Goal: Task Accomplishment & Management: Manage account settings

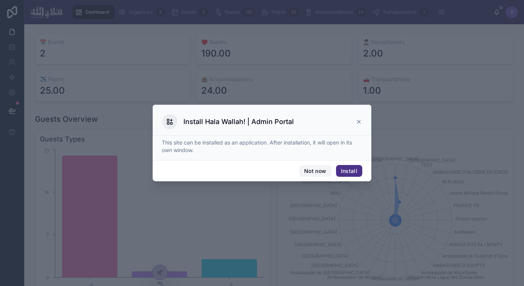
click at [314, 170] on button "Not now" at bounding box center [315, 171] width 32 height 12
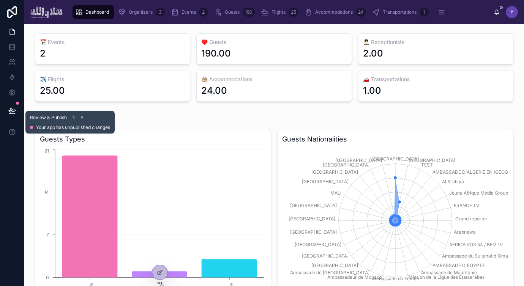
click at [10, 109] on icon at bounding box center [12, 111] width 8 height 8
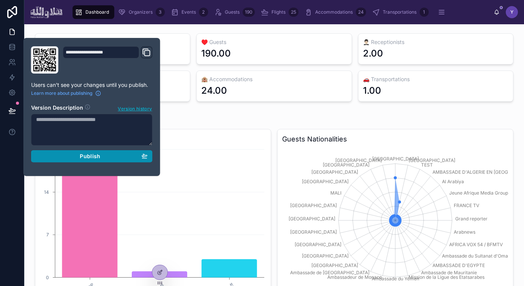
click at [51, 155] on div "Publish" at bounding box center [92, 156] width 112 height 7
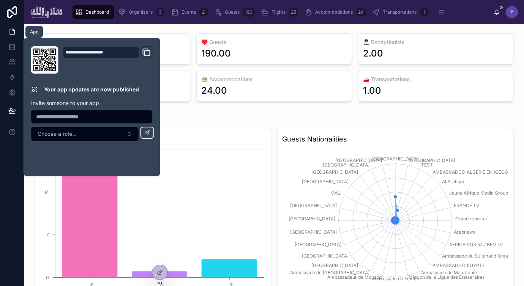
click at [11, 33] on icon at bounding box center [12, 32] width 8 height 8
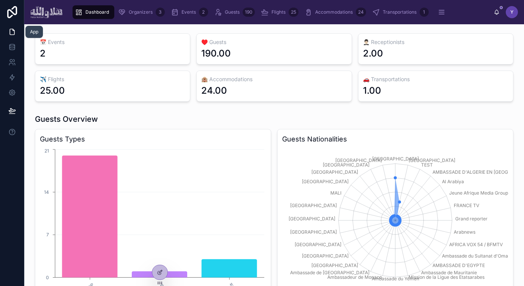
click at [12, 31] on icon at bounding box center [12, 32] width 8 height 8
click at [16, 8] on icon at bounding box center [12, 12] width 10 height 12
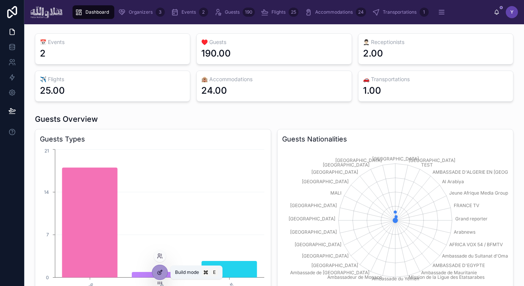
click at [161, 275] on icon at bounding box center [160, 273] width 6 height 6
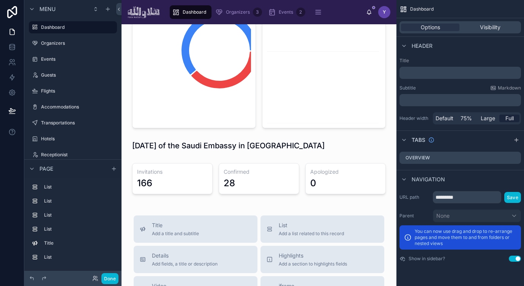
scroll to position [564, 0]
click at [112, 27] on icon "scrollable content" at bounding box center [111, 27] width 6 height 6
click at [131, 22] on icon at bounding box center [129, 22] width 6 height 6
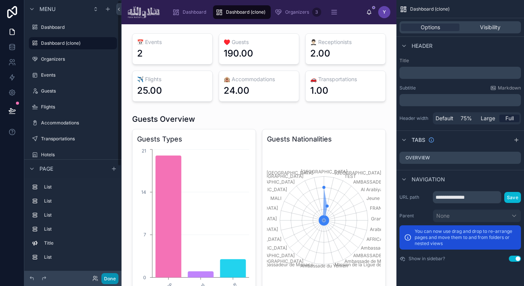
click at [108, 280] on button "Done" at bounding box center [109, 278] width 17 height 11
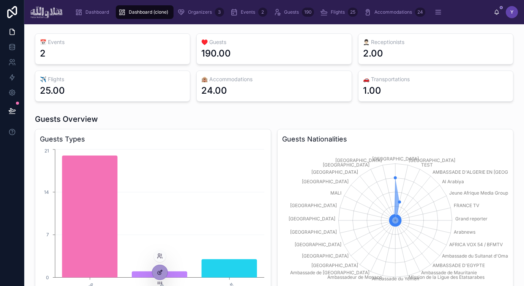
click at [157, 270] on icon at bounding box center [160, 273] width 6 height 6
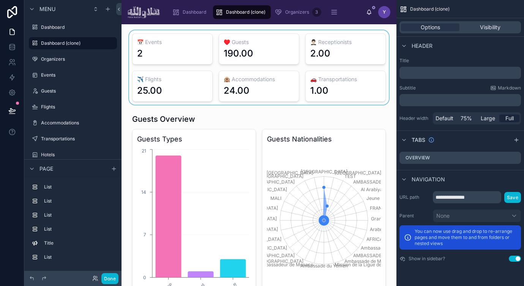
click at [188, 50] on div at bounding box center [259, 67] width 263 height 74
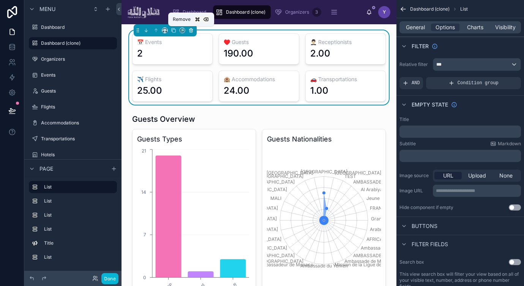
click at [190, 29] on icon at bounding box center [190, 30] width 5 height 5
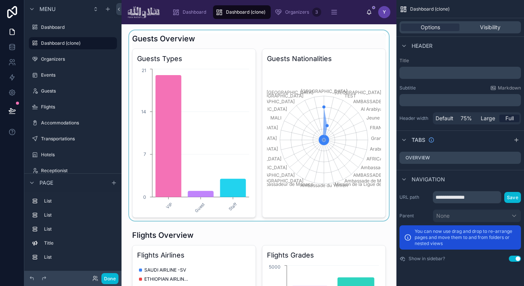
click at [215, 61] on div at bounding box center [259, 125] width 263 height 191
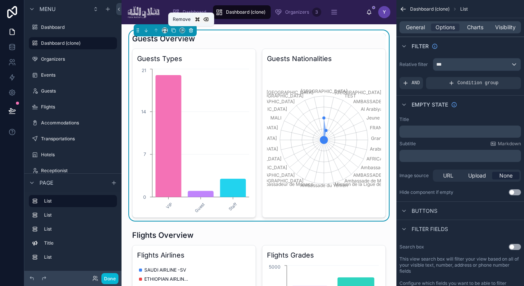
click at [191, 30] on icon at bounding box center [191, 31] width 0 height 2
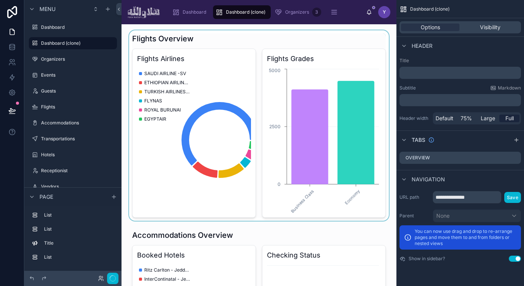
click at [213, 92] on div at bounding box center [259, 125] width 263 height 191
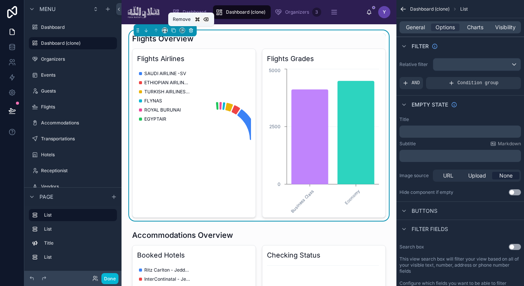
click at [190, 28] on icon at bounding box center [191, 28] width 2 height 1
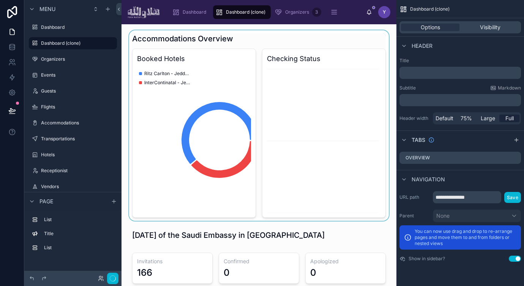
click at [216, 102] on div at bounding box center [259, 125] width 263 height 191
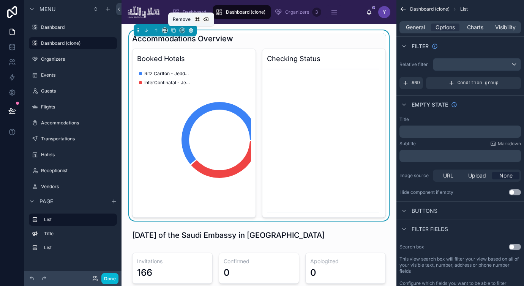
click at [193, 29] on icon at bounding box center [190, 30] width 3 height 3
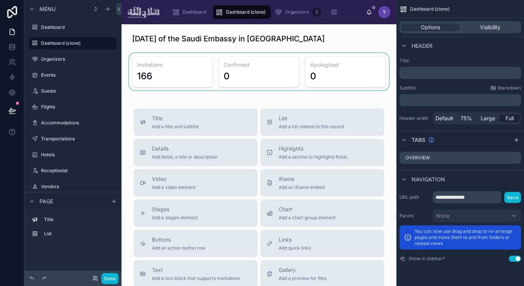
click at [228, 62] on div at bounding box center [259, 71] width 263 height 37
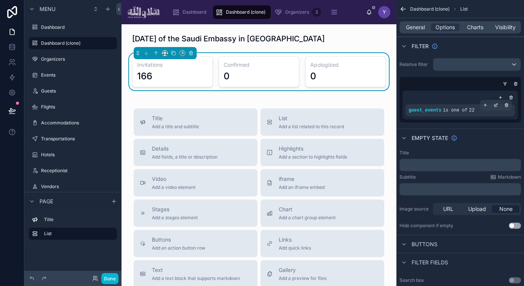
click at [446, 110] on span "is one of" at bounding box center [455, 110] width 25 height 5
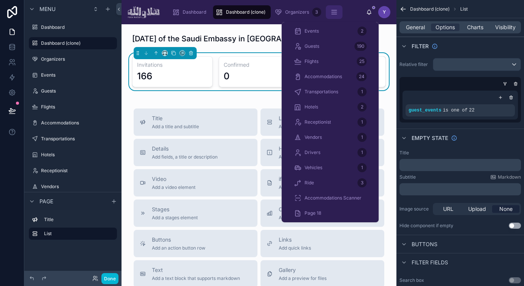
click at [332, 12] on icon "scrollable content" at bounding box center [334, 12] width 8 height 8
click at [314, 32] on span "Events" at bounding box center [312, 31] width 14 height 6
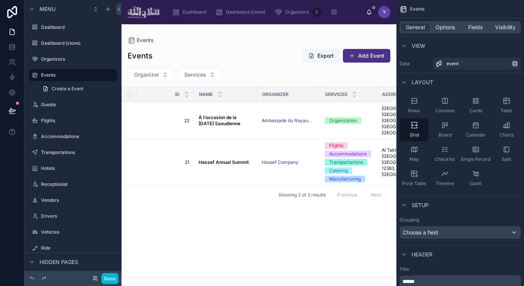
click at [234, 67] on div at bounding box center [259, 155] width 275 height 262
click at [215, 118] on strong "À l’occasion de la [DATE] Saoudienne" at bounding box center [220, 121] width 42 height 12
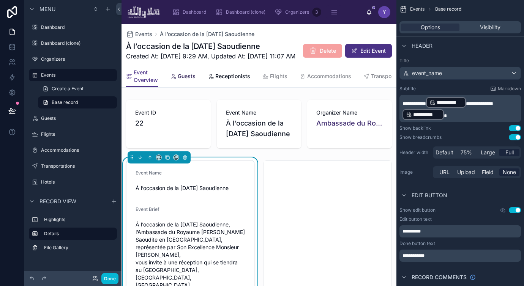
click at [185, 80] on span "Guests" at bounding box center [187, 77] width 18 height 8
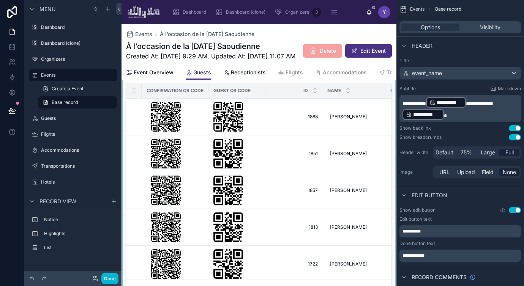
scroll to position [172, 0]
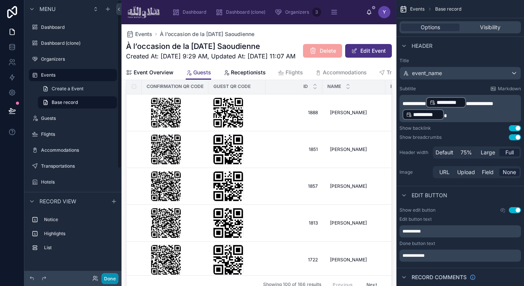
click at [109, 276] on button "Done" at bounding box center [109, 278] width 17 height 11
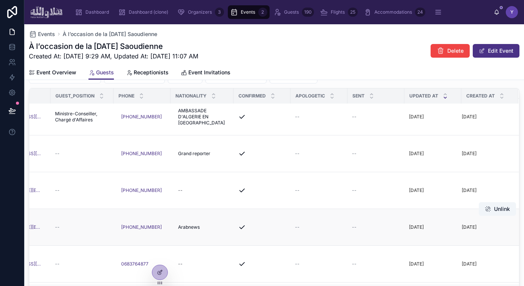
scroll to position [0, 301]
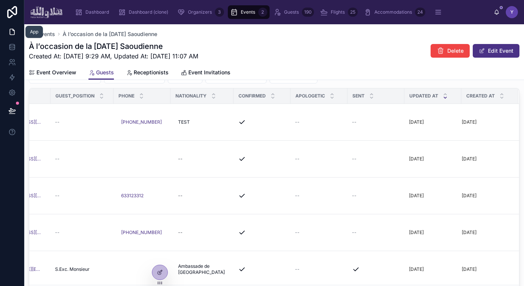
click at [11, 33] on icon at bounding box center [12, 32] width 8 height 8
click at [163, 271] on div at bounding box center [159, 272] width 15 height 14
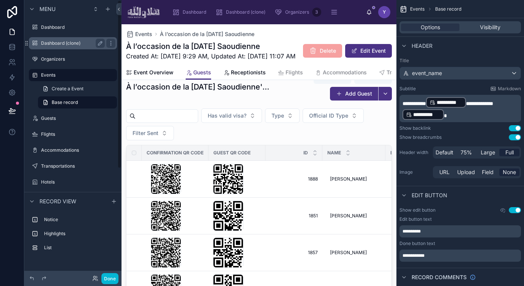
click at [77, 38] on div "Dashboard (clone)" at bounding box center [72, 43] width 85 height 12
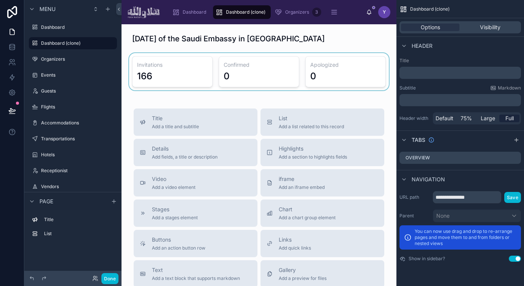
click at [238, 80] on div at bounding box center [259, 71] width 263 height 37
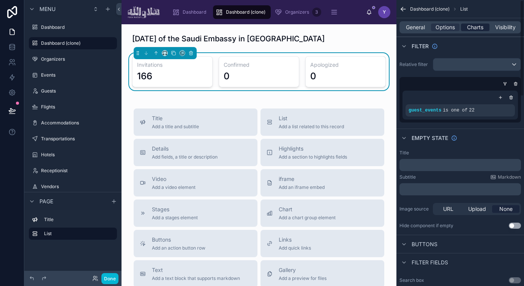
click at [476, 28] on span "Charts" at bounding box center [475, 28] width 16 height 8
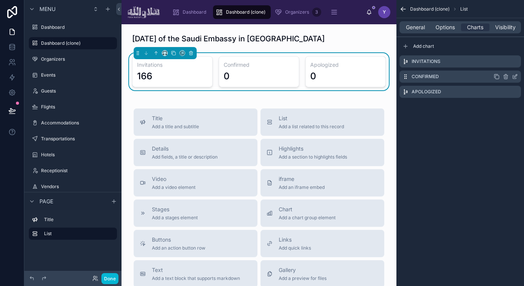
click at [515, 78] on icon "scrollable content" at bounding box center [515, 77] width 6 height 6
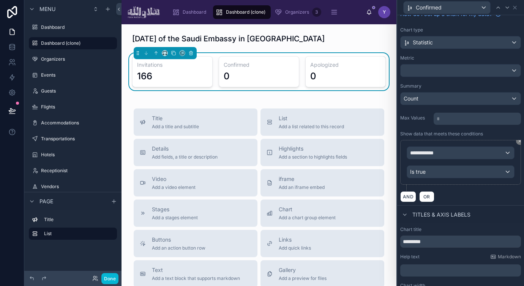
scroll to position [37, 0]
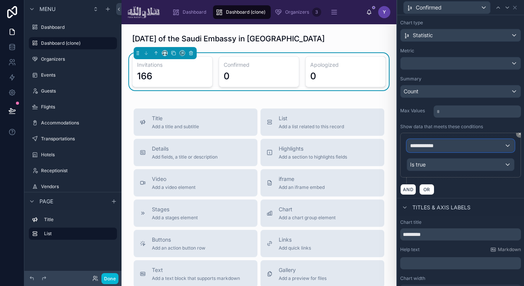
click at [445, 144] on div "**********" at bounding box center [460, 146] width 107 height 12
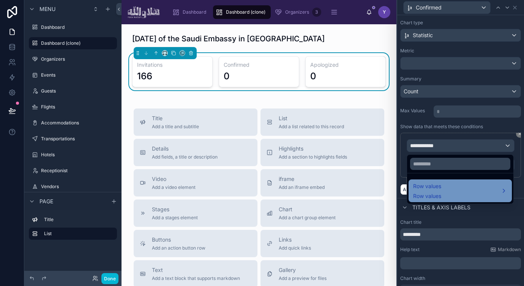
click at [431, 186] on span "Row values" at bounding box center [427, 186] width 28 height 9
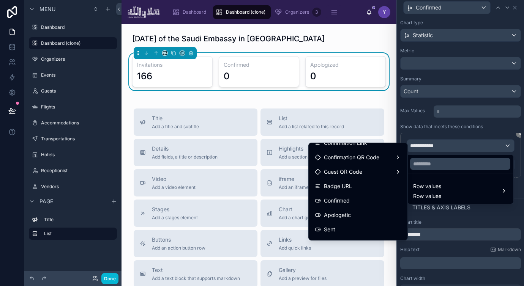
scroll to position [207, 0]
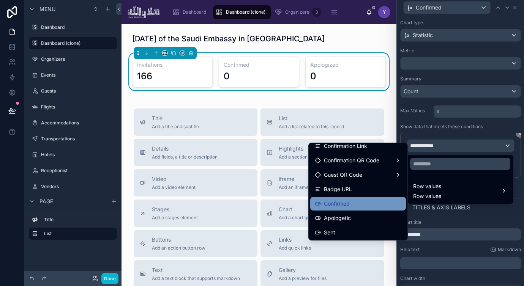
click at [344, 208] on span "Confirmed" at bounding box center [337, 203] width 26 height 9
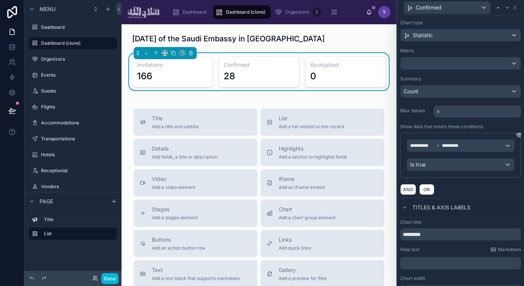
click at [515, 11] on div "Confirmed" at bounding box center [460, 7] width 121 height 15
click at [515, 6] on icon at bounding box center [515, 8] width 6 height 6
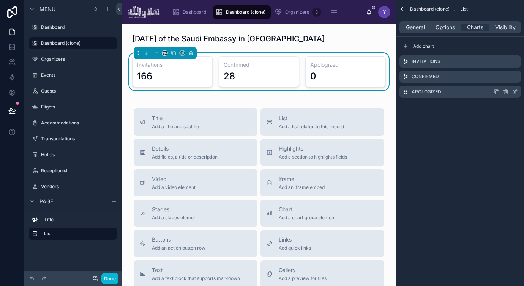
click at [516, 92] on icon "scrollable content" at bounding box center [515, 92] width 6 height 6
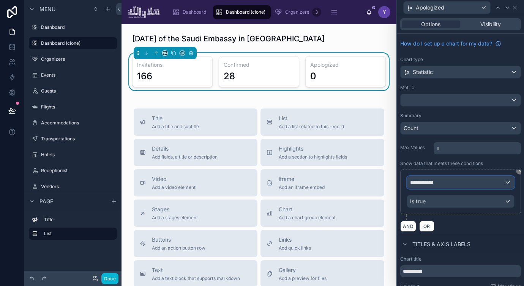
click at [457, 185] on div "**********" at bounding box center [460, 183] width 107 height 12
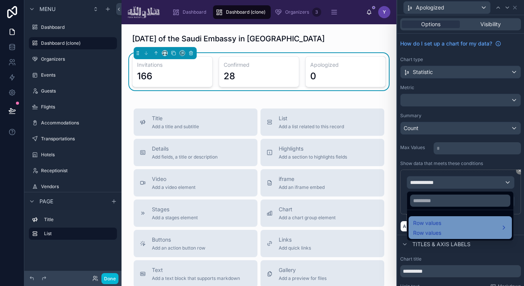
click at [446, 230] on div "Row values Row values" at bounding box center [460, 228] width 94 height 18
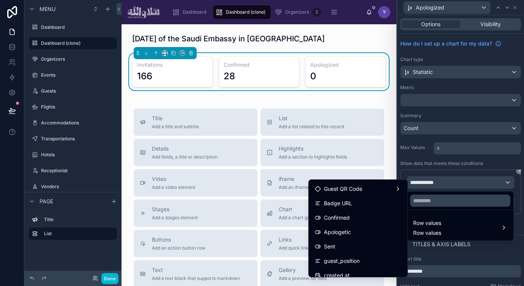
scroll to position [230, 0]
click at [352, 232] on div "Apologetic" at bounding box center [358, 232] width 87 height 9
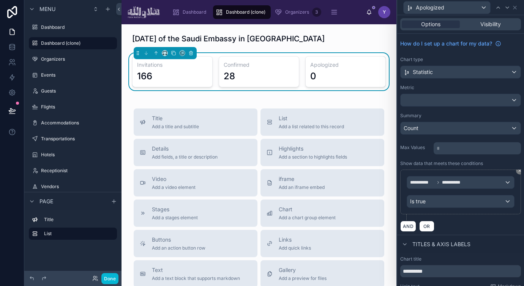
click at [472, 138] on div "**********" at bounding box center [460, 134] width 127 height 201
click at [422, 153] on div "Max Values * ﻿" at bounding box center [460, 148] width 121 height 14
click at [519, 6] on div "Apologized" at bounding box center [460, 7] width 121 height 15
click at [114, 278] on button "Done" at bounding box center [109, 278] width 17 height 11
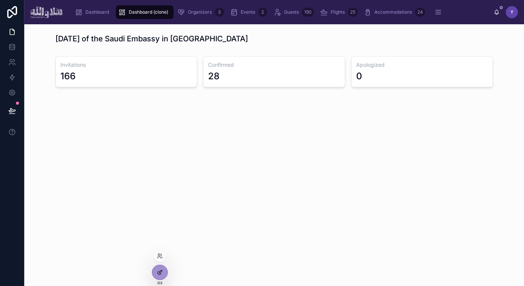
click at [164, 270] on div at bounding box center [159, 272] width 15 height 14
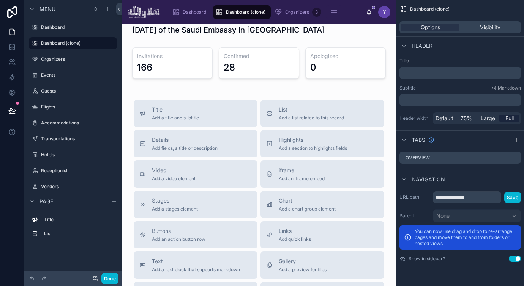
scroll to position [0, 0]
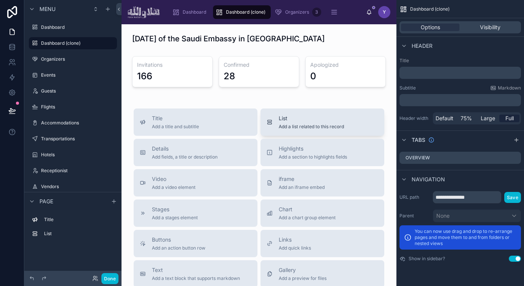
click at [304, 125] on span "Add a list related to this record" at bounding box center [311, 127] width 65 height 6
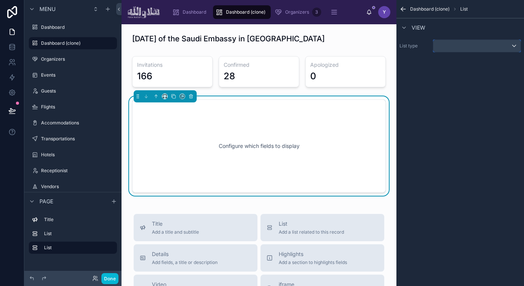
click at [459, 51] on div "scrollable content" at bounding box center [476, 46] width 87 height 12
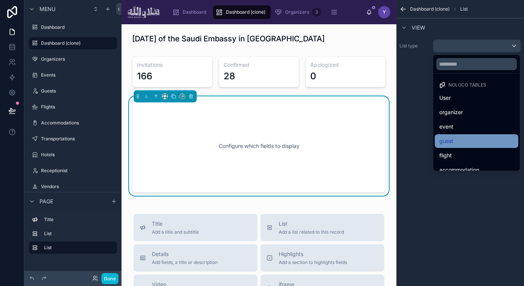
click at [456, 141] on div "guest" at bounding box center [476, 141] width 74 height 9
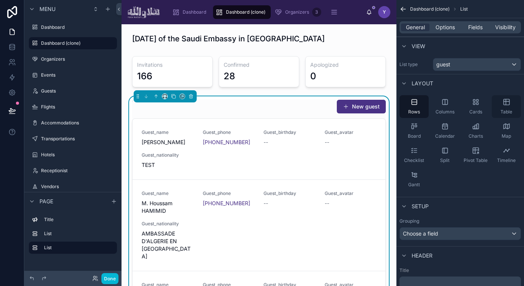
click at [507, 108] on div "Table" at bounding box center [506, 106] width 29 height 23
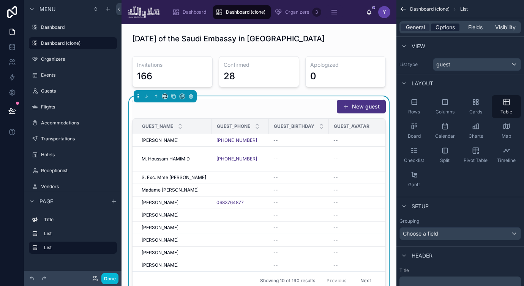
click at [444, 26] on span "Options" at bounding box center [445, 28] width 19 height 8
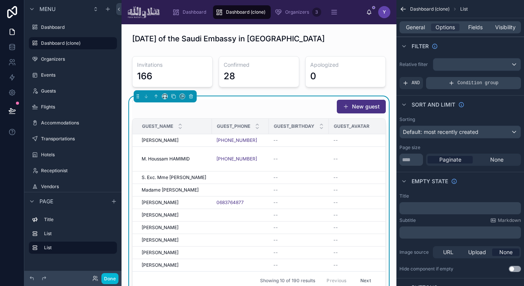
click at [461, 80] on span "Condition group" at bounding box center [478, 83] width 41 height 6
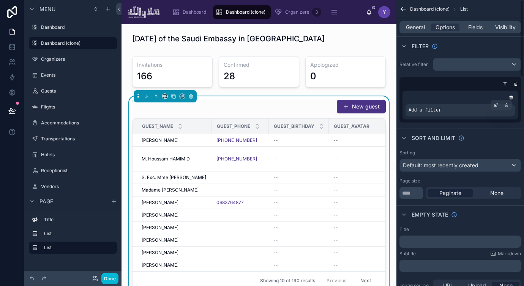
click at [441, 114] on div "Add a filter" at bounding box center [460, 110] width 109 height 12
click at [493, 103] on div "scrollable content" at bounding box center [496, 105] width 11 height 11
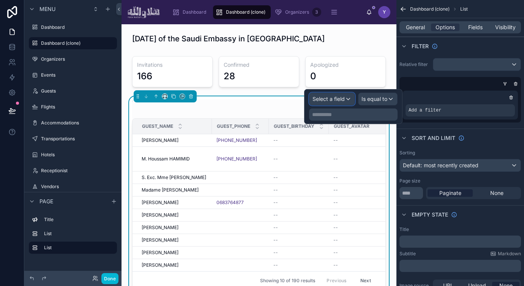
click at [332, 97] on span "Select a field" at bounding box center [329, 99] width 32 height 6
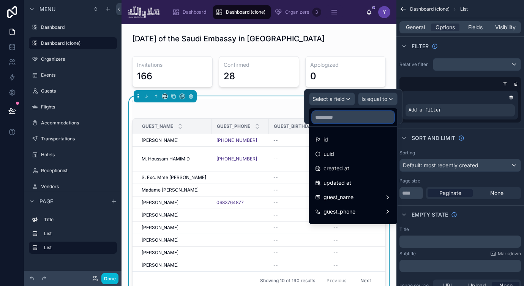
click at [343, 123] on input "text" at bounding box center [353, 117] width 82 height 12
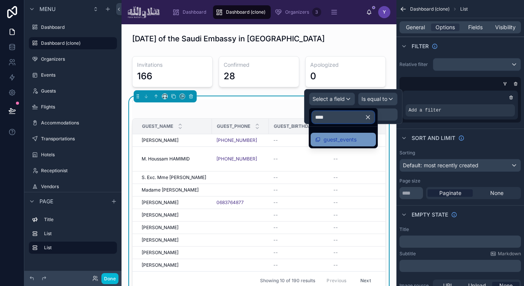
type input "****"
click at [331, 139] on span "guest_events" at bounding box center [340, 139] width 33 height 9
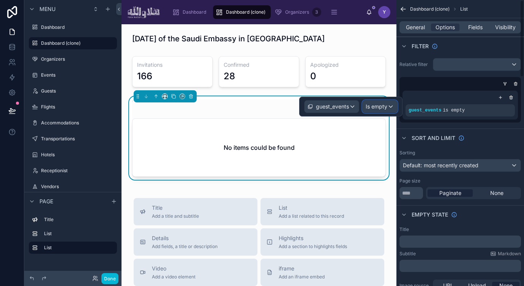
click at [373, 106] on span "Is empty" at bounding box center [377, 107] width 22 height 8
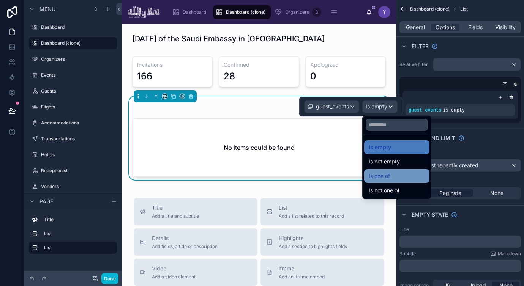
click at [389, 177] on span "Is one of" at bounding box center [379, 176] width 21 height 9
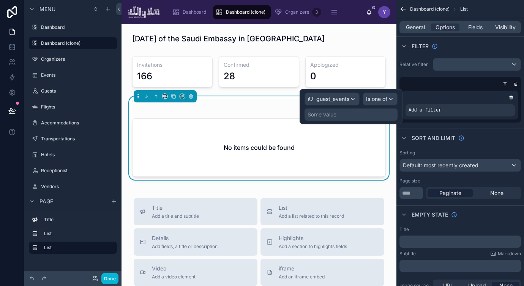
click at [360, 112] on div "Some value" at bounding box center [351, 115] width 93 height 12
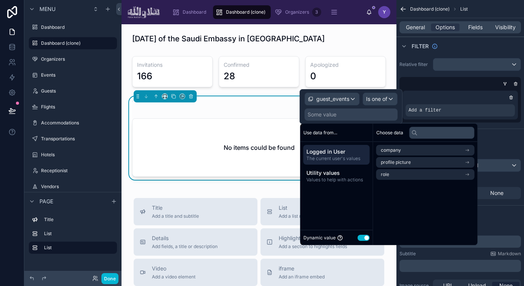
click at [360, 237] on button "Use setting" at bounding box center [364, 238] width 12 height 6
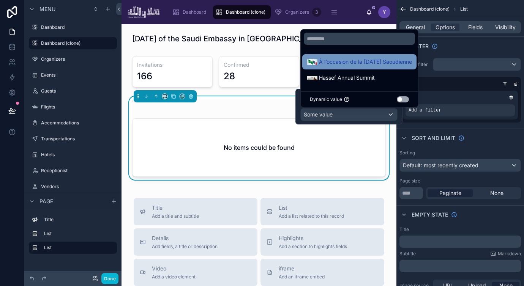
click at [355, 59] on span "À l’occasion de la [DATE] Saoudienne" at bounding box center [365, 61] width 93 height 9
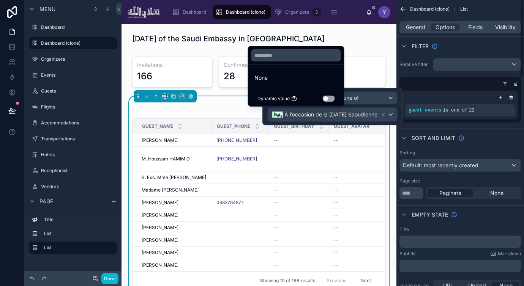
click at [476, 50] on div "Filter" at bounding box center [460, 46] width 128 height 18
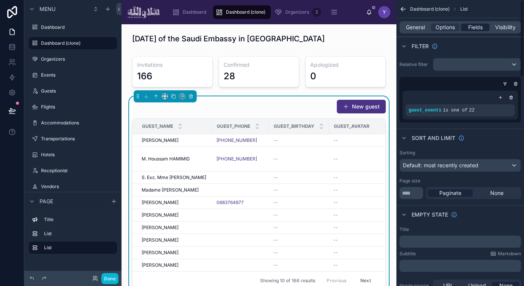
click at [474, 26] on span "Fields" at bounding box center [475, 28] width 14 height 8
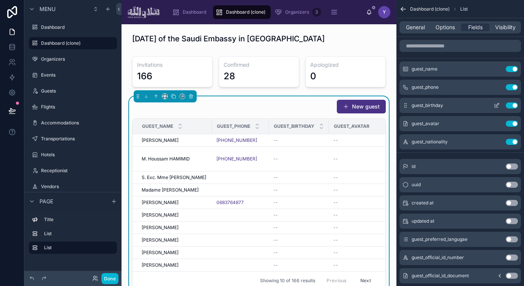
click at [511, 106] on button "Use setting" at bounding box center [512, 106] width 12 height 6
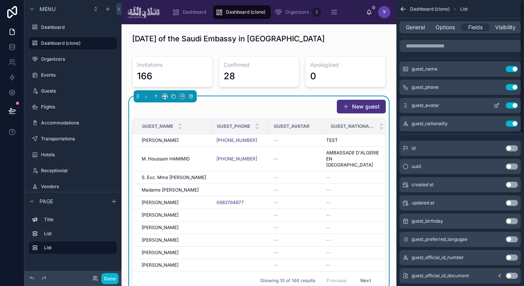
click at [513, 106] on button "Use setting" at bounding box center [512, 106] width 12 height 6
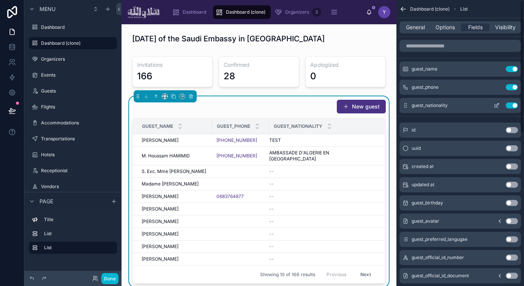
click at [513, 106] on button "Use setting" at bounding box center [512, 106] width 12 height 6
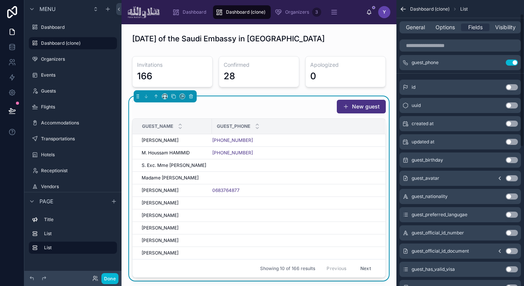
scroll to position [65, 0]
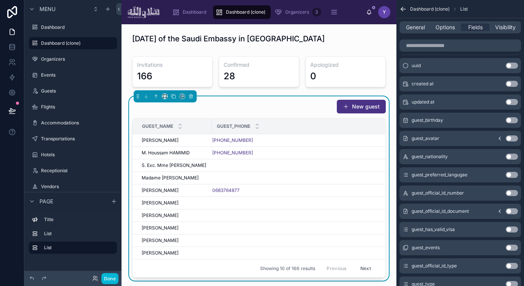
click at [512, 156] on button "Use setting" at bounding box center [512, 157] width 12 height 6
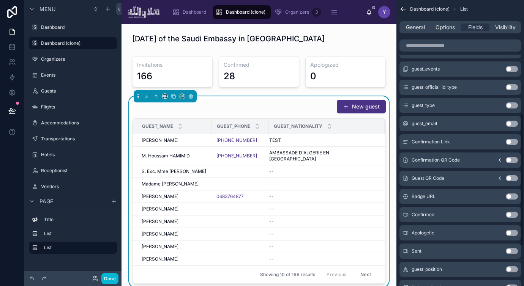
click at [508, 215] on button "Use setting" at bounding box center [512, 215] width 12 height 6
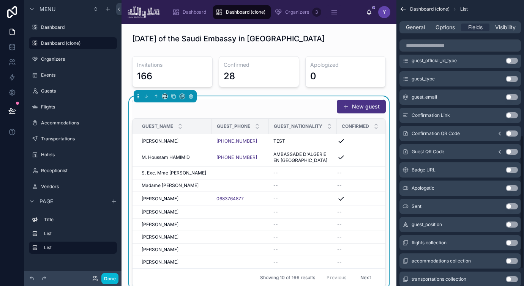
scroll to position [294, 0]
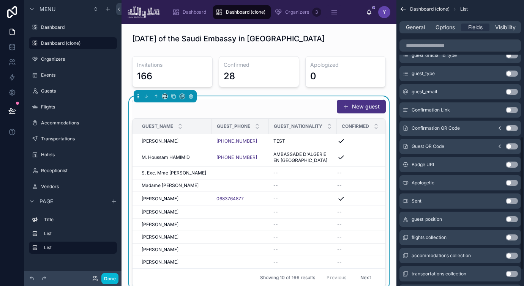
click at [510, 183] on button "Use setting" at bounding box center [512, 183] width 12 height 6
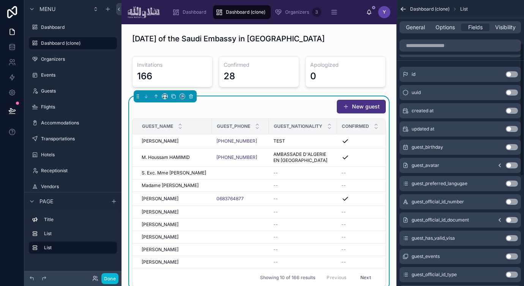
scroll to position [0, 0]
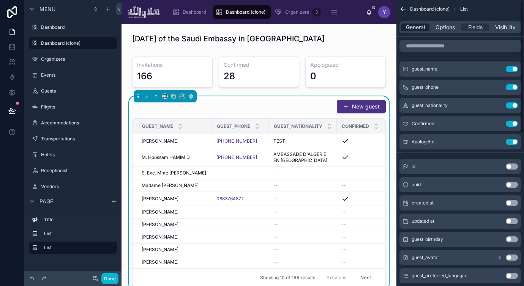
click at [413, 27] on span "General" at bounding box center [415, 28] width 19 height 8
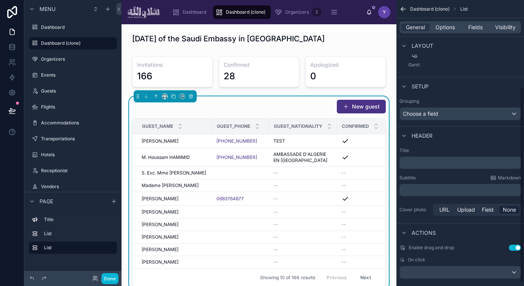
scroll to position [128, 0]
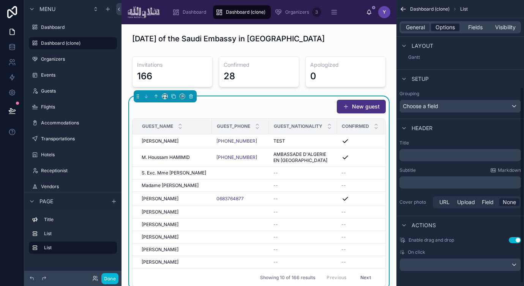
click at [439, 27] on span "Options" at bounding box center [445, 28] width 19 height 8
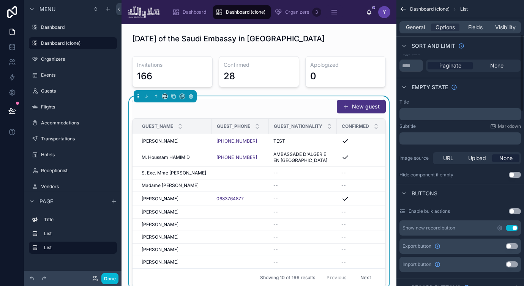
scroll to position [152, 0]
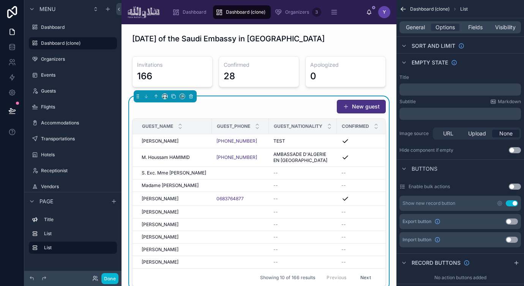
click at [515, 204] on button "Use setting" at bounding box center [512, 203] width 12 height 6
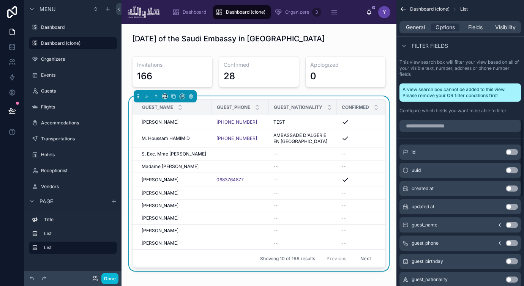
scroll to position [439, 0]
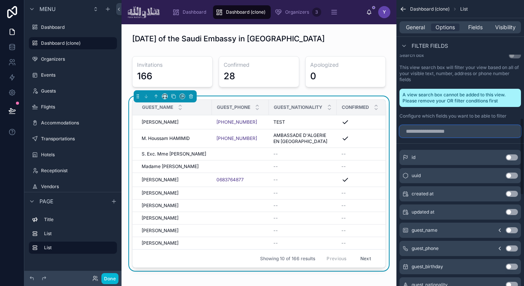
click at [447, 133] on input "scrollable content" at bounding box center [460, 131] width 122 height 12
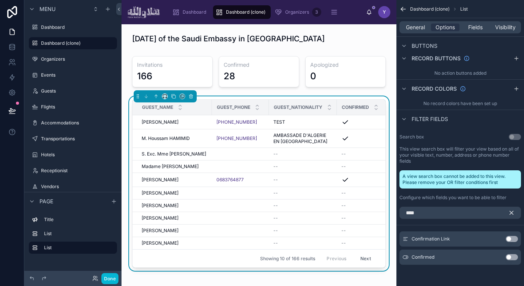
click at [509, 258] on button "Use setting" at bounding box center [512, 257] width 12 height 6
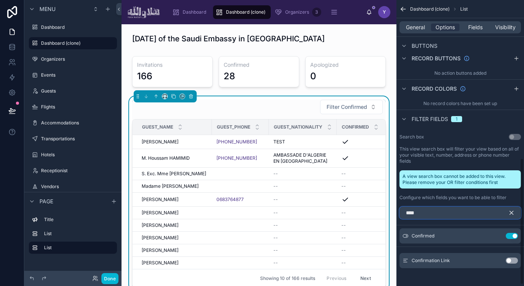
click at [428, 214] on input "****" at bounding box center [460, 213] width 122 height 12
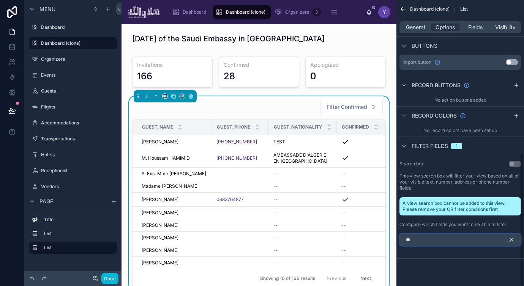
scroll to position [345, 0]
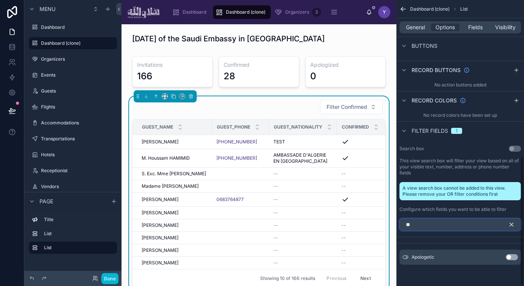
type input "**"
click at [516, 258] on button "Use setting" at bounding box center [512, 257] width 12 height 6
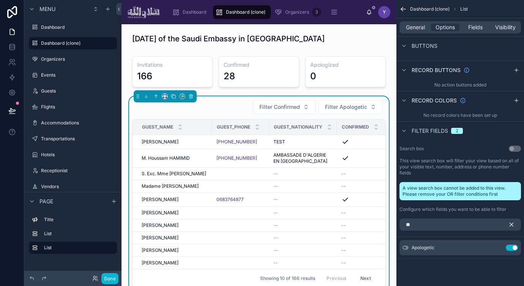
click at [513, 224] on icon "scrollable content" at bounding box center [511, 224] width 7 height 7
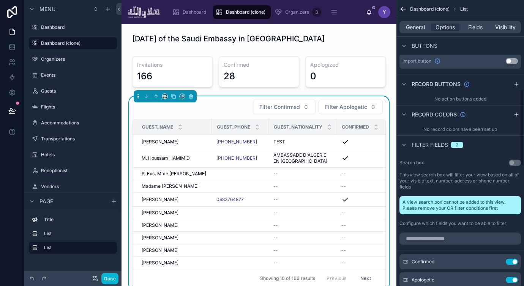
scroll to position [335, 0]
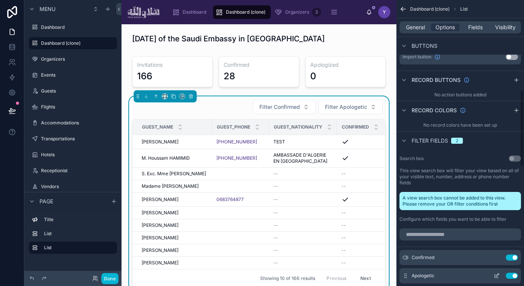
click at [511, 259] on button "Use setting" at bounding box center [512, 258] width 12 height 6
click at [514, 258] on button "Use setting" at bounding box center [512, 258] width 12 height 6
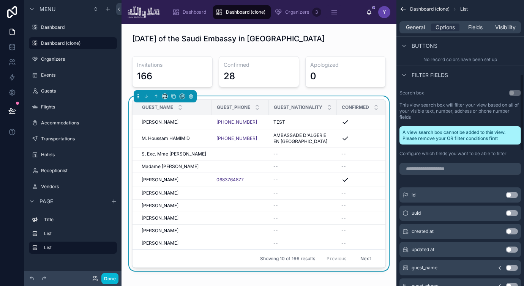
scroll to position [420, 0]
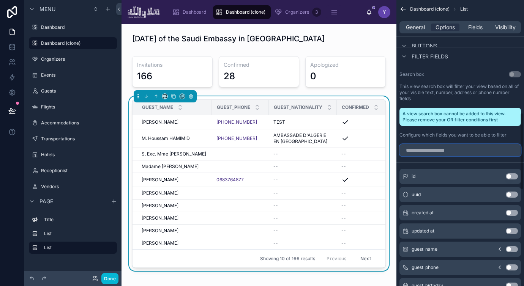
click at [432, 149] on input "scrollable content" at bounding box center [460, 150] width 122 height 12
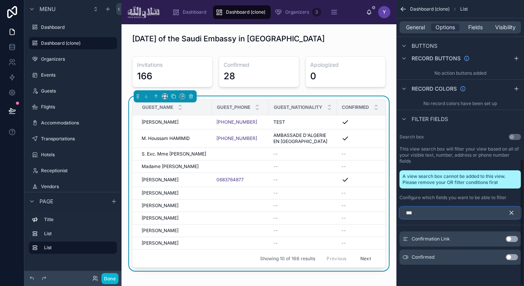
scroll to position [357, 0]
click at [513, 255] on button "Use setting" at bounding box center [512, 257] width 12 height 6
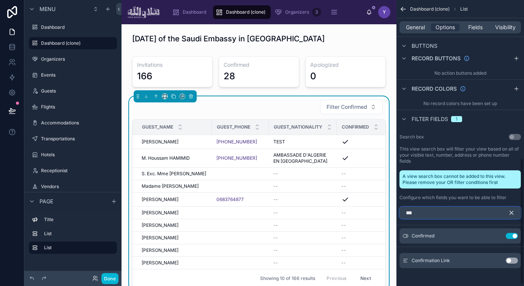
click at [440, 216] on input "***" at bounding box center [460, 213] width 122 height 12
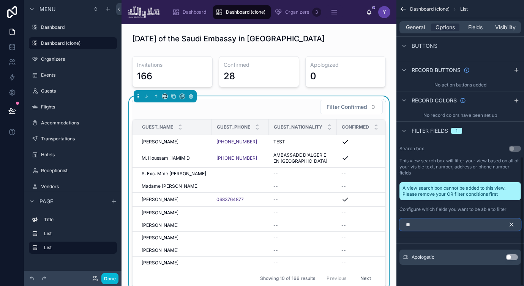
scroll to position [345, 0]
click at [514, 259] on button "Use setting" at bounding box center [512, 257] width 12 height 6
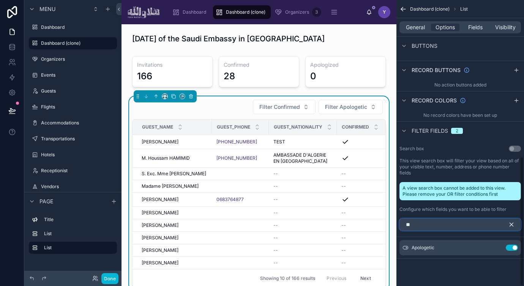
click at [441, 226] on input "**" at bounding box center [460, 225] width 122 height 12
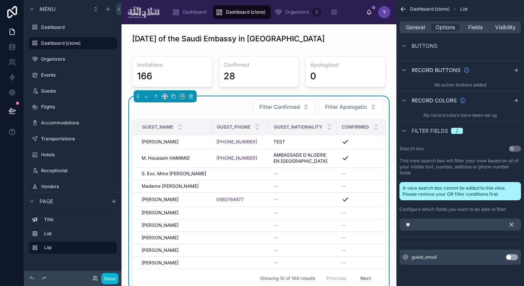
click at [515, 257] on button "Use setting" at bounding box center [512, 257] width 12 height 6
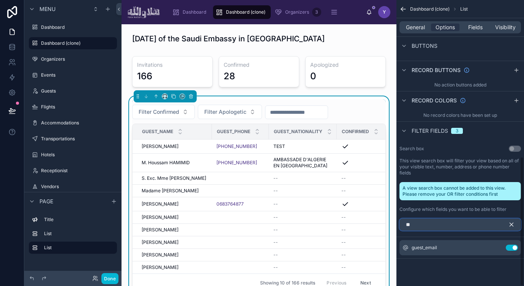
click at [433, 230] on input "**" at bounding box center [460, 225] width 122 height 12
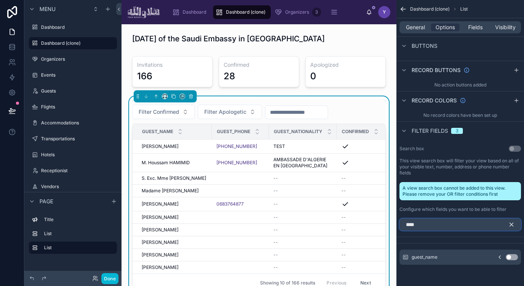
type input "****"
click at [513, 257] on button "Use setting" at bounding box center [512, 257] width 12 height 6
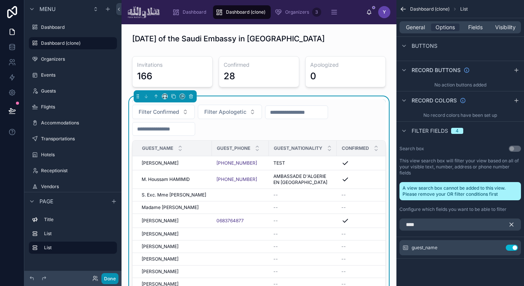
click at [114, 279] on button "Done" at bounding box center [109, 278] width 17 height 11
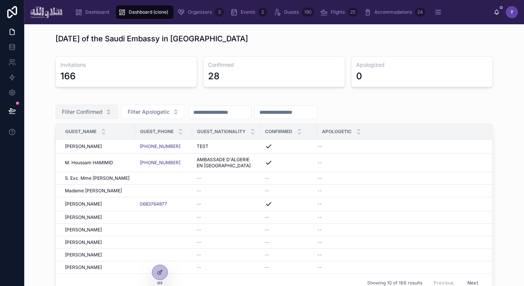
click at [99, 111] on span "Filter Confirmed" at bounding box center [82, 112] width 41 height 8
click at [170, 111] on button "Filter Apologetic" at bounding box center [153, 112] width 64 height 14
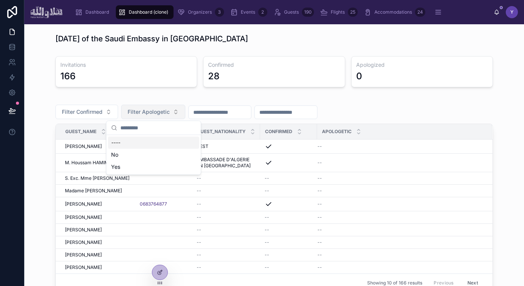
click at [170, 111] on button "Filter Apologetic" at bounding box center [153, 112] width 64 height 14
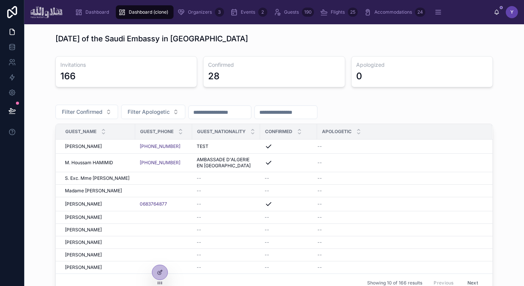
click at [212, 111] on input "text" at bounding box center [220, 112] width 62 height 11
click at [253, 89] on div "Invitations 166 Confirmed 28 Apologized 0" at bounding box center [274, 71] width 488 height 37
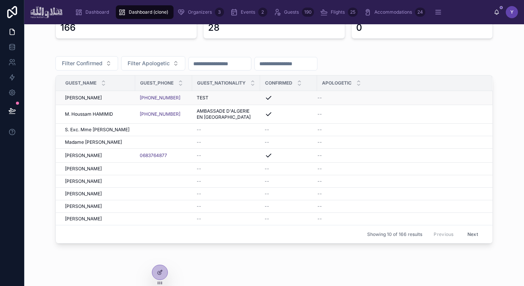
scroll to position [54, 0]
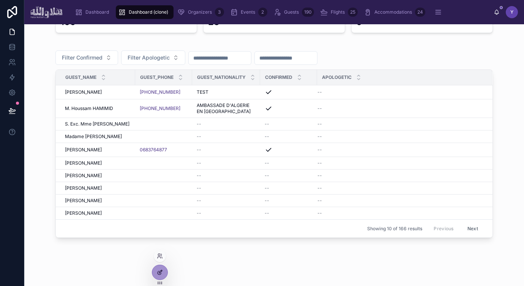
click at [157, 272] on icon at bounding box center [160, 273] width 6 height 6
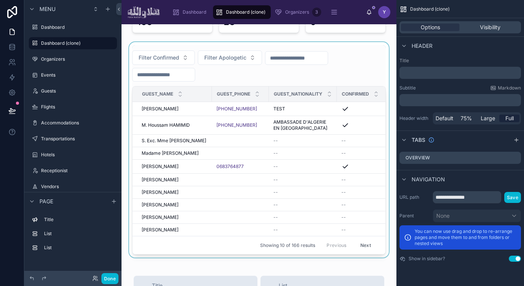
click at [343, 67] on div at bounding box center [259, 150] width 263 height 216
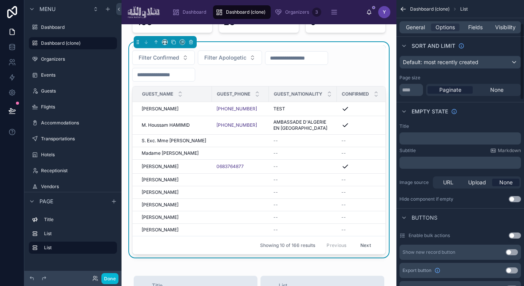
scroll to position [71, 0]
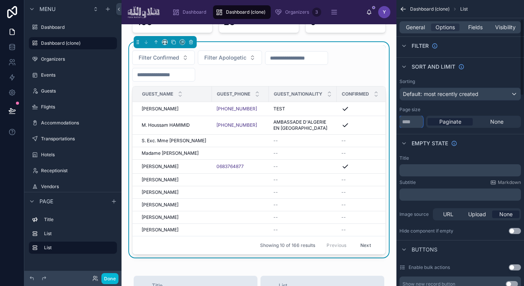
click at [409, 120] on input "**" at bounding box center [411, 122] width 24 height 12
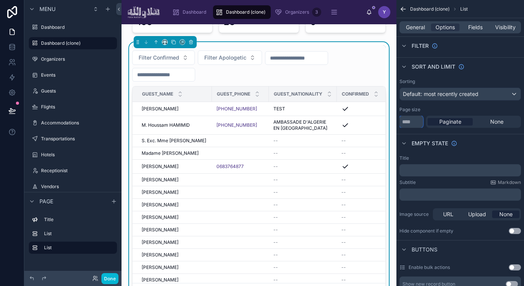
type input "**"
click at [450, 109] on div "Page size" at bounding box center [460, 110] width 122 height 6
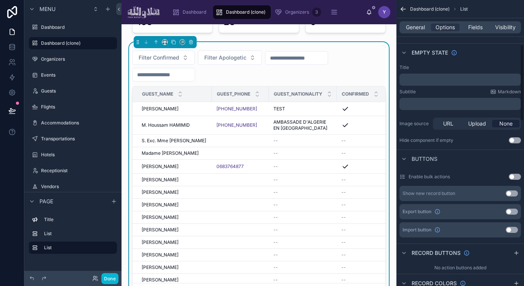
scroll to position [172, 0]
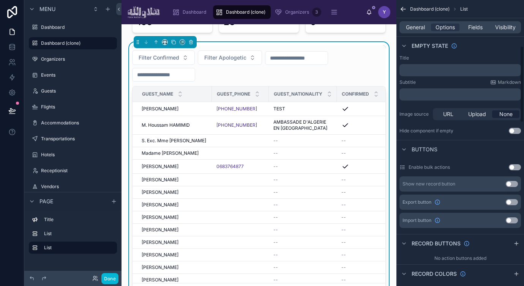
click at [515, 204] on button "Use setting" at bounding box center [512, 202] width 12 height 6
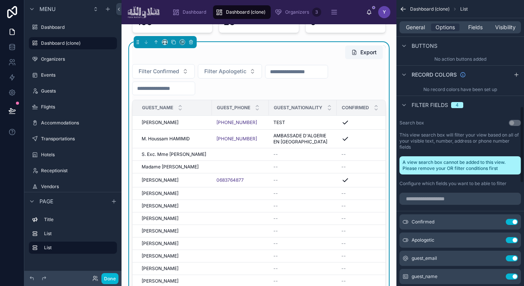
scroll to position [461, 0]
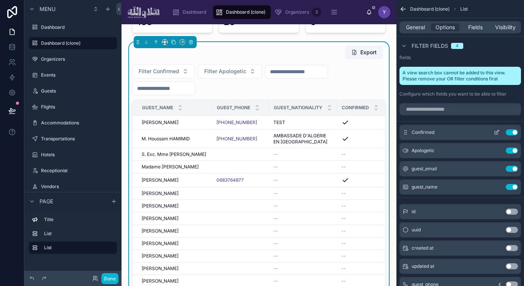
click at [496, 133] on icon "scrollable content" at bounding box center [497, 131] width 3 height 3
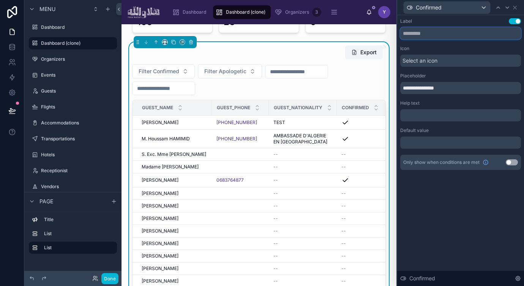
click at [436, 32] on input "text" at bounding box center [460, 33] width 121 height 12
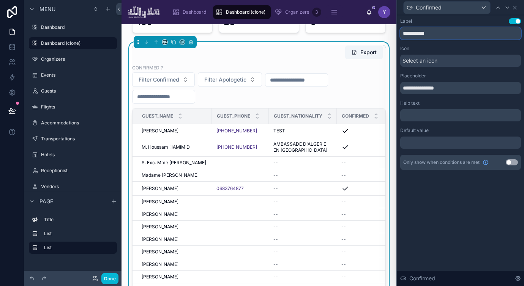
type input "**********"
click at [464, 73] on div "Placeholder" at bounding box center [460, 76] width 121 height 6
click at [514, 8] on icon at bounding box center [515, 8] width 6 height 6
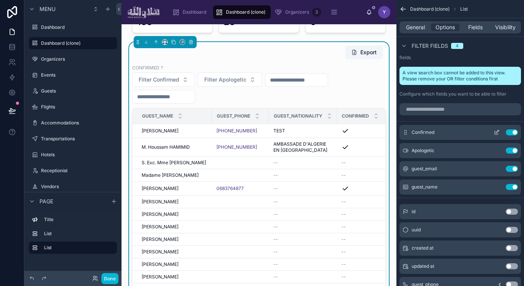
click at [499, 132] on icon "scrollable content" at bounding box center [497, 132] width 6 height 6
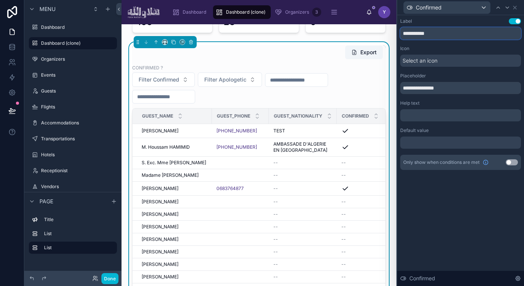
click at [443, 36] on input "**********" at bounding box center [460, 33] width 121 height 12
click at [448, 62] on div "Select an icon" at bounding box center [460, 61] width 121 height 12
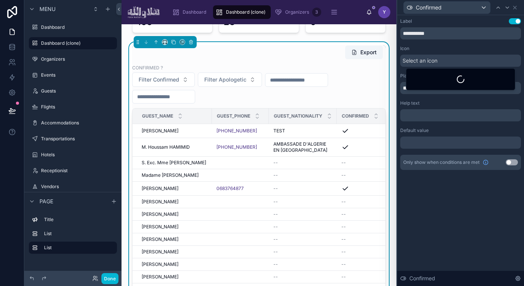
click at [448, 50] on div "Icon" at bounding box center [460, 49] width 121 height 6
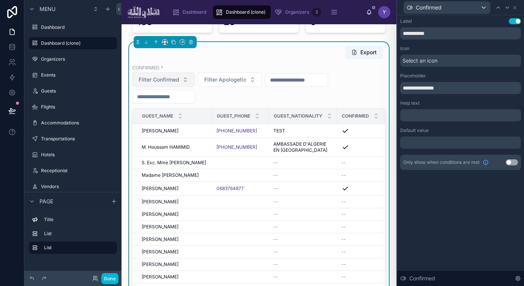
click at [158, 79] on span "Filter Confirmed" at bounding box center [159, 80] width 41 height 8
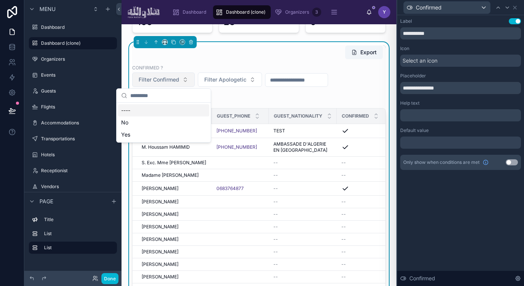
click at [165, 79] on span "Filter Confirmed" at bounding box center [159, 80] width 41 height 8
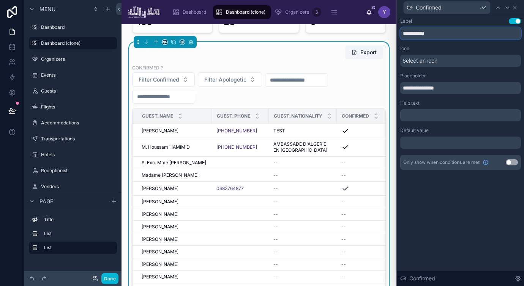
click at [438, 30] on input "**********" at bounding box center [460, 33] width 121 height 12
click at [451, 82] on input "**********" at bounding box center [460, 88] width 121 height 12
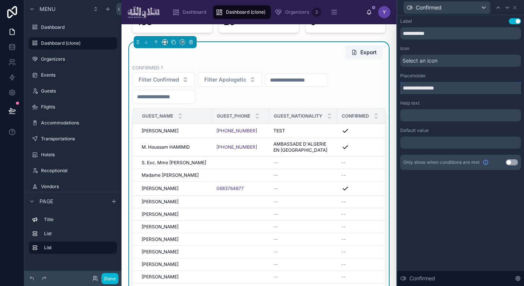
click at [451, 82] on input "**********" at bounding box center [460, 88] width 121 height 12
paste input "text"
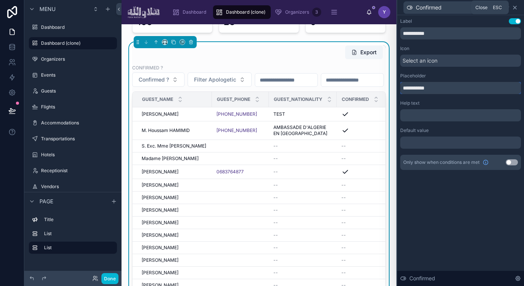
type input "**********"
click at [516, 7] on icon at bounding box center [515, 8] width 6 height 6
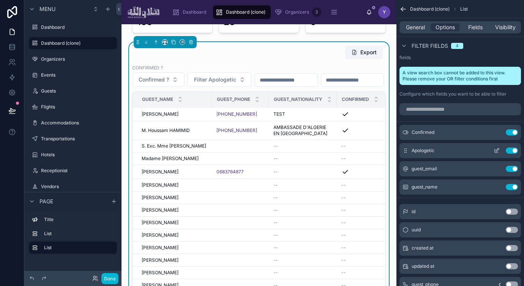
click at [497, 150] on icon "scrollable content" at bounding box center [497, 151] width 6 height 6
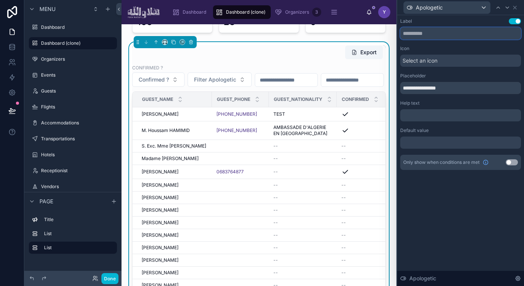
click at [435, 32] on input "text" at bounding box center [460, 33] width 121 height 12
paste input "**********"
type input "**********"
click at [441, 85] on input "**********" at bounding box center [460, 88] width 121 height 12
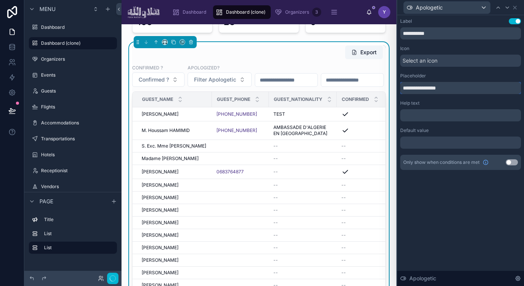
click at [441, 85] on input "**********" at bounding box center [460, 88] width 121 height 12
paste input "text"
click at [431, 88] on input "**********" at bounding box center [460, 88] width 121 height 12
type input "**********"
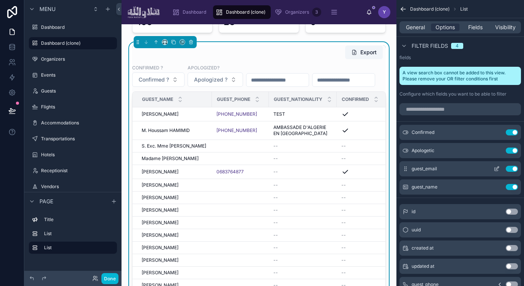
click at [499, 169] on icon "scrollable content" at bounding box center [497, 169] width 6 height 6
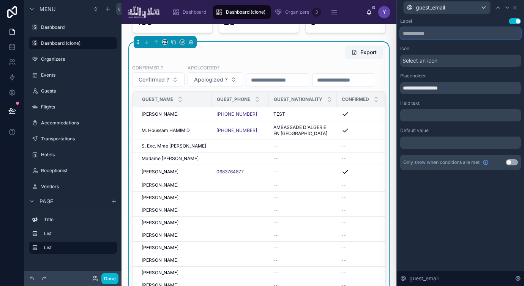
click at [435, 34] on input "text" at bounding box center [460, 33] width 121 height 12
type input "**********"
click at [453, 92] on input "**********" at bounding box center [460, 88] width 121 height 12
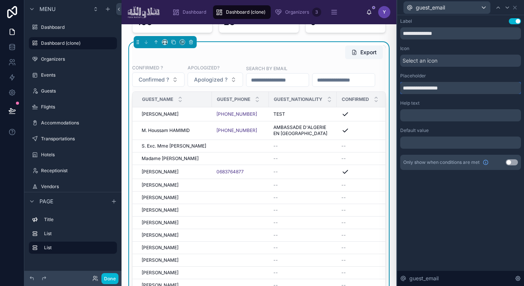
paste input "text"
type input "**********"
click at [515, 9] on icon at bounding box center [515, 8] width 6 height 6
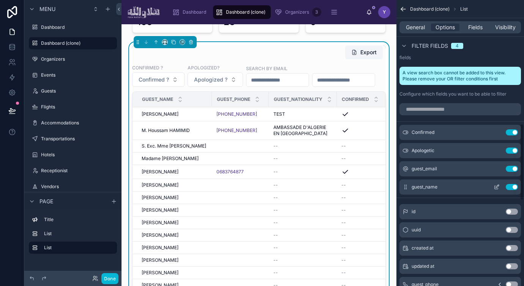
click at [497, 189] on icon "scrollable content" at bounding box center [496, 187] width 3 height 3
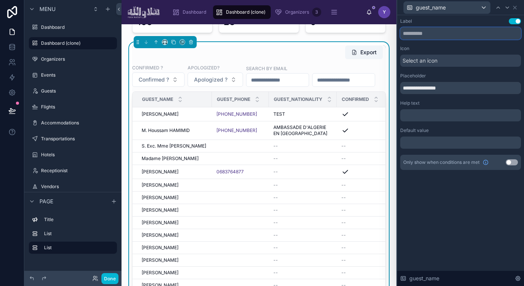
click at [446, 31] on input "text" at bounding box center [460, 33] width 121 height 12
paste input "**********"
click at [436, 34] on input "**********" at bounding box center [460, 33] width 121 height 12
type input "**********"
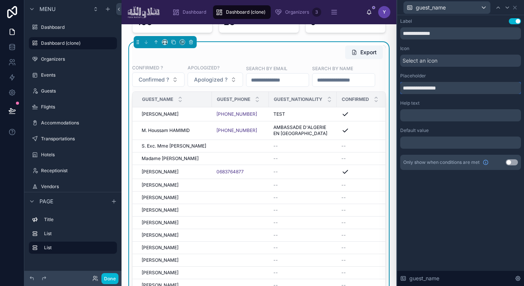
click at [450, 90] on input "**********" at bounding box center [460, 88] width 121 height 12
paste input "text"
type input "**********"
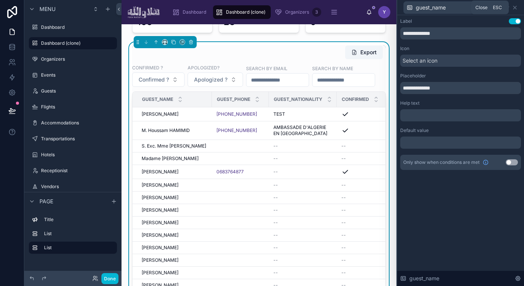
click at [514, 7] on icon at bounding box center [515, 8] width 6 height 6
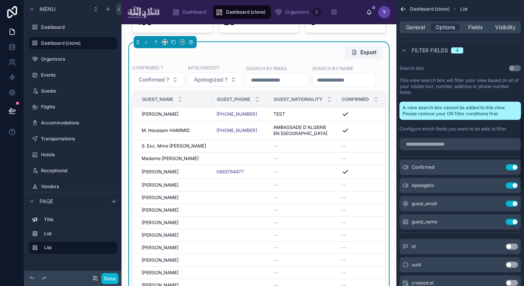
scroll to position [424, 0]
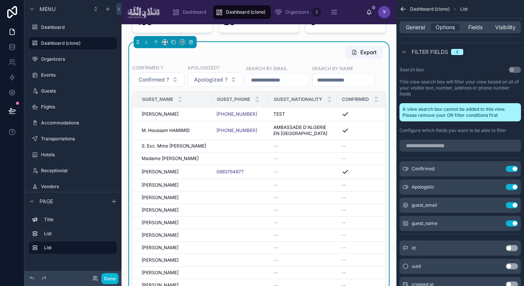
click at [326, 87] on div "Confirmed ? Confirmed ? Apologized? Apologized ? Search by Email Search by Name" at bounding box center [259, 75] width 254 height 23
click at [474, 25] on span "Fields" at bounding box center [475, 28] width 14 height 8
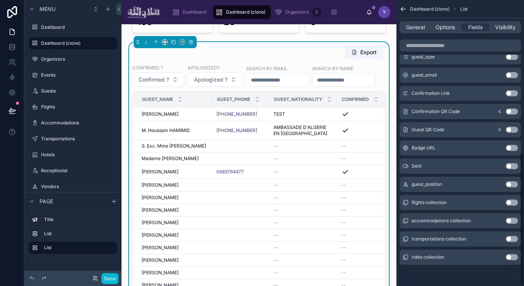
scroll to position [0, 0]
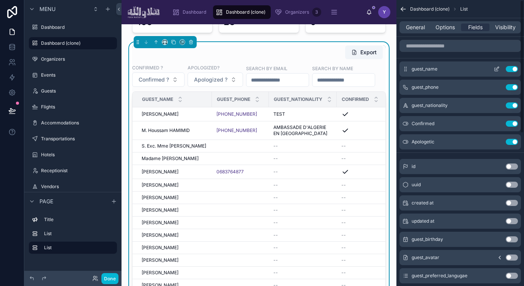
click at [497, 69] on icon "scrollable content" at bounding box center [497, 69] width 6 height 6
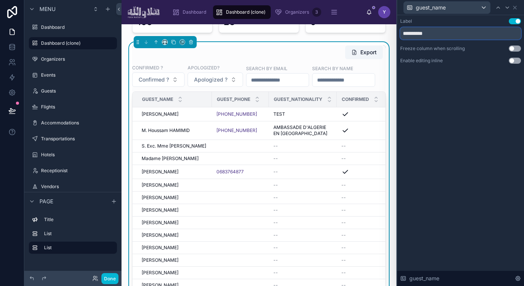
click at [445, 32] on input "**********" at bounding box center [460, 33] width 121 height 12
type input "**********"
click at [515, 4] on div "guest_name" at bounding box center [460, 7] width 121 height 15
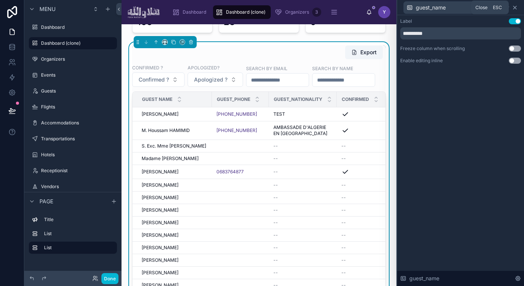
click at [516, 8] on icon at bounding box center [514, 7] width 3 height 3
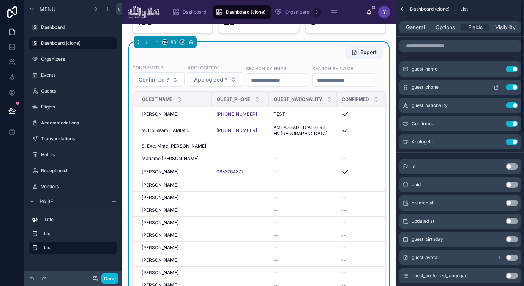
click at [496, 86] on icon "scrollable content" at bounding box center [497, 87] width 6 height 6
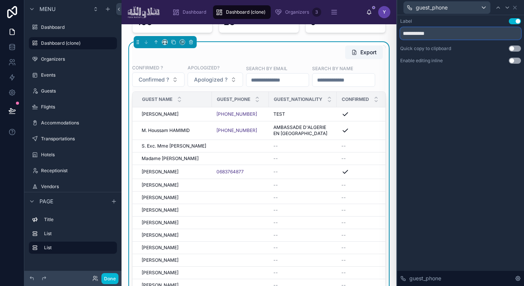
click at [459, 33] on input "**********" at bounding box center [460, 33] width 121 height 12
type input "**********"
click at [514, 6] on icon at bounding box center [514, 7] width 3 height 3
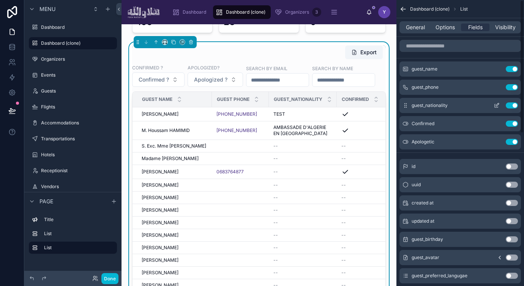
click at [496, 106] on icon "scrollable content" at bounding box center [497, 104] width 3 height 3
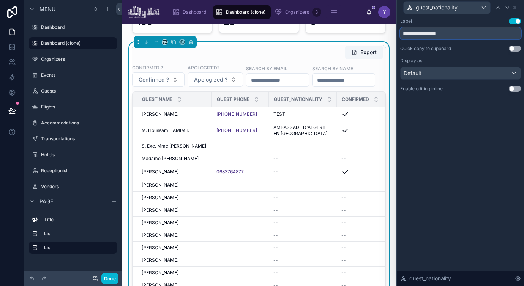
click at [461, 34] on input "**********" at bounding box center [460, 33] width 121 height 12
paste input "text"
type input "**********"
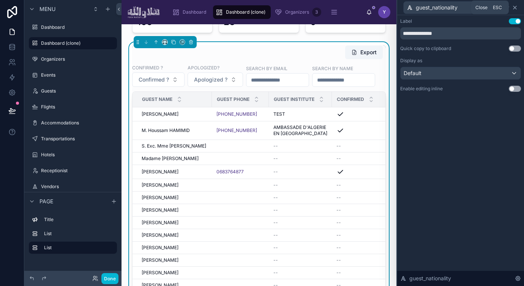
click at [513, 8] on icon at bounding box center [515, 8] width 6 height 6
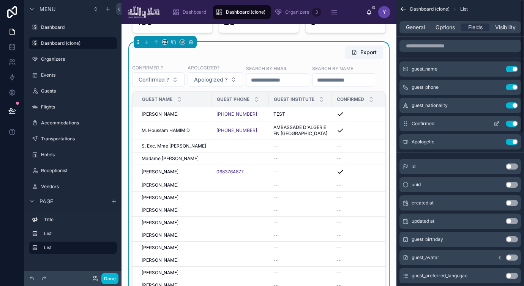
click at [500, 124] on button "scrollable content" at bounding box center [497, 124] width 12 height 6
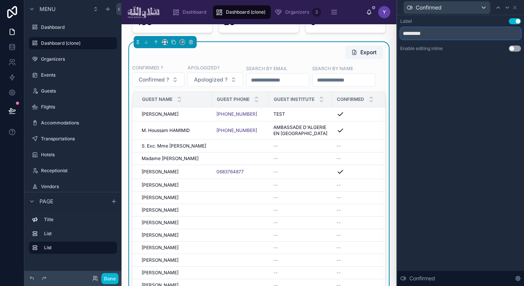
click at [443, 35] on input "*********" at bounding box center [460, 33] width 121 height 12
type input "**********"
click at [511, 6] on div at bounding box center [507, 7] width 9 height 9
click at [516, 8] on icon at bounding box center [515, 8] width 6 height 6
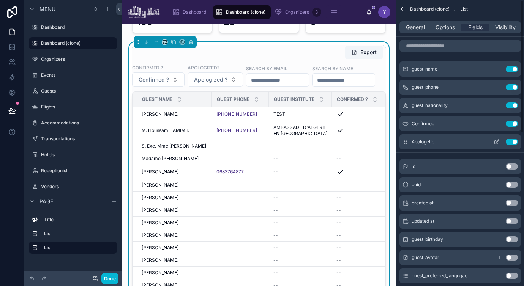
click at [496, 141] on icon "scrollable content" at bounding box center [497, 142] width 6 height 6
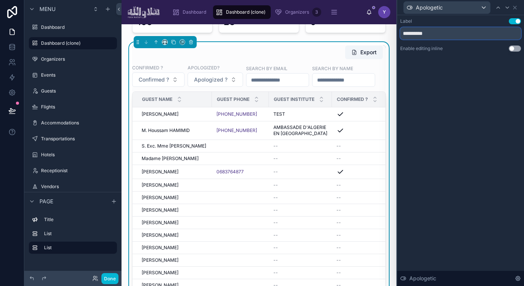
click at [439, 34] on input "**********" at bounding box center [460, 33] width 121 height 12
paste input "**"
type input "**********"
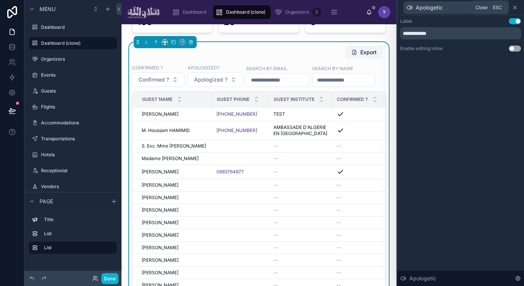
click at [515, 6] on icon at bounding box center [515, 8] width 6 height 6
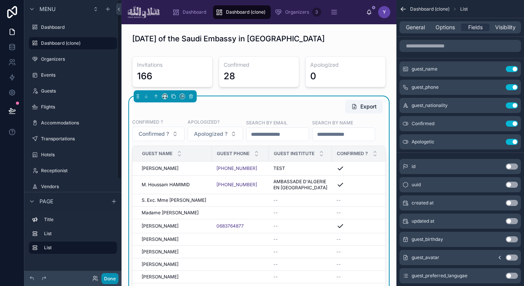
click at [111, 279] on button "Done" at bounding box center [109, 278] width 17 height 11
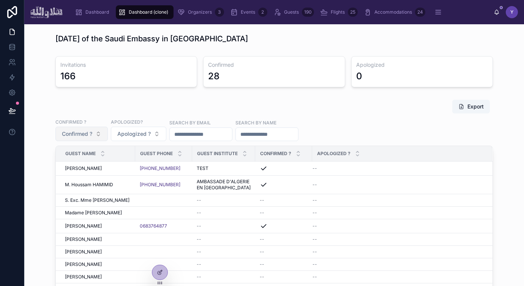
click at [99, 134] on button "Confirmed ?" at bounding box center [81, 134] width 52 height 14
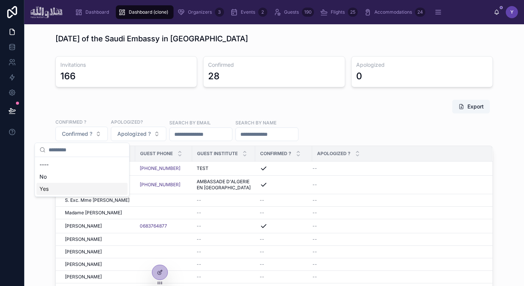
click at [77, 189] on div "Yes" at bounding box center [81, 189] width 91 height 12
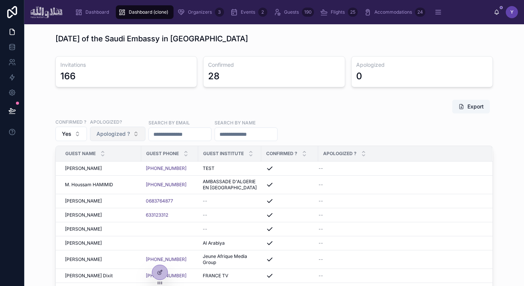
click at [123, 134] on span "Apologized ?" at bounding box center [112, 134] width 33 height 8
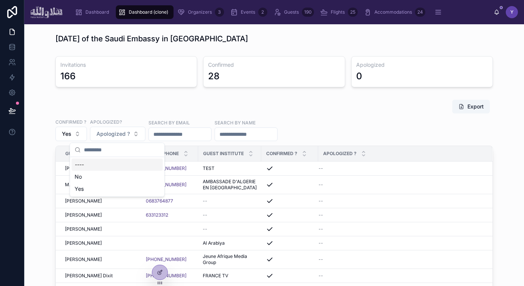
click at [135, 116] on div "Export Confirmed ? Yes Apologized? Apologized ? Search by Email Search by Name …" at bounding box center [273, 230] width 437 height 262
click at [473, 107] on button "Export" at bounding box center [471, 107] width 38 height 14
click at [72, 135] on button "Yes" at bounding box center [71, 134] width 32 height 14
click at [69, 168] on div "----" at bounding box center [70, 165] width 91 height 12
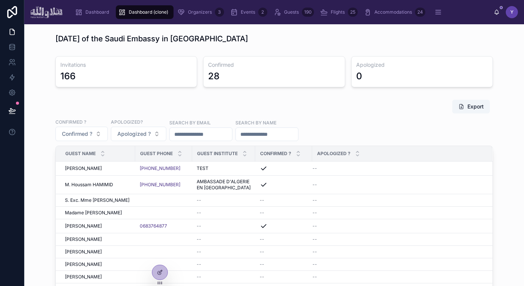
click at [86, 110] on div "Export" at bounding box center [273, 106] width 437 height 14
click at [161, 275] on icon at bounding box center [160, 273] width 6 height 6
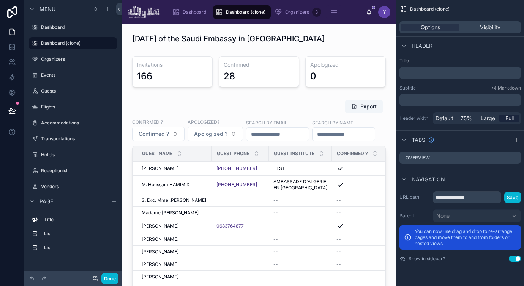
click at [424, 71] on p "﻿" at bounding box center [461, 73] width 117 height 8
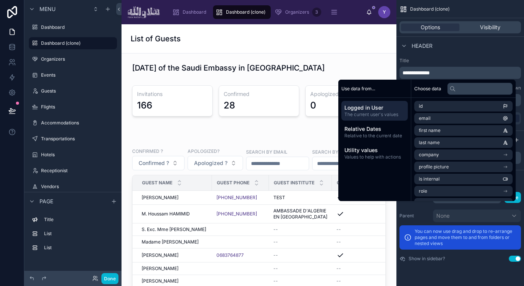
click at [418, 74] on span "**********" at bounding box center [416, 72] width 27 height 5
click at [470, 53] on div "Header" at bounding box center [460, 45] width 128 height 18
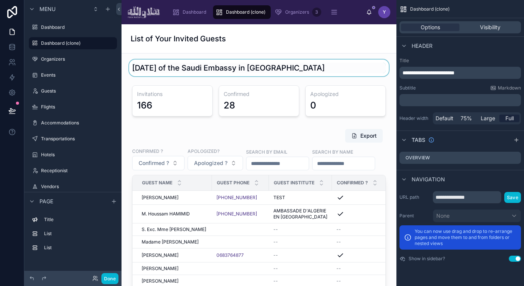
click at [359, 61] on div at bounding box center [259, 68] width 263 height 17
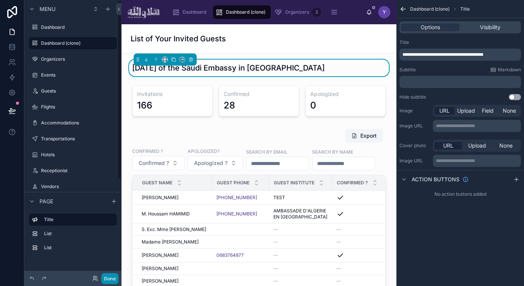
click at [117, 276] on button "Done" at bounding box center [109, 278] width 17 height 11
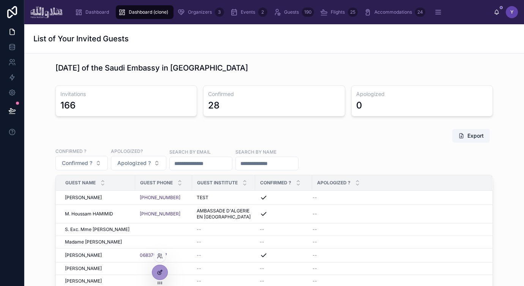
click at [159, 275] on icon at bounding box center [159, 273] width 3 height 3
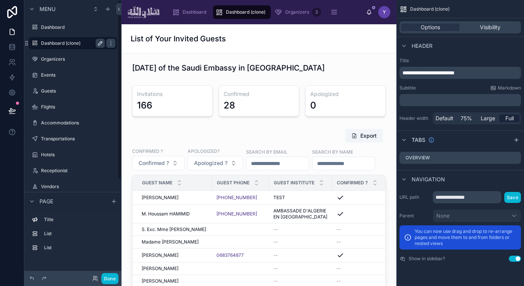
click at [101, 44] on icon "scrollable content" at bounding box center [100, 43] width 6 height 6
click at [76, 43] on input "**********" at bounding box center [67, 43] width 52 height 9
type input "**********"
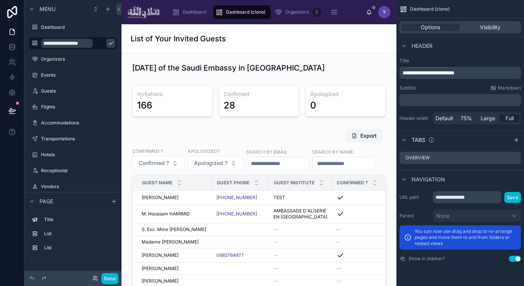
click at [108, 44] on icon "scrollable content" at bounding box center [111, 43] width 6 height 6
click at [480, 199] on input "**********" at bounding box center [467, 197] width 68 height 12
paste input "***"
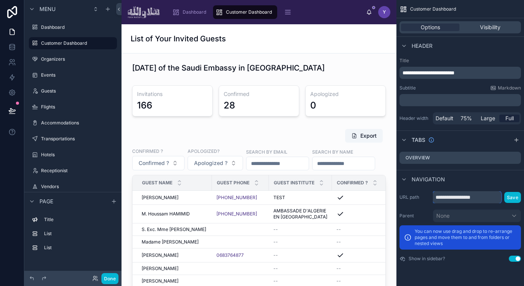
type input "**********"
click at [474, 140] on div "Tabs" at bounding box center [460, 140] width 128 height 18
click at [488, 27] on span "Visibility" at bounding box center [490, 28] width 21 height 8
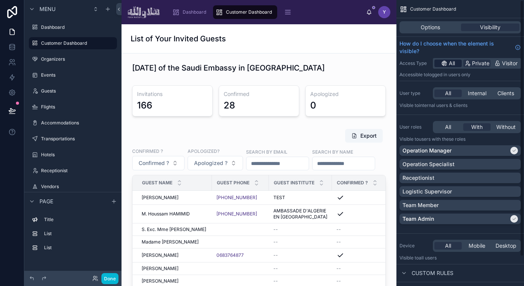
click at [448, 62] on div "All" at bounding box center [447, 64] width 27 height 8
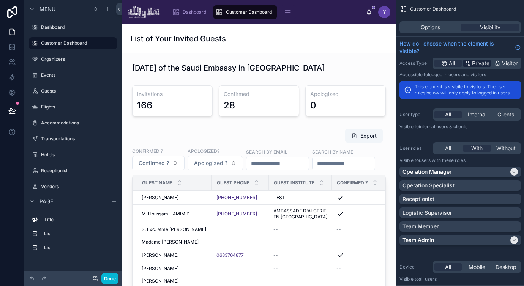
click at [478, 64] on span "Private" at bounding box center [480, 64] width 17 height 8
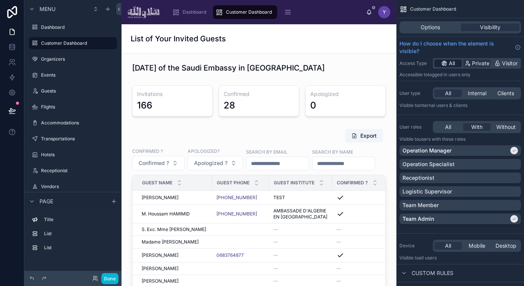
click at [457, 64] on div "All" at bounding box center [447, 64] width 27 height 8
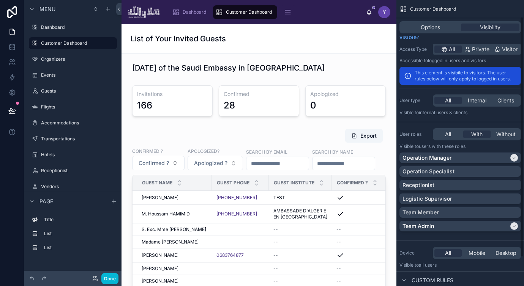
scroll to position [8, 0]
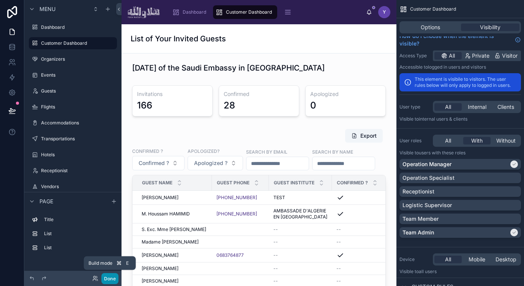
click at [110, 279] on button "Done" at bounding box center [109, 278] width 17 height 11
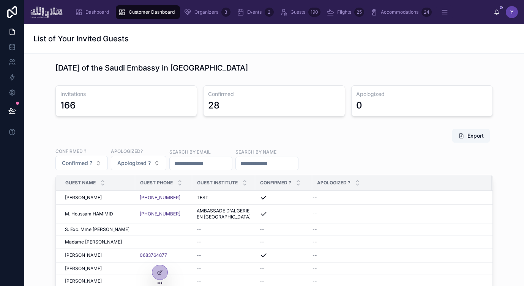
click at [232, 43] on div "List of Your Invited Guests" at bounding box center [274, 38] width 482 height 11
click at [157, 269] on div at bounding box center [159, 272] width 15 height 14
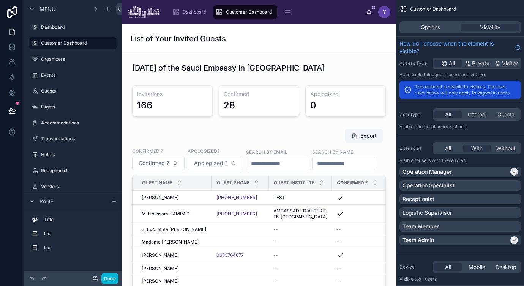
click at [287, 52] on div "List of Your Invited Guests" at bounding box center [259, 38] width 257 height 29
click at [438, 25] on span "Options" at bounding box center [430, 28] width 19 height 8
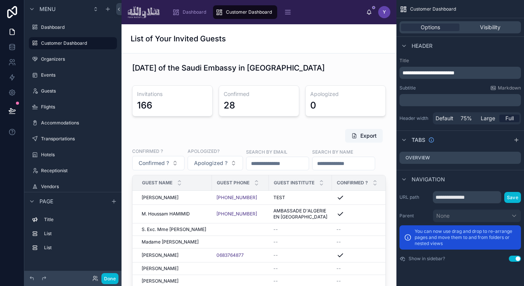
click at [470, 72] on p "**********" at bounding box center [461, 73] width 117 height 8
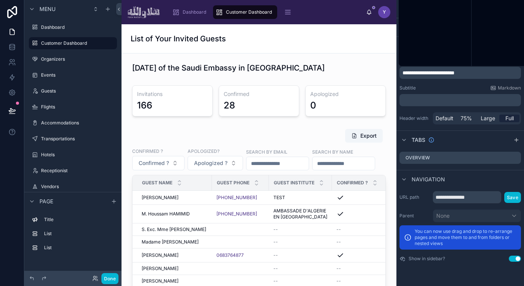
click at [470, 72] on p "**********" at bounding box center [461, 73] width 117 height 8
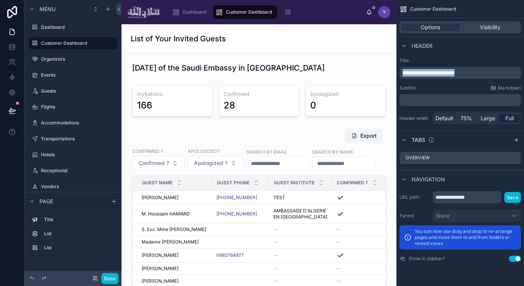
click at [470, 72] on p "**********" at bounding box center [461, 73] width 117 height 8
click at [510, 52] on div "Header" at bounding box center [460, 45] width 128 height 18
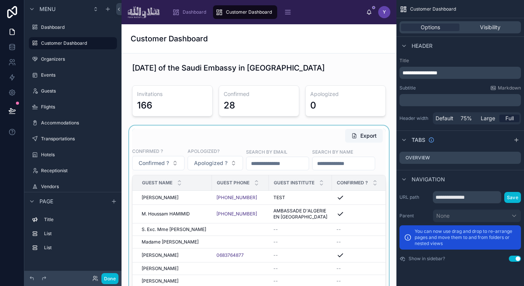
click at [305, 152] on div at bounding box center [259, 260] width 263 height 268
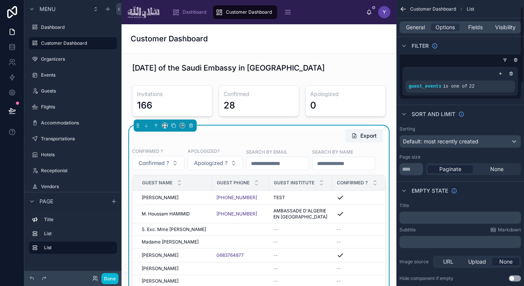
scroll to position [40, 0]
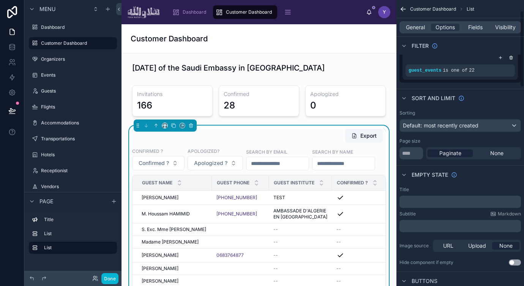
click at [425, 204] on p "﻿" at bounding box center [461, 202] width 117 height 6
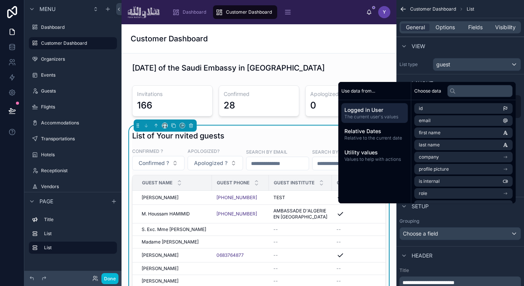
scroll to position [73, 0]
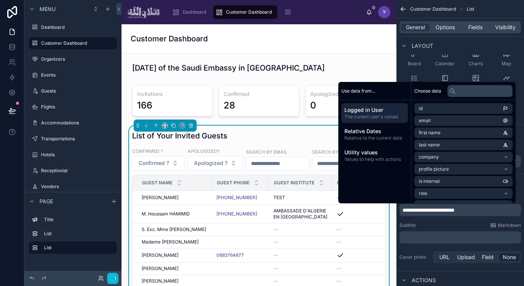
click at [447, 228] on div "Subtitle Markdown" at bounding box center [460, 226] width 122 height 6
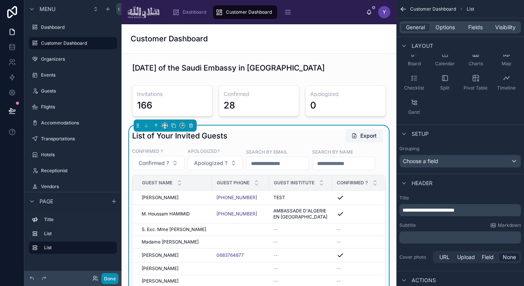
click at [111, 275] on button "Done" at bounding box center [109, 278] width 17 height 11
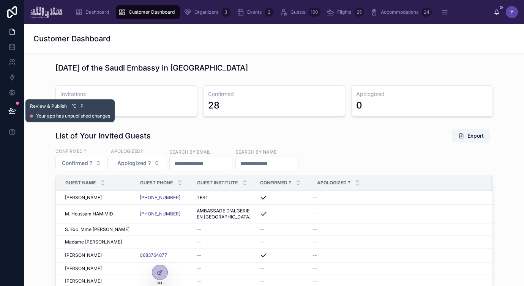
click at [14, 114] on icon at bounding box center [12, 111] width 8 height 8
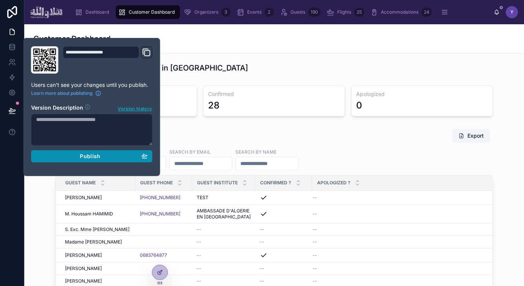
click at [63, 156] on div "Publish" at bounding box center [92, 156] width 112 height 7
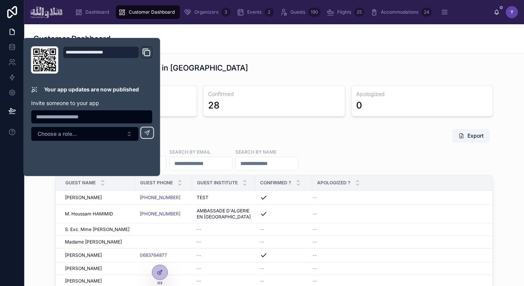
click at [213, 48] on div "Customer Dashboard" at bounding box center [274, 38] width 482 height 29
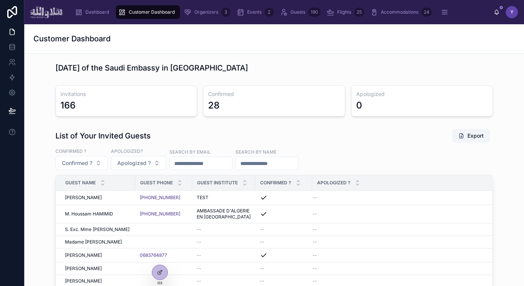
click at [136, 14] on span "Customer Dashboard" at bounding box center [152, 12] width 46 height 6
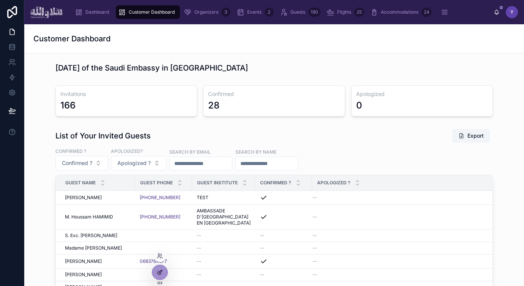
click at [159, 272] on icon at bounding box center [160, 271] width 3 height 3
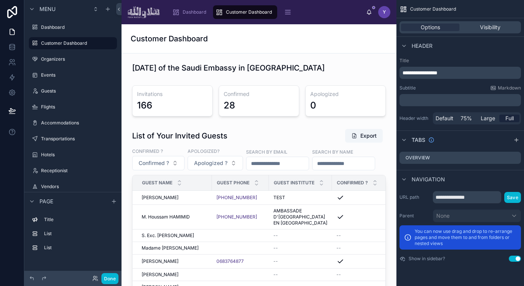
click at [332, 45] on div "Customer Dashboard" at bounding box center [259, 38] width 257 height 29
click at [481, 197] on input "**********" at bounding box center [467, 197] width 68 height 12
click at [99, 44] on icon "scrollable content" at bounding box center [100, 43] width 6 height 6
click at [78, 44] on input "**********" at bounding box center [67, 43] width 52 height 9
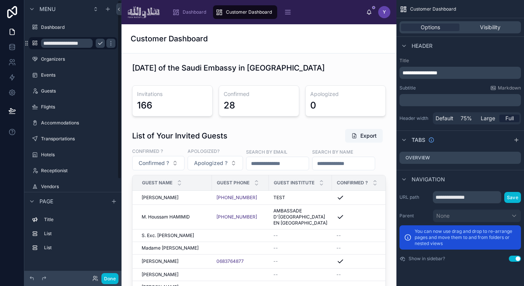
click at [78, 44] on input "**********" at bounding box center [67, 43] width 52 height 9
click at [470, 198] on input "**********" at bounding box center [467, 197] width 68 height 12
paste input "***"
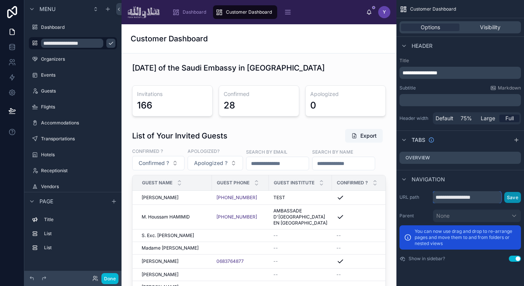
type input "**********"
click at [510, 199] on button "Save" at bounding box center [512, 197] width 17 height 11
click at [109, 278] on button "Done" at bounding box center [109, 278] width 17 height 11
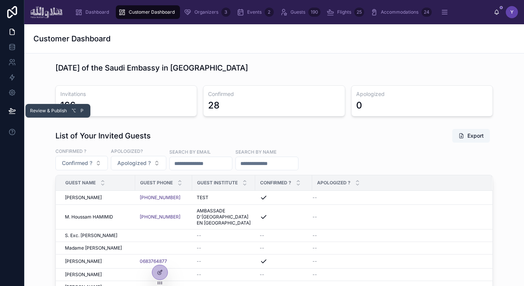
click at [12, 108] on icon at bounding box center [12, 111] width 8 height 8
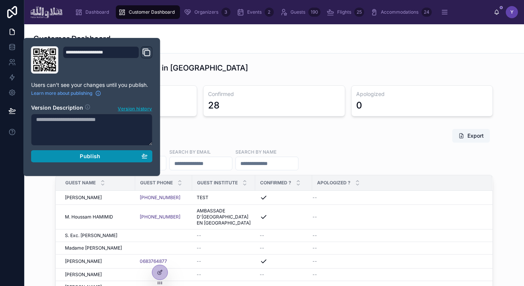
click at [67, 157] on div "Publish" at bounding box center [92, 156] width 112 height 7
click at [303, 31] on div "Customer Dashboard" at bounding box center [274, 38] width 482 height 29
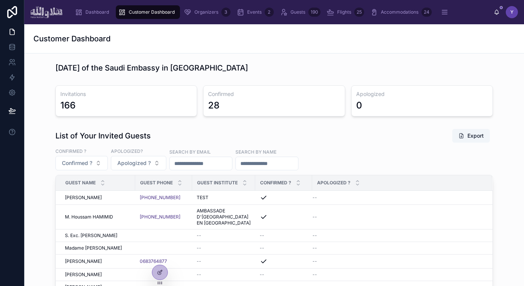
click at [218, 48] on div "Customer Dashboard" at bounding box center [274, 38] width 482 height 29
click at [159, 272] on icon at bounding box center [160, 271] width 3 height 3
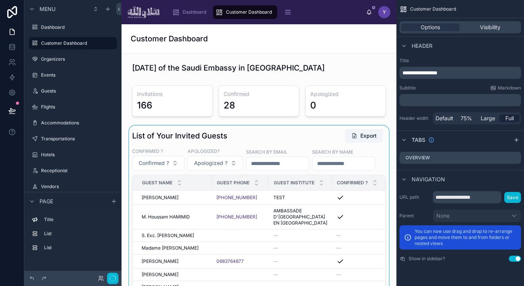
click at [316, 169] on div at bounding box center [259, 260] width 263 height 268
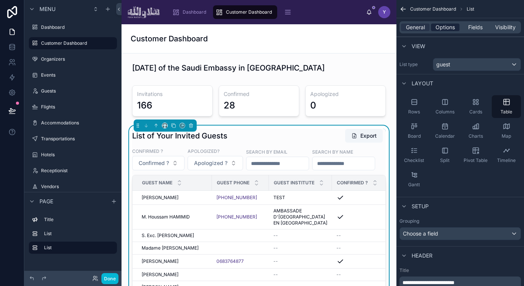
click at [440, 27] on span "Options" at bounding box center [445, 28] width 19 height 8
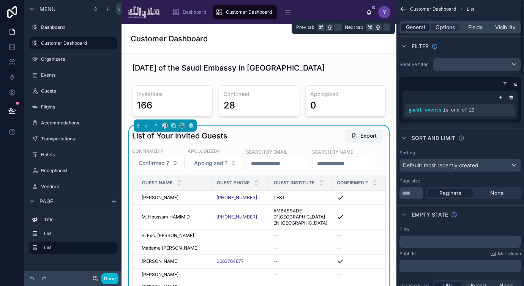
click at [419, 28] on span "General" at bounding box center [415, 28] width 19 height 8
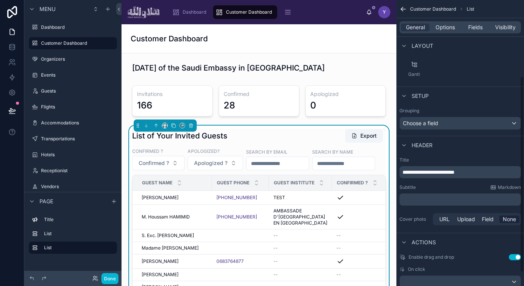
scroll to position [131, 0]
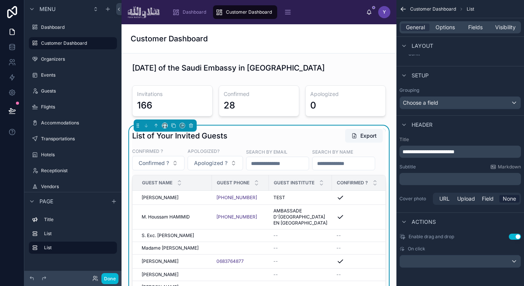
click at [512, 238] on button "Use setting" at bounding box center [515, 237] width 12 height 6
click at [481, 259] on div "scrollable content" at bounding box center [460, 262] width 121 height 12
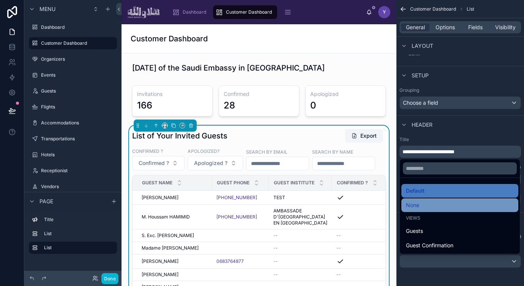
click at [438, 206] on div "None" at bounding box center [460, 205] width 108 height 9
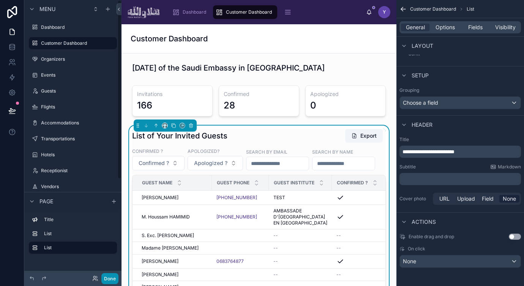
click at [109, 281] on button "Done" at bounding box center [109, 278] width 17 height 11
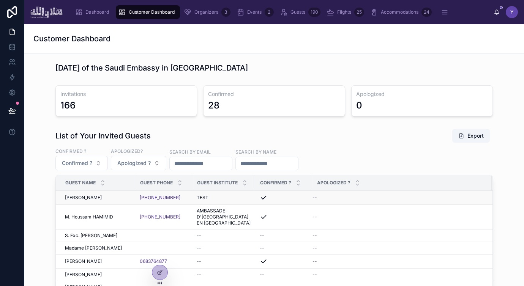
click at [95, 198] on span "[PERSON_NAME]" at bounding box center [83, 198] width 37 height 6
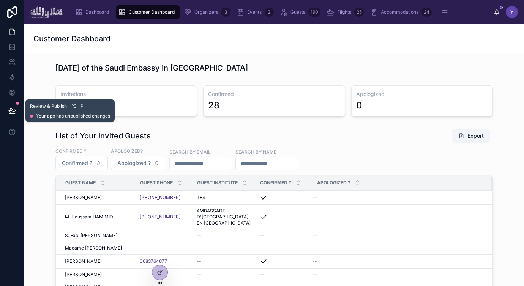
click at [9, 113] on icon at bounding box center [12, 111] width 8 height 8
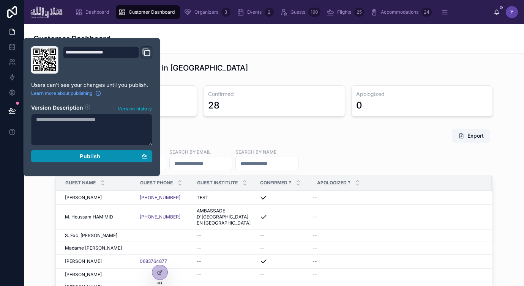
click at [73, 159] on div "Publish" at bounding box center [92, 156] width 112 height 7
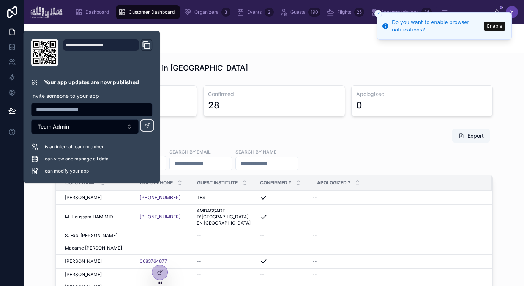
click at [251, 41] on div "Customer Dashboard" at bounding box center [274, 38] width 482 height 11
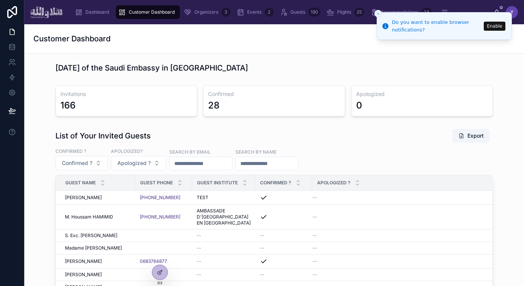
click at [493, 25] on button "Enable" at bounding box center [495, 26] width 22 height 9
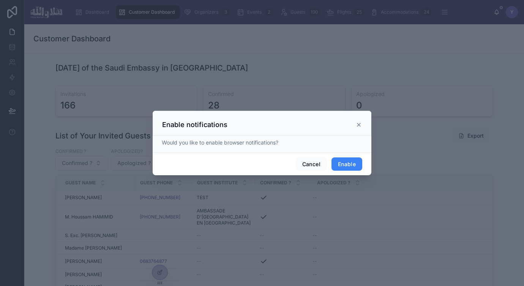
click at [352, 163] on button "Enable" at bounding box center [347, 165] width 31 height 14
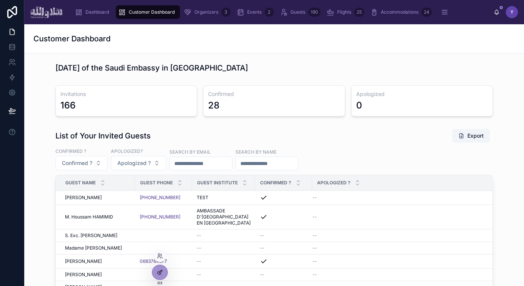
click at [158, 278] on div at bounding box center [159, 272] width 15 height 14
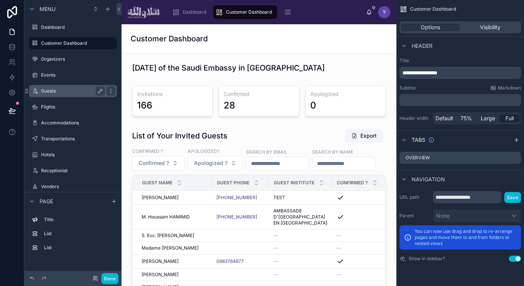
click at [57, 88] on label "Guests" at bounding box center [71, 91] width 61 height 6
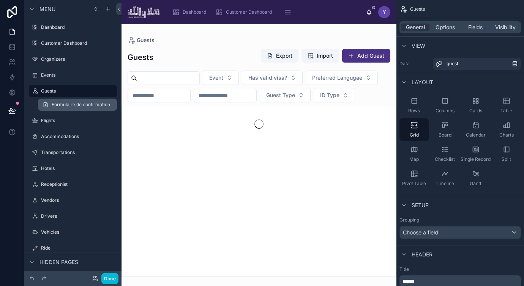
click at [66, 105] on span "Formulaire de confirmation" at bounding box center [81, 105] width 58 height 6
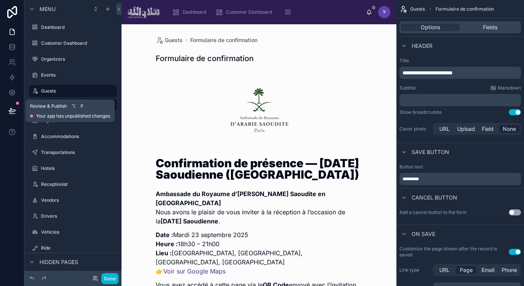
click at [10, 111] on icon at bounding box center [12, 111] width 6 height 4
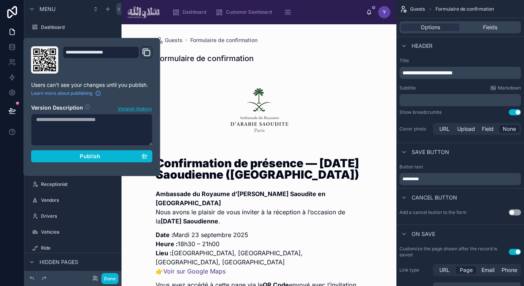
click at [156, 134] on div "**********" at bounding box center [92, 107] width 137 height 138
click at [131, 159] on button "Publish" at bounding box center [92, 156] width 122 height 12
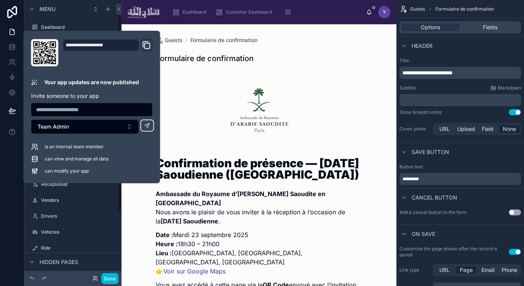
click at [185, 137] on div at bounding box center [259, 112] width 207 height 79
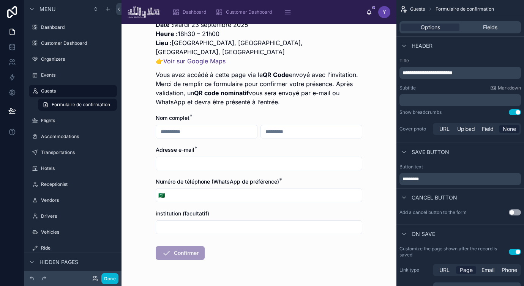
scroll to position [215, 0]
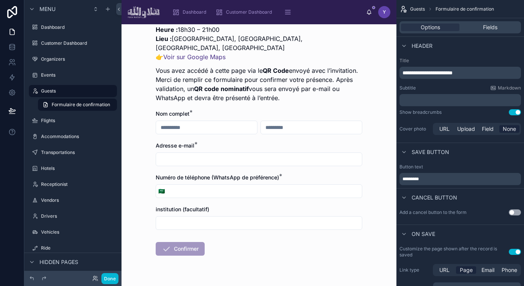
click at [319, 80] on p "Vous avez accédé à cette page via le QR Code envoyé avec l’invitation. Merci de…" at bounding box center [259, 84] width 207 height 36
click at [472, 28] on div "Fields" at bounding box center [490, 28] width 58 height 8
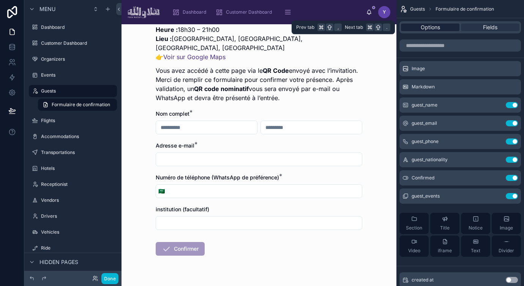
click at [438, 28] on span "Options" at bounding box center [430, 28] width 19 height 8
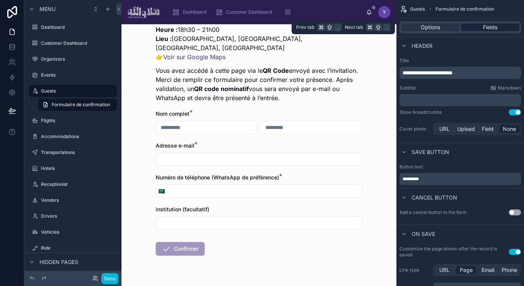
click at [492, 27] on span "Fields" at bounding box center [490, 28] width 14 height 8
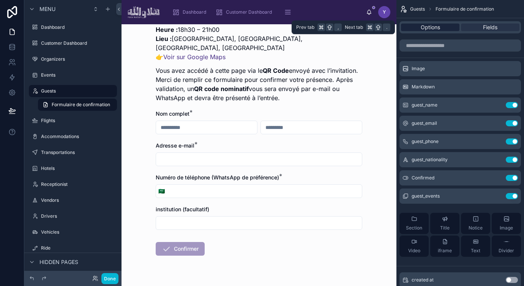
click at [440, 27] on span "Options" at bounding box center [430, 28] width 19 height 8
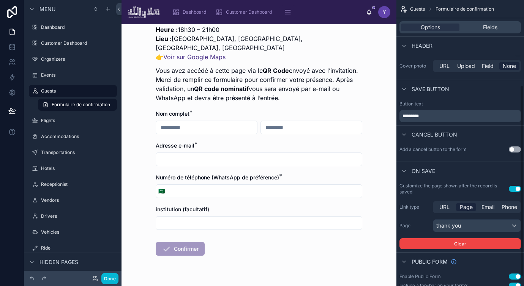
scroll to position [142, 0]
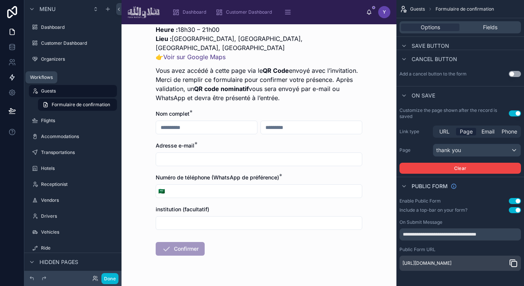
click at [12, 80] on icon at bounding box center [12, 78] width 8 height 8
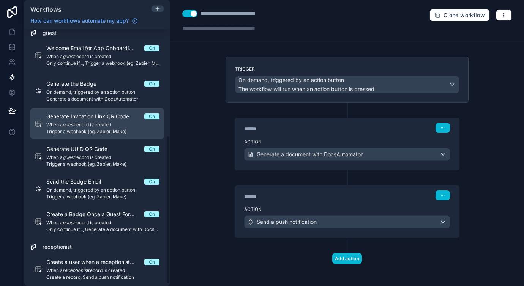
scroll to position [188, 0]
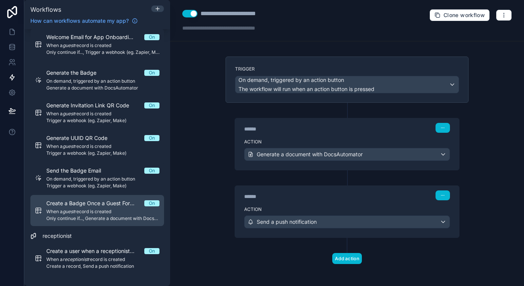
click at [115, 211] on span "When a guest record is created" at bounding box center [102, 212] width 113 height 6
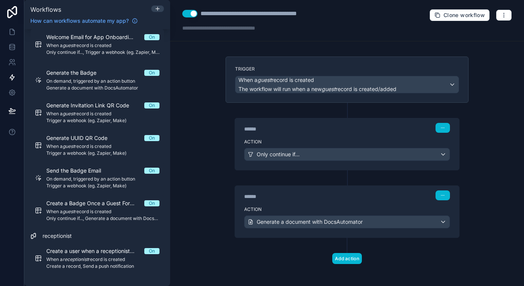
click at [283, 123] on div "****** Step 1" at bounding box center [347, 128] width 206 height 10
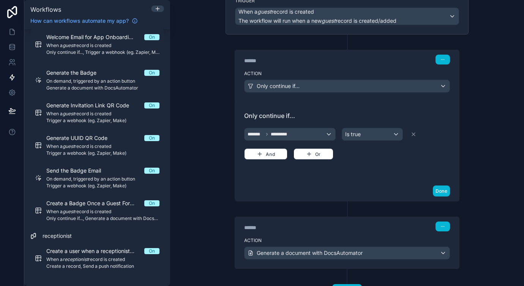
scroll to position [101, 0]
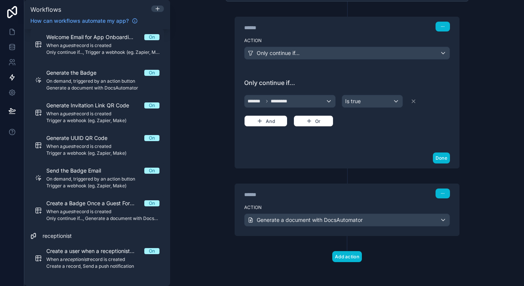
click at [300, 194] on div "******" at bounding box center [301, 195] width 114 height 8
click at [298, 202] on div "Action Generate a document with DocsAutomator" at bounding box center [347, 219] width 224 height 34
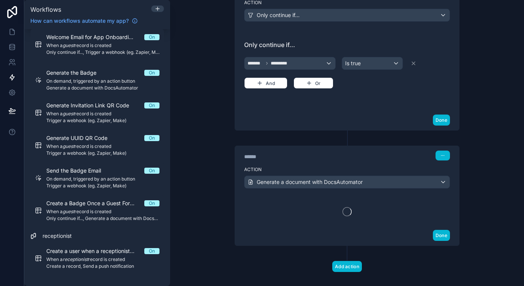
scroll to position [149, 0]
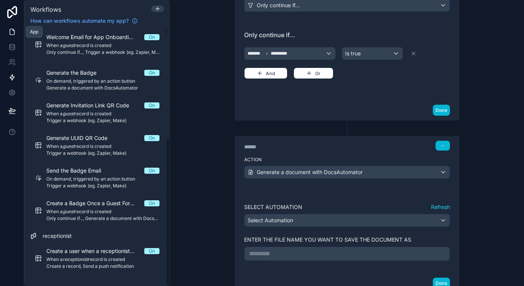
click at [10, 32] on icon at bounding box center [12, 32] width 8 height 8
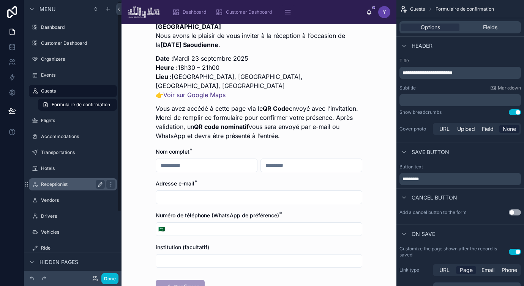
scroll to position [86, 0]
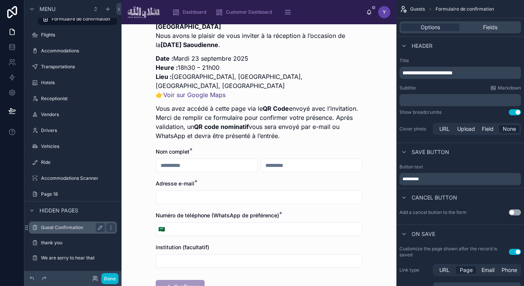
click at [69, 229] on label "Guest Confirmation" at bounding box center [71, 228] width 61 height 6
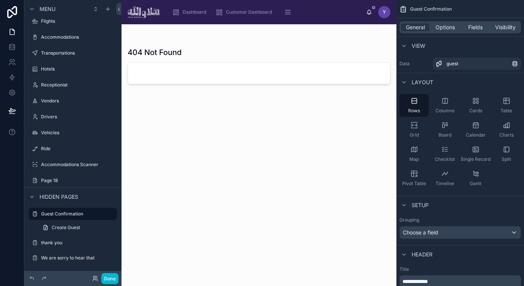
click at [285, 77] on div at bounding box center [259, 150] width 275 height 253
click at [276, 76] on link at bounding box center [259, 73] width 262 height 21
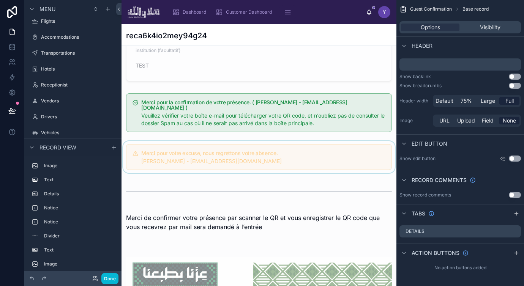
scroll to position [382, 0]
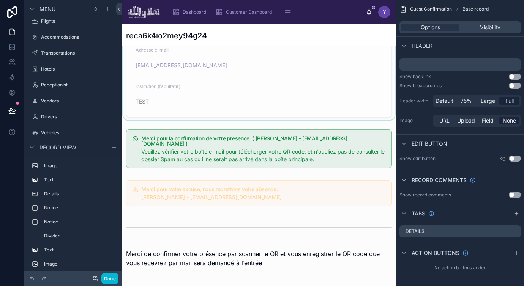
click at [350, 120] on div at bounding box center [259, 17] width 275 height 208
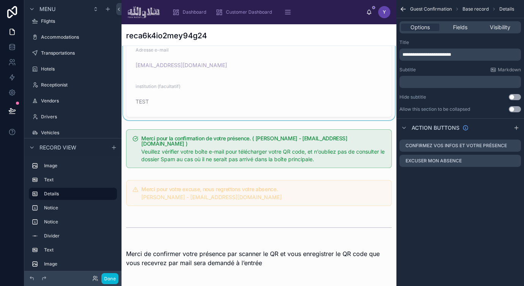
scroll to position [0, 0]
click at [514, 145] on icon "scrollable content" at bounding box center [515, 145] width 3 height 3
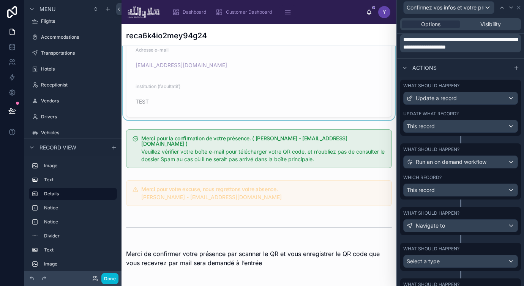
scroll to position [267, 0]
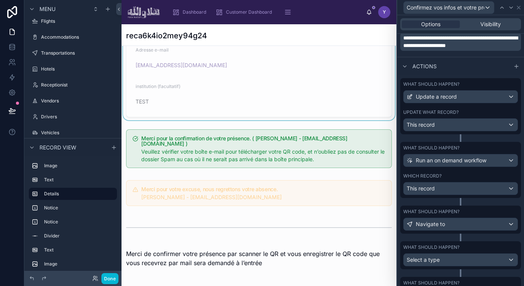
click at [477, 147] on div "What should happen?" at bounding box center [460, 148] width 115 height 6
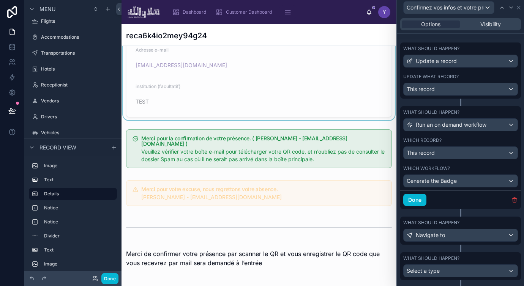
scroll to position [326, 0]
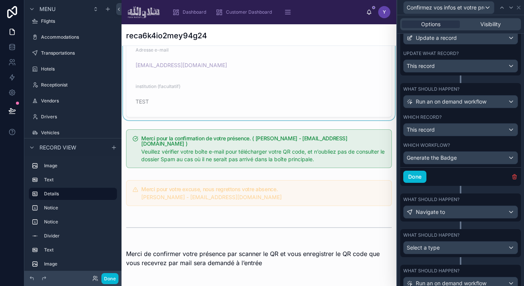
click at [474, 198] on div "What should happen?" at bounding box center [460, 200] width 115 height 6
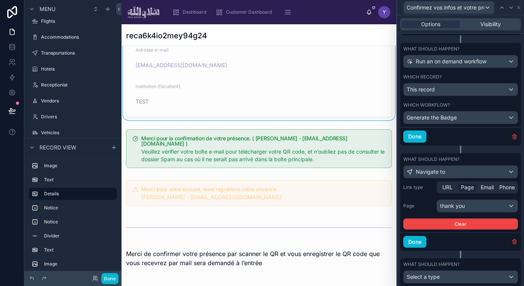
scroll to position [453, 0]
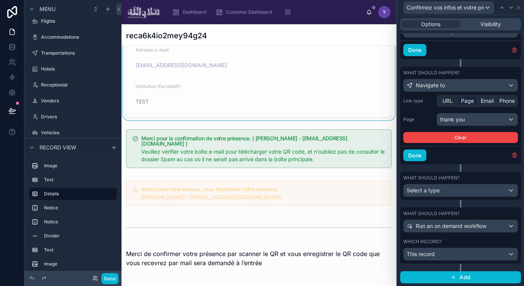
click at [472, 182] on div "What should happen? Select a type" at bounding box center [460, 186] width 115 height 22
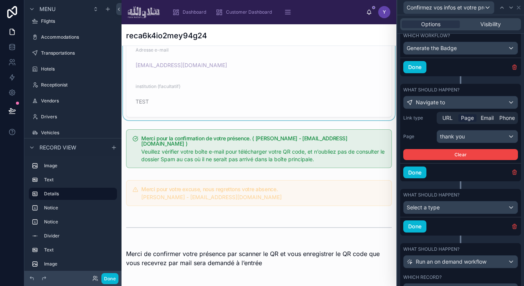
scroll to position [435, 0]
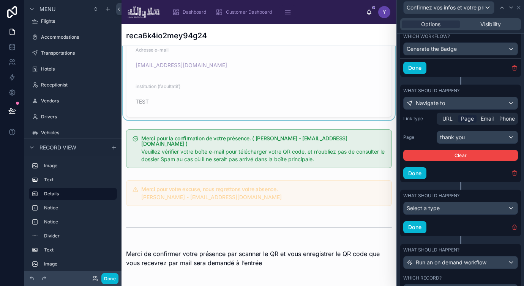
click at [472, 196] on div "What should happen?" at bounding box center [460, 196] width 115 height 6
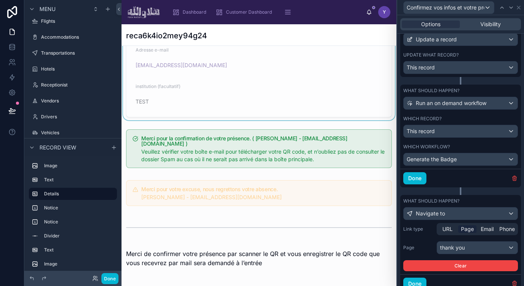
scroll to position [457, 0]
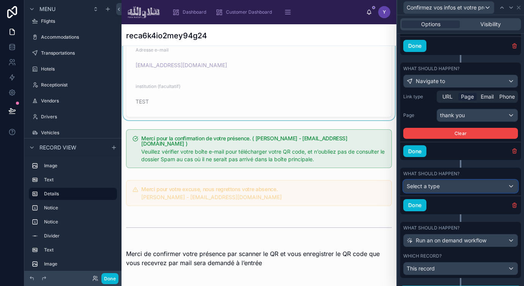
click at [466, 186] on div "Select a type" at bounding box center [461, 186] width 114 height 12
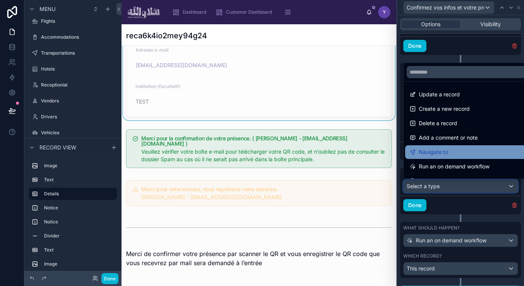
scroll to position [54, 0]
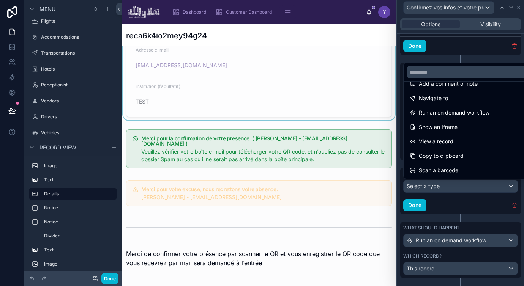
click at [441, 200] on div at bounding box center [460, 143] width 127 height 286
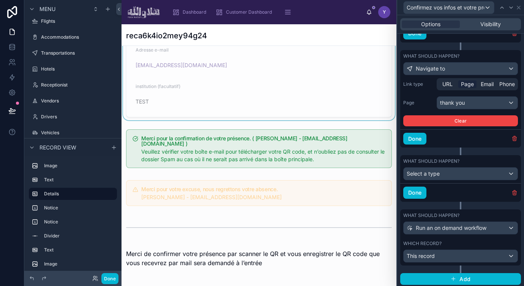
scroll to position [471, 0]
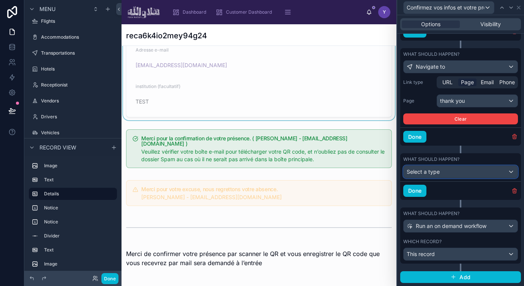
click at [458, 171] on div "Select a type" at bounding box center [461, 172] width 114 height 12
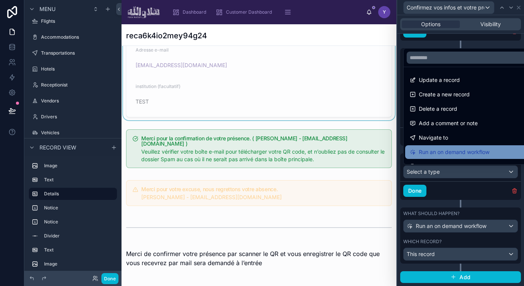
click at [452, 151] on span "Run an on demand workflow" at bounding box center [454, 152] width 71 height 9
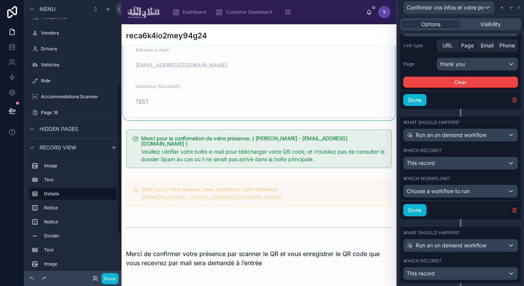
scroll to position [511, 0]
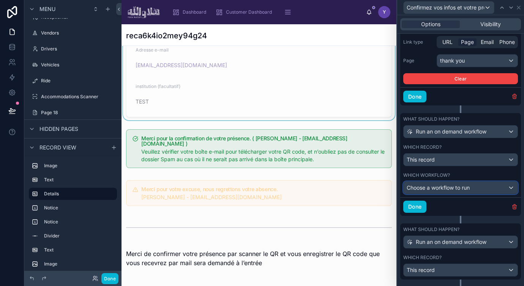
click at [456, 190] on span "Choose a workflow to run" at bounding box center [438, 188] width 63 height 6
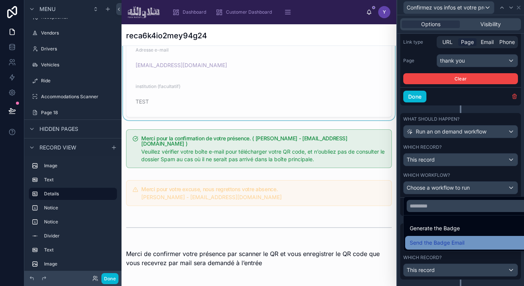
click at [463, 247] on span "Send the Badge Email" at bounding box center [437, 242] width 55 height 9
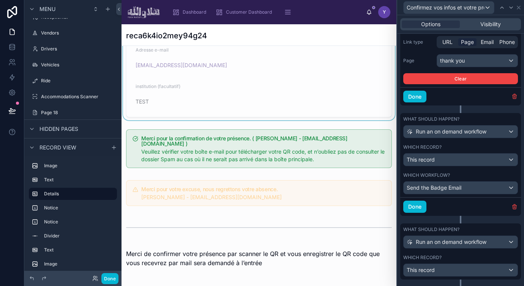
click at [467, 204] on div "Done" at bounding box center [460, 206] width 121 height 19
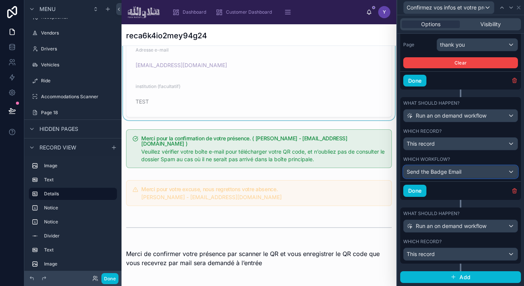
click at [482, 172] on div "Send the Badge Email" at bounding box center [461, 172] width 114 height 12
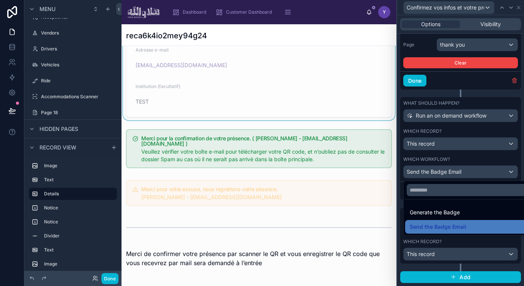
click at [483, 153] on div at bounding box center [460, 143] width 127 height 286
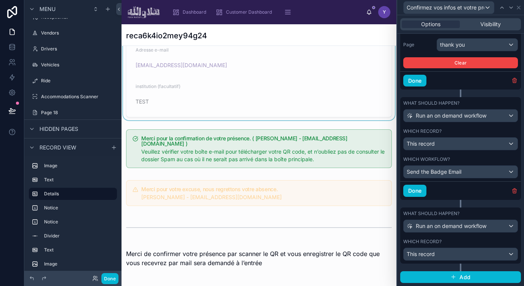
click at [475, 236] on div "What should happen? Run an on demand workflow Which record? This record" at bounding box center [460, 236] width 121 height 56
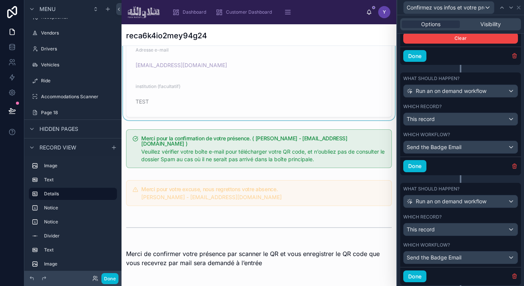
scroll to position [574, 0]
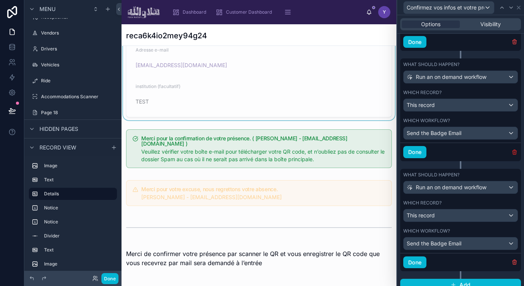
click at [512, 153] on icon "button" at bounding box center [514, 152] width 6 height 6
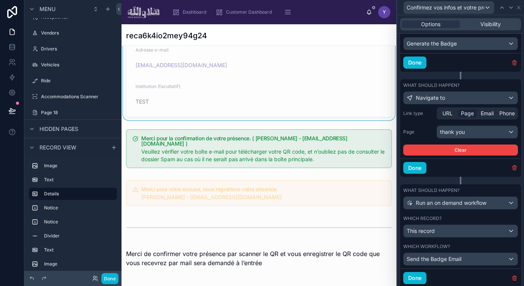
scroll to position [464, 0]
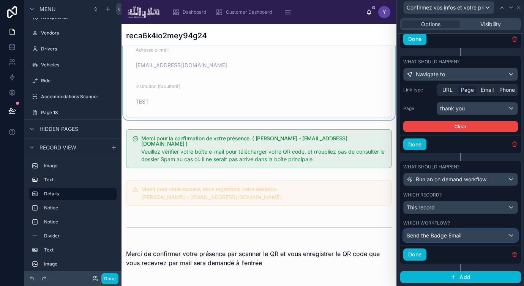
click at [480, 231] on div "Send the Badge Email" at bounding box center [461, 236] width 114 height 12
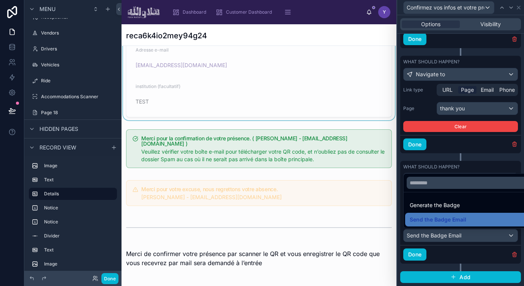
click at [479, 163] on div at bounding box center [460, 143] width 127 height 286
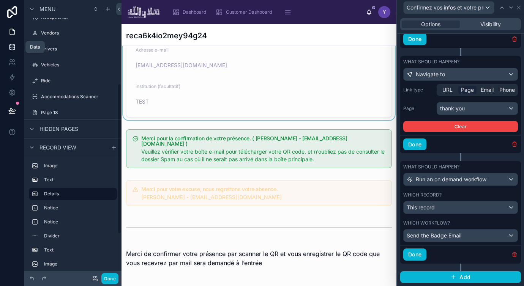
click at [9, 48] on icon at bounding box center [12, 47] width 8 height 8
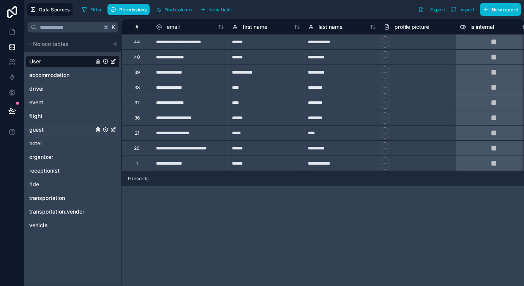
click at [39, 127] on span "guest" at bounding box center [36, 130] width 14 height 8
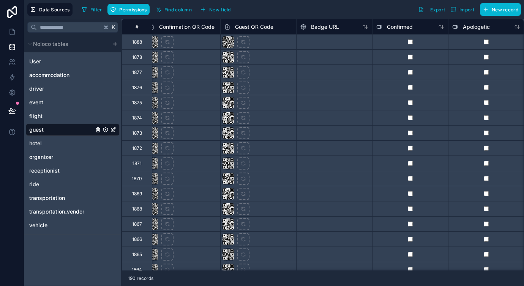
scroll to position [0, 1074]
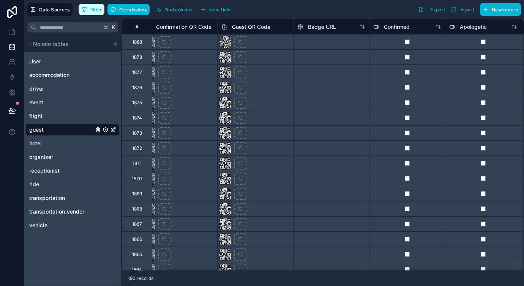
click at [95, 10] on span "Filter" at bounding box center [96, 10] width 12 height 6
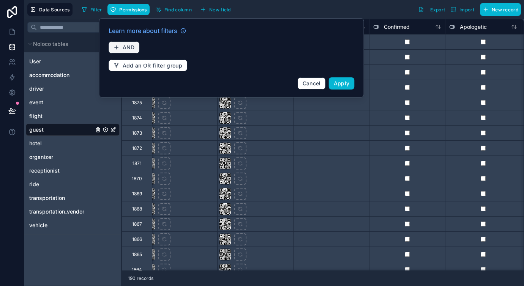
click at [118, 48] on icon "button" at bounding box center [117, 47] width 6 height 6
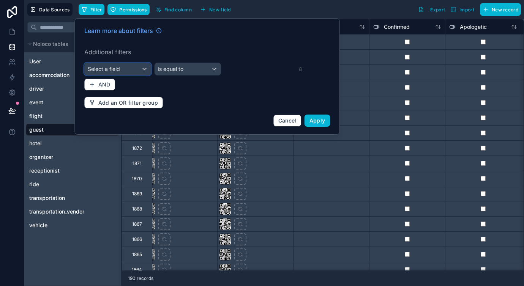
click at [124, 69] on div "Select a field" at bounding box center [118, 69] width 66 height 12
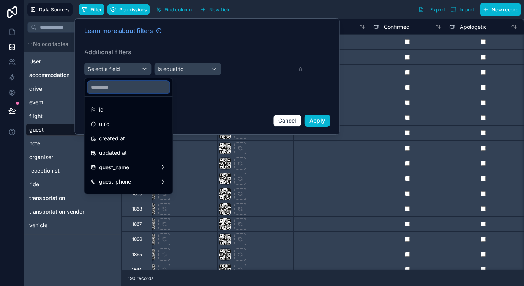
click at [126, 85] on input "text" at bounding box center [129, 87] width 82 height 12
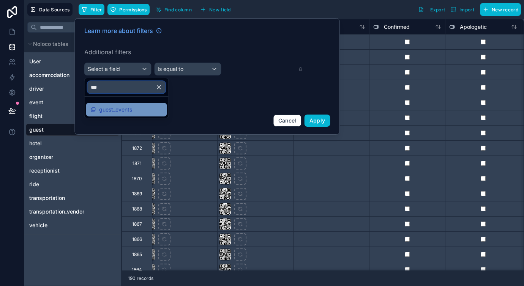
type input "***"
click at [141, 113] on div "guest_events" at bounding box center [127, 109] width 72 height 9
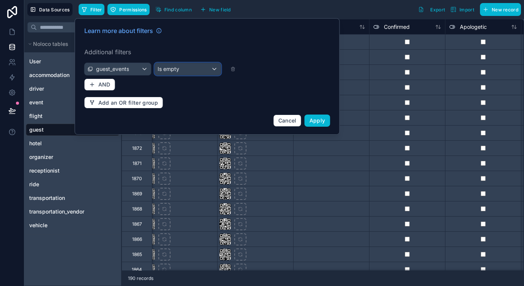
click at [192, 65] on div "Is empty" at bounding box center [188, 69] width 66 height 12
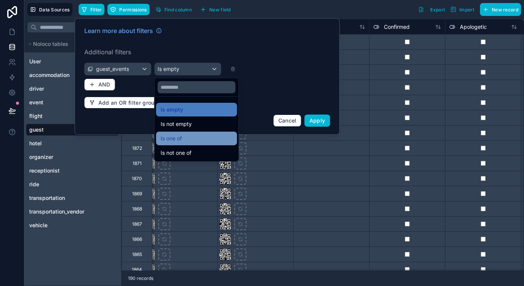
click at [195, 139] on div "Is one of" at bounding box center [197, 138] width 72 height 9
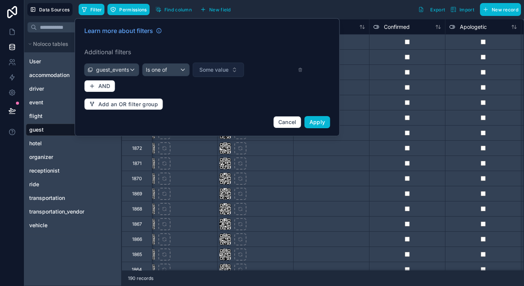
click at [223, 66] on span "Some value" at bounding box center [213, 70] width 29 height 8
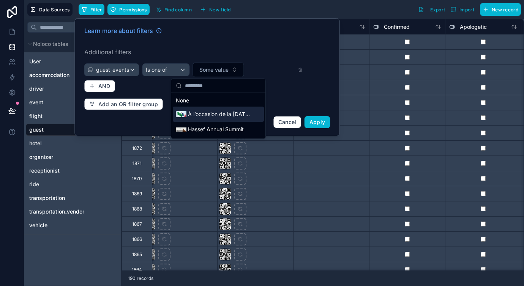
click at [218, 114] on span "À l’occasion de la [DATE] Saoudienne" at bounding box center [220, 115] width 64 height 8
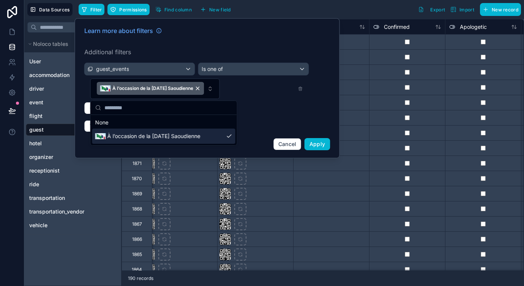
click at [311, 119] on div "Learn more about filters Additional filters guest_events Is one of À l’occasion…" at bounding box center [207, 88] width 255 height 133
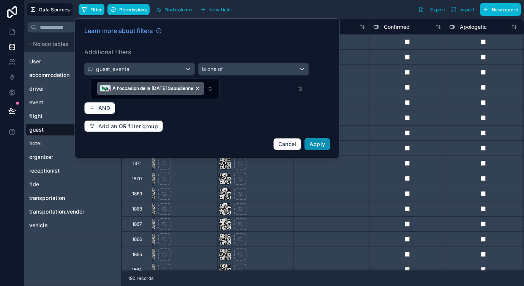
click at [321, 145] on span "Apply" at bounding box center [317, 144] width 16 height 6
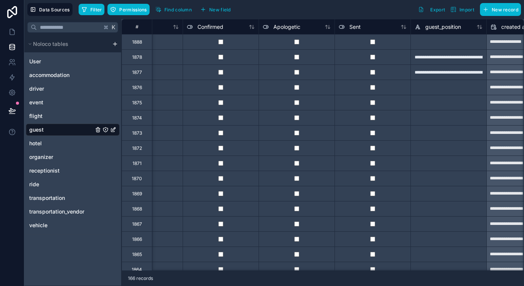
scroll to position [0, 1266]
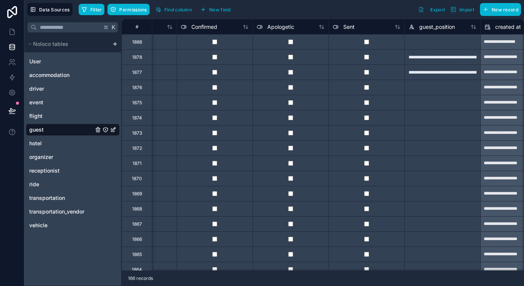
click at [367, 136] on div at bounding box center [366, 132] width 76 height 15
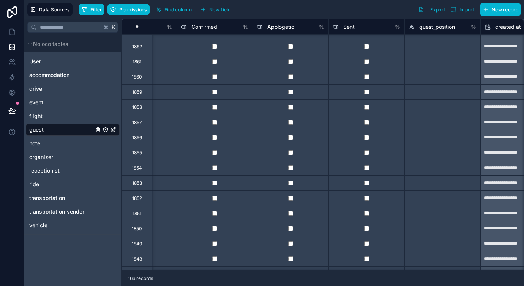
scroll to position [259, 1266]
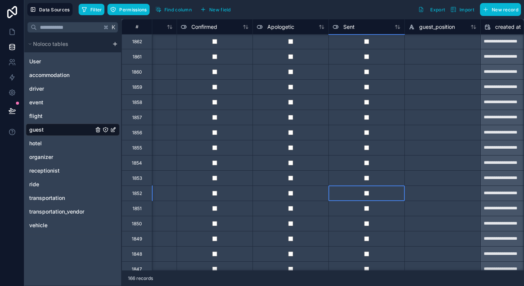
click at [368, 196] on div at bounding box center [366, 193] width 76 height 15
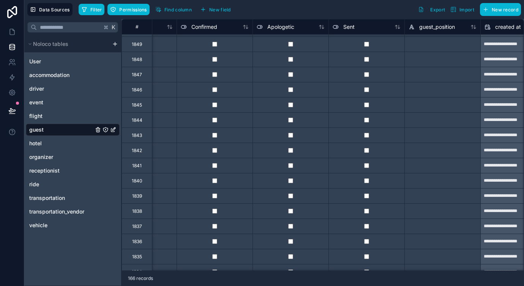
scroll to position [454, 1266]
click at [367, 183] on div at bounding box center [366, 180] width 76 height 15
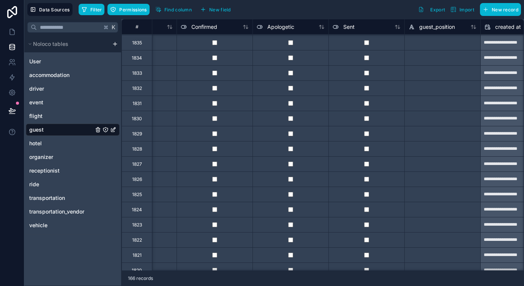
click at [366, 237] on div at bounding box center [366, 239] width 76 height 15
click at [366, 207] on div at bounding box center [366, 209] width 76 height 15
click at [365, 70] on div at bounding box center [366, 72] width 76 height 15
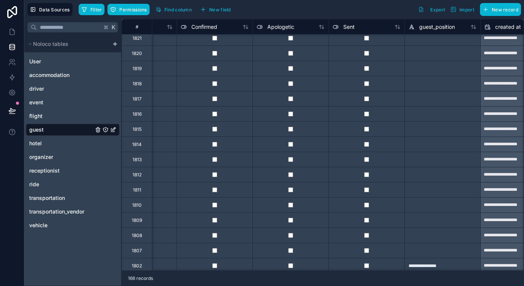
scroll to position [892, 1266]
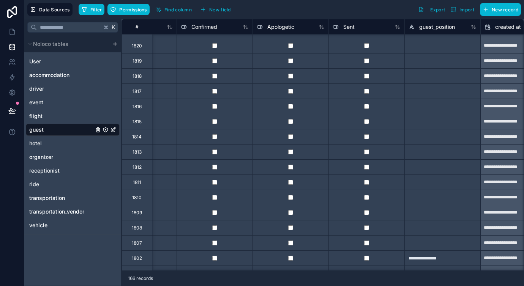
click at [367, 201] on div at bounding box center [366, 197] width 76 height 15
click at [367, 208] on div at bounding box center [366, 212] width 76 height 15
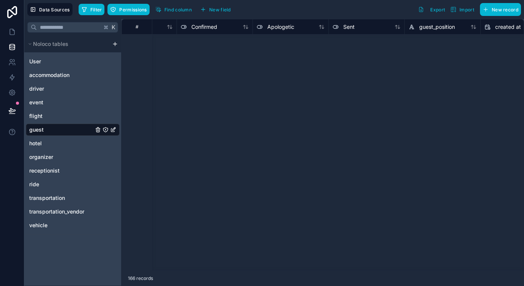
scroll to position [0, 1266]
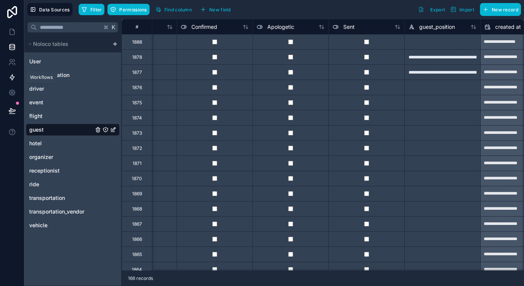
click at [12, 76] on icon at bounding box center [12, 78] width 8 height 8
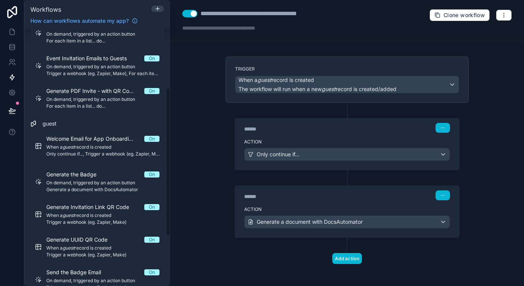
scroll to position [25, 0]
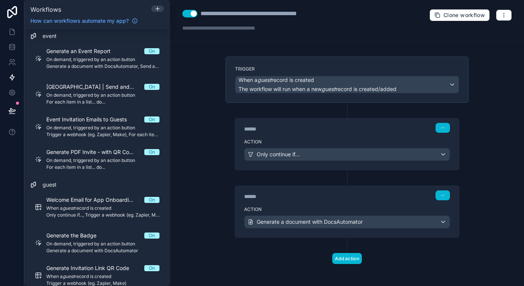
click at [304, 128] on div "******" at bounding box center [301, 129] width 114 height 8
click at [284, 135] on div "****** Step 1" at bounding box center [347, 126] width 224 height 17
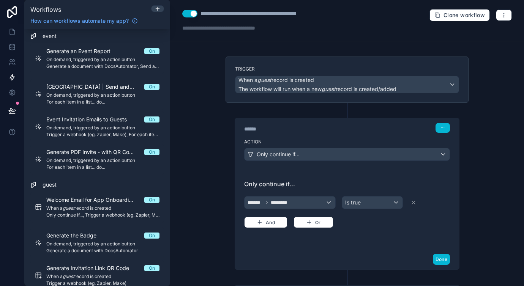
click at [290, 112] on div "****** Step 1 Action Only continue if... Only continue if... ******* ********* …" at bounding box center [347, 186] width 243 height 167
click at [298, 130] on div "******" at bounding box center [301, 129] width 114 height 8
click at [292, 137] on div "Action Only continue if..." at bounding box center [347, 153] width 224 height 34
click at [207, 151] on div "**********" at bounding box center [347, 143] width 354 height 286
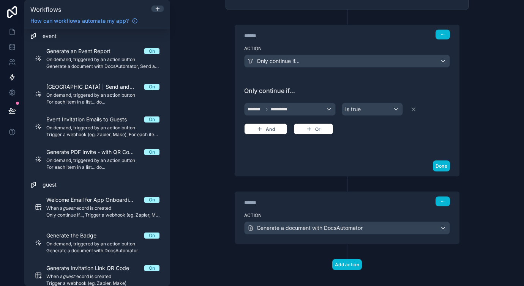
scroll to position [101, 0]
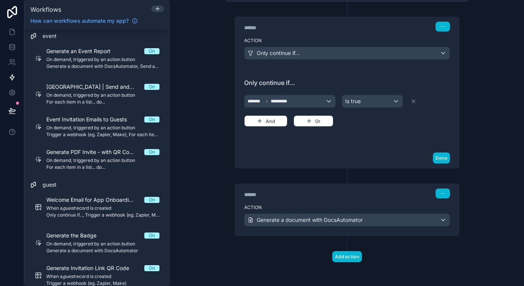
click at [288, 198] on div "******" at bounding box center [301, 195] width 114 height 8
click at [439, 193] on button "button" at bounding box center [443, 194] width 14 height 10
click at [448, 225] on button "Delete" at bounding box center [461, 222] width 52 height 12
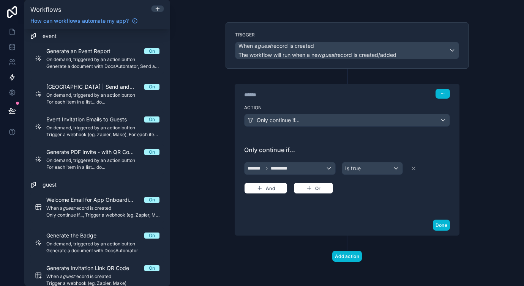
scroll to position [34, 0]
click at [14, 44] on icon at bounding box center [12, 47] width 8 height 8
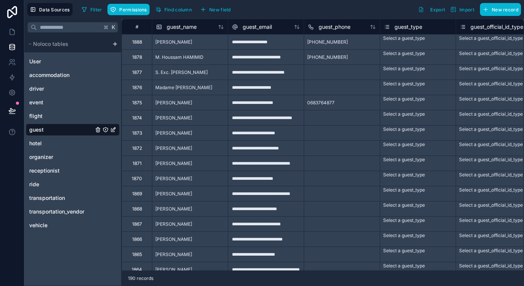
click at [13, 23] on link at bounding box center [12, 12] width 24 height 24
click at [11, 35] on icon at bounding box center [12, 32] width 5 height 6
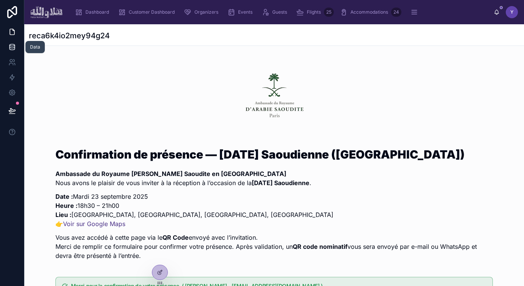
click at [10, 46] on icon at bounding box center [12, 47] width 8 height 8
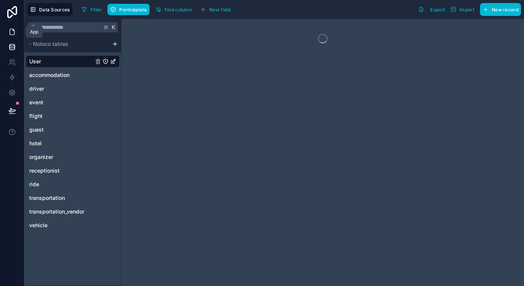
click at [10, 31] on icon at bounding box center [12, 32] width 8 height 8
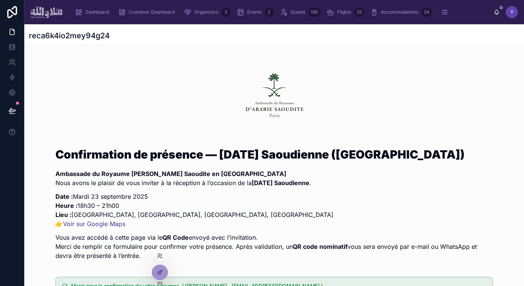
click at [163, 263] on div at bounding box center [160, 257] width 12 height 15
click at [160, 267] on div at bounding box center [159, 272] width 15 height 14
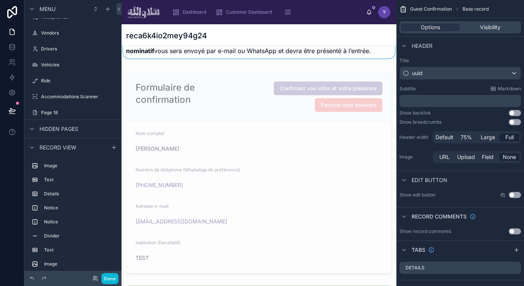
scroll to position [257, 0]
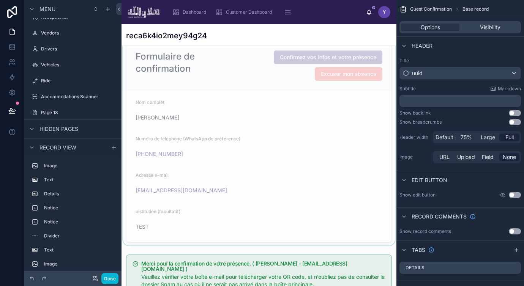
click at [332, 168] on div at bounding box center [259, 142] width 275 height 208
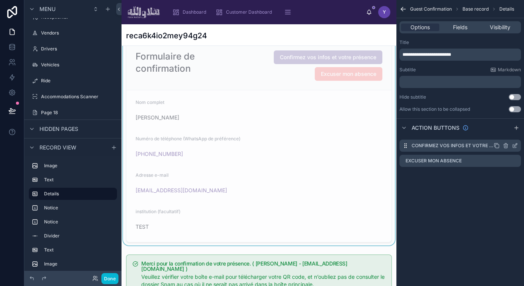
click at [515, 146] on icon "scrollable content" at bounding box center [515, 146] width 6 height 6
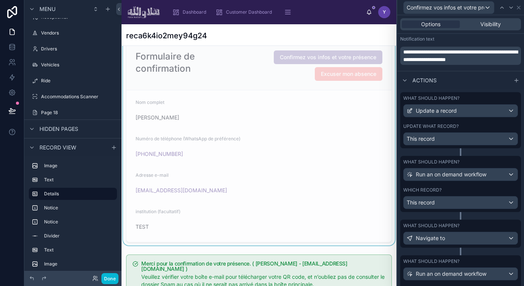
scroll to position [260, 0]
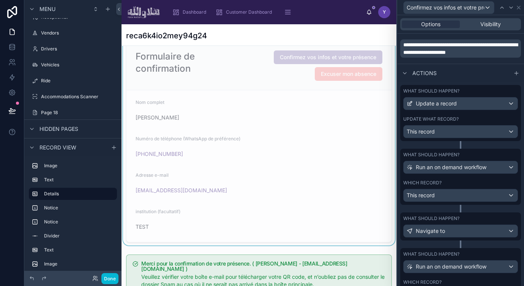
click at [470, 120] on div "Update what record?" at bounding box center [460, 119] width 115 height 6
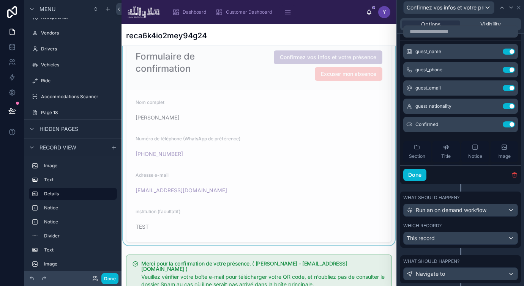
scroll to position [6, 0]
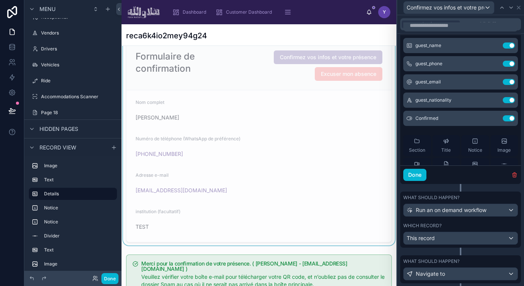
click at [477, 196] on div "What should happen?" at bounding box center [460, 198] width 115 height 6
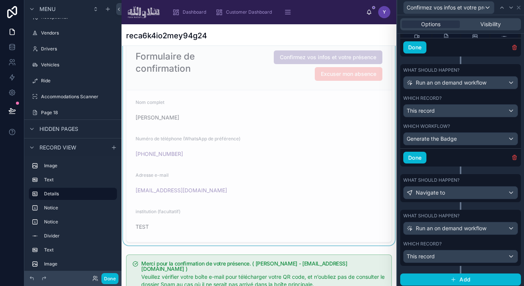
scroll to position [509, 0]
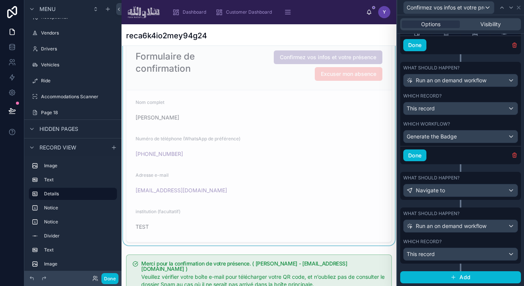
click at [468, 180] on div "What should happen?" at bounding box center [460, 178] width 115 height 6
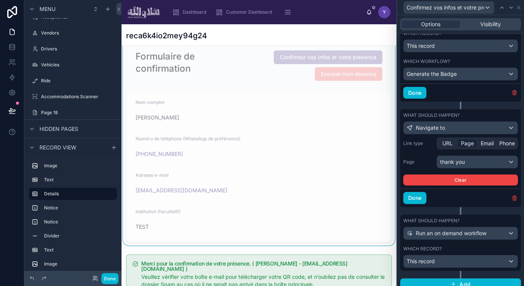
scroll to position [579, 0]
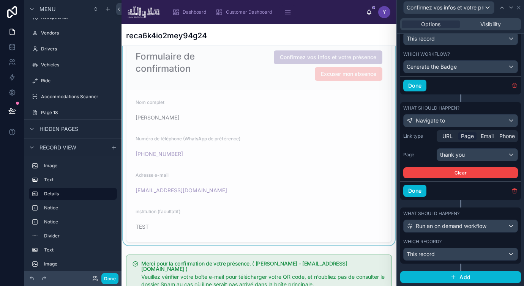
click at [472, 212] on div "What should happen?" at bounding box center [460, 214] width 115 height 6
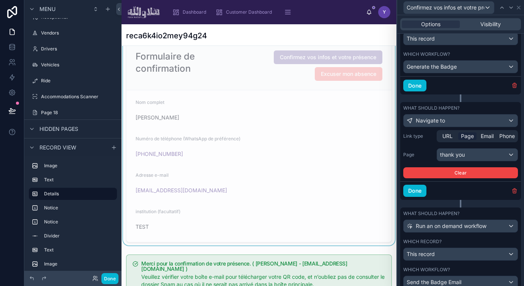
scroll to position [625, 0]
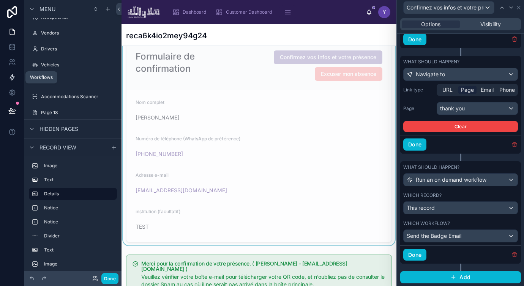
click at [13, 78] on icon at bounding box center [12, 78] width 8 height 8
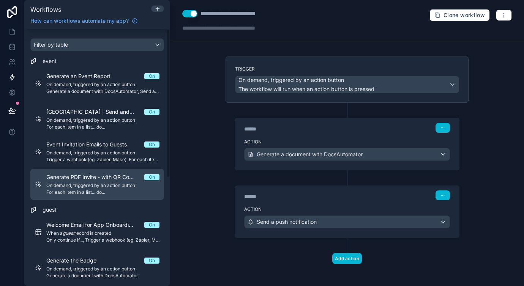
scroll to position [188, 0]
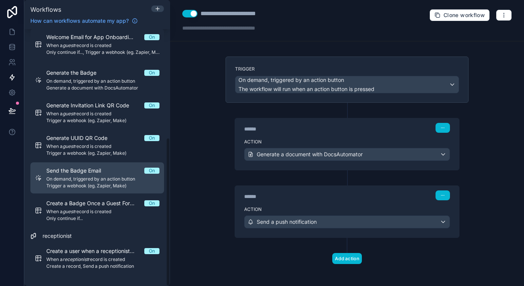
click at [96, 183] on span "Trigger a webhook (eg. Zapier, Make)" at bounding box center [102, 186] width 113 height 6
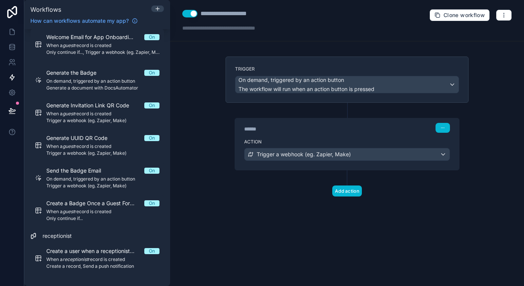
click at [345, 127] on div "******" at bounding box center [301, 129] width 114 height 8
click at [361, 131] on div "****** Step 1" at bounding box center [347, 128] width 206 height 10
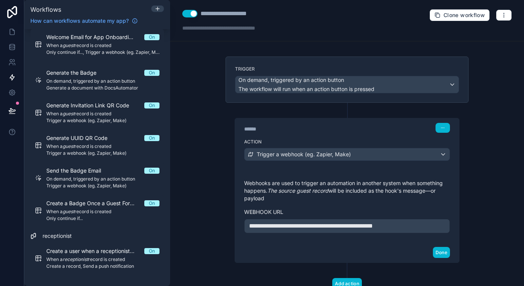
click at [373, 225] on span "**********" at bounding box center [311, 226] width 124 height 6
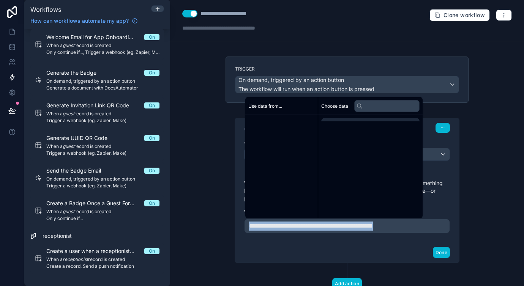
click at [373, 225] on span "**********" at bounding box center [311, 226] width 124 height 6
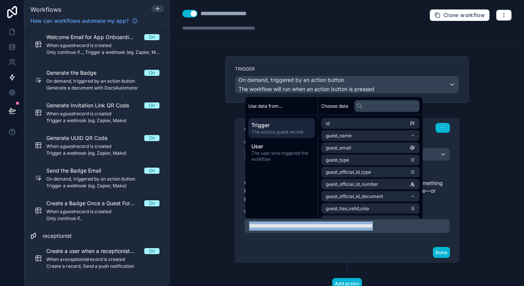
click at [373, 226] on span "**********" at bounding box center [311, 226] width 124 height 6
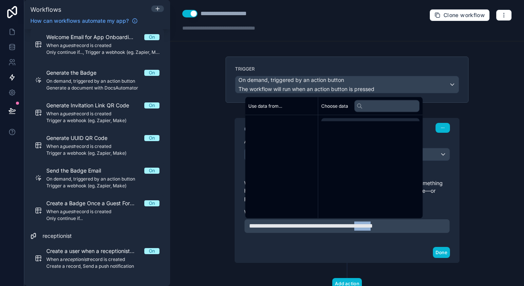
click at [373, 226] on span "**********" at bounding box center [311, 226] width 124 height 6
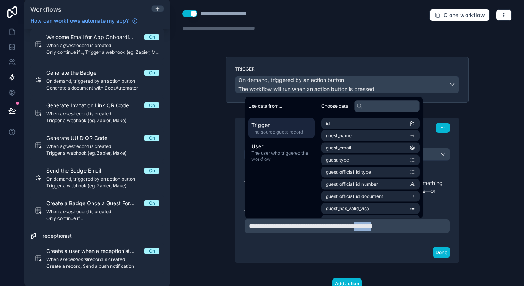
copy span "*******"
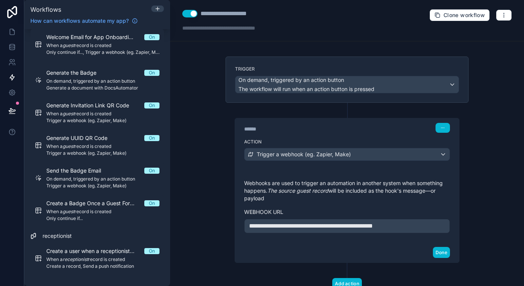
click at [406, 219] on div "**********" at bounding box center [347, 226] width 206 height 14
click at [373, 228] on span "**********" at bounding box center [311, 226] width 124 height 6
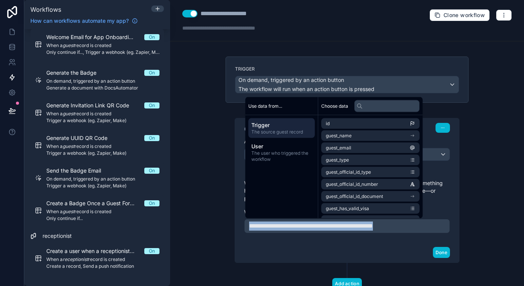
copy span "**********"
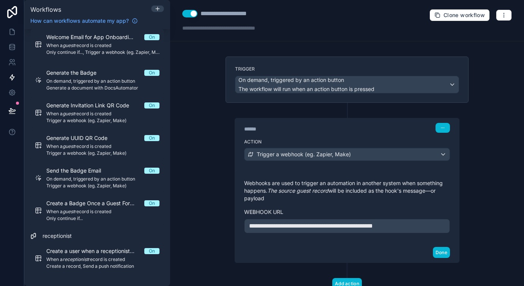
click at [197, 123] on div "**********" at bounding box center [347, 143] width 354 height 286
click at [504, 17] on icon "button" at bounding box center [504, 17] width 0 height 0
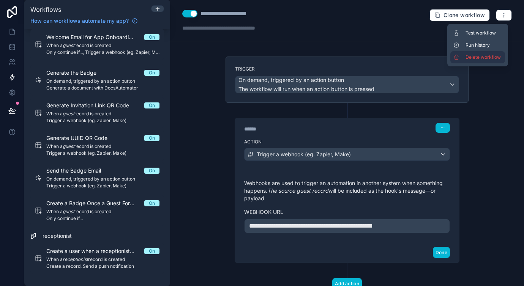
click at [484, 59] on span "Delete workflow" at bounding box center [484, 57] width 36 height 6
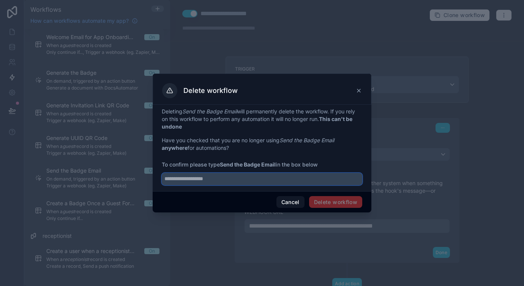
click at [279, 181] on input "text" at bounding box center [262, 179] width 200 height 12
type input "**********"
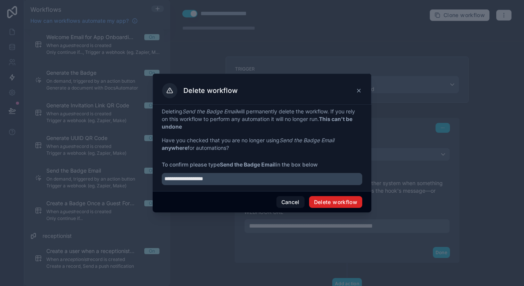
click at [333, 202] on button "Delete workflow" at bounding box center [335, 202] width 53 height 12
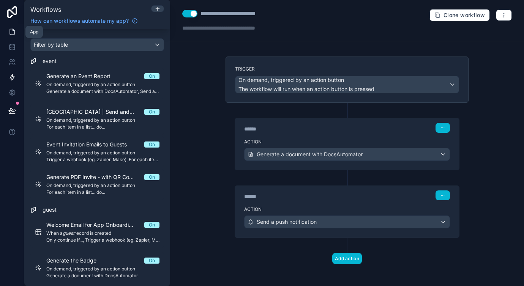
click at [14, 30] on icon at bounding box center [12, 32] width 5 height 6
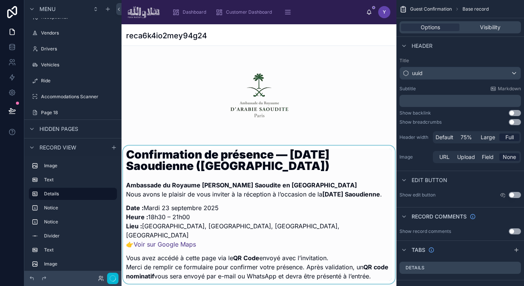
scroll to position [127, 0]
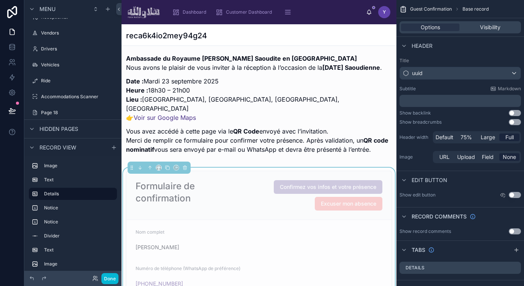
click at [318, 230] on div "Nom complet" at bounding box center [259, 233] width 247 height 9
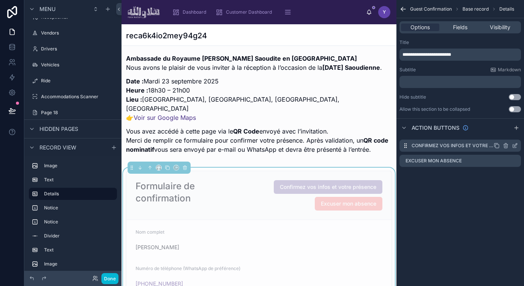
click at [515, 145] on icon "scrollable content" at bounding box center [515, 146] width 6 height 6
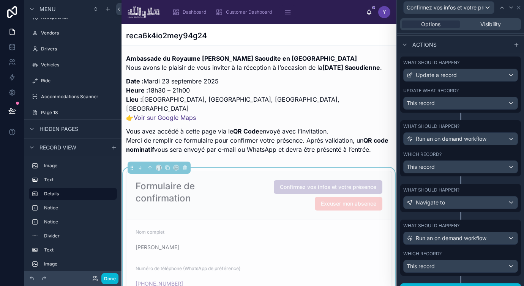
scroll to position [301, 0]
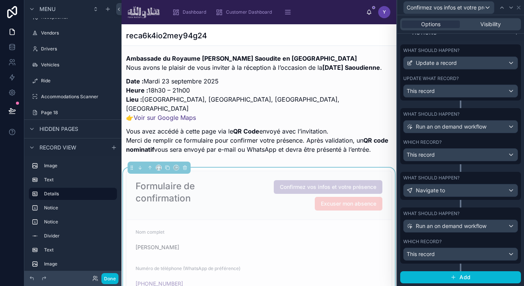
click at [485, 215] on div "What should happen?" at bounding box center [460, 214] width 115 height 6
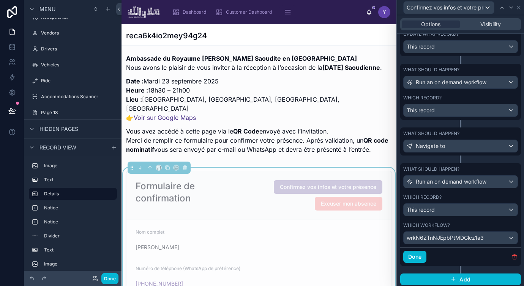
scroll to position [347, 0]
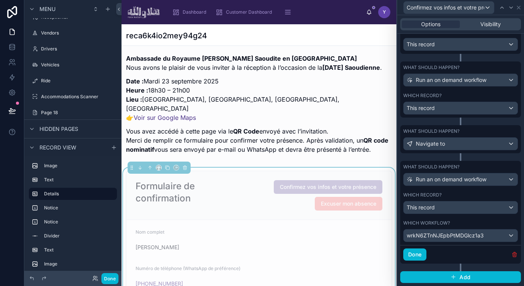
click at [514, 256] on icon "button" at bounding box center [514, 255] width 0 height 2
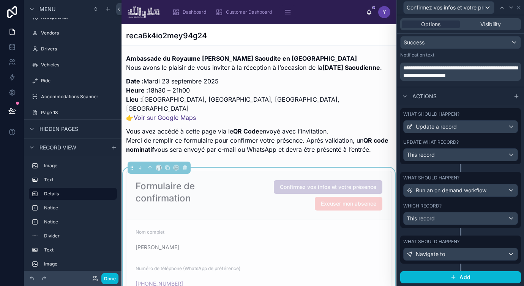
click at [472, 205] on div "Which record?" at bounding box center [460, 206] width 115 height 6
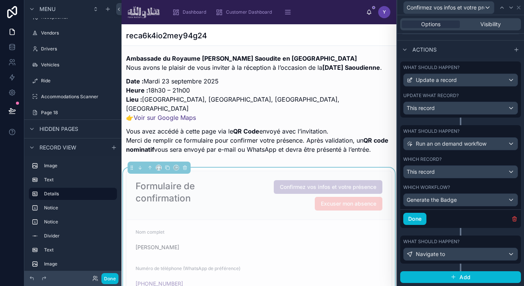
click at [465, 243] on div "What should happen?" at bounding box center [460, 242] width 115 height 6
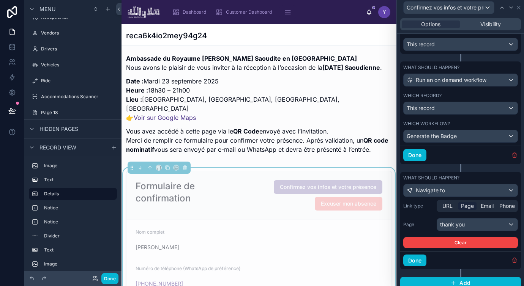
scroll to position [353, 0]
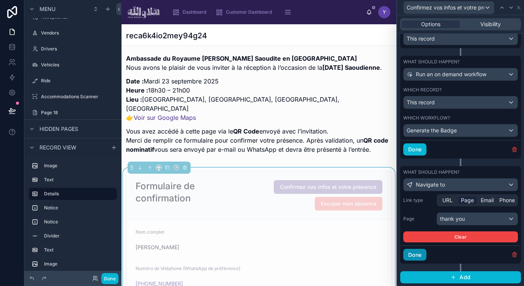
click at [417, 256] on button "Done" at bounding box center [414, 255] width 23 height 12
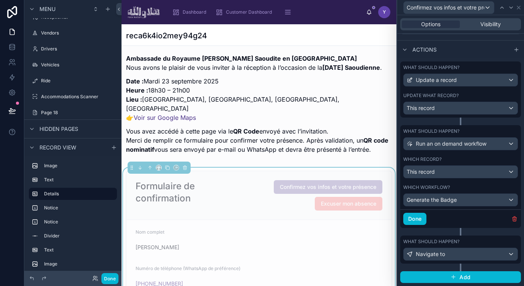
scroll to position [284, 0]
click at [412, 225] on div "Done" at bounding box center [460, 219] width 121 height 19
click at [414, 218] on button "Done" at bounding box center [414, 219] width 23 height 12
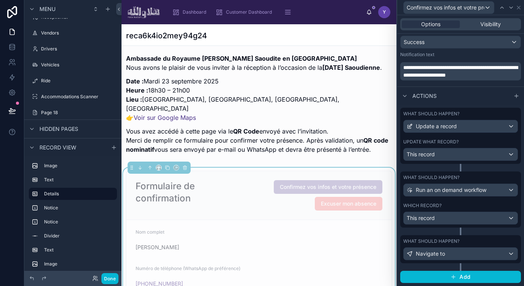
scroll to position [237, 0]
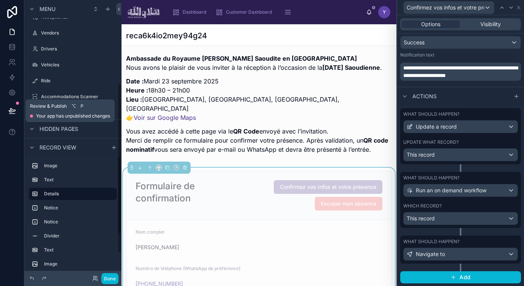
click at [6, 108] on button at bounding box center [12, 110] width 17 height 21
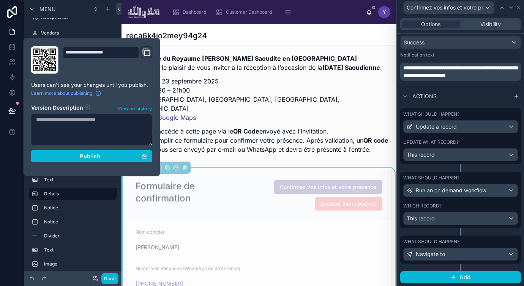
click at [153, 163] on div "**********" at bounding box center [92, 107] width 128 height 122
click at [141, 163] on div "**********" at bounding box center [92, 107] width 128 height 122
click at [127, 157] on div "Publish" at bounding box center [92, 156] width 112 height 7
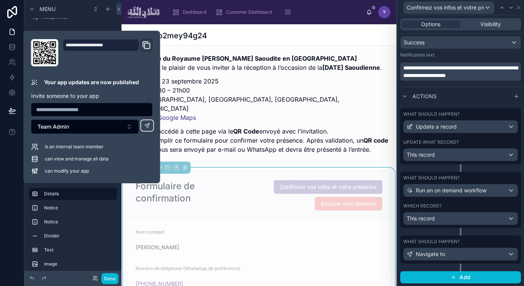
click at [459, 176] on div "What should happen?" at bounding box center [460, 178] width 115 height 6
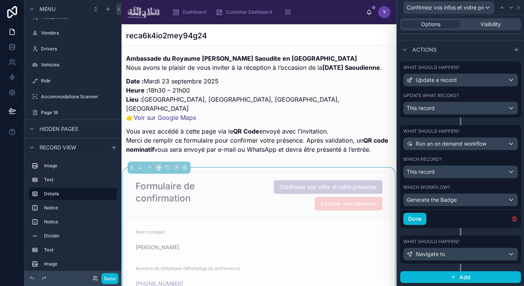
click at [250, 162] on div "Confirmation de présence — Fête Nationale Saoudienne (Paris) Ambassade du Royau…" at bounding box center [259, 290] width 275 height 725
click at [11, 79] on icon at bounding box center [12, 78] width 8 height 8
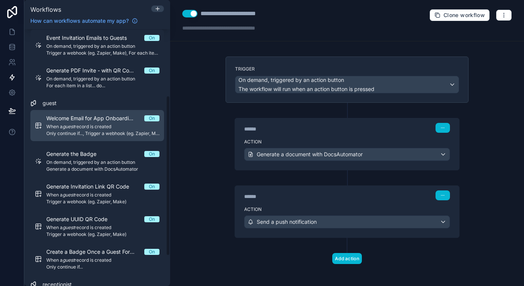
scroll to position [114, 0]
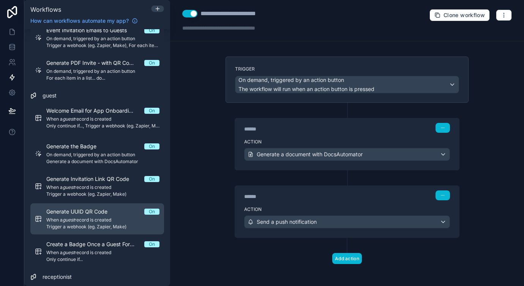
click at [104, 222] on span "When a guest record is created" at bounding box center [102, 220] width 113 height 6
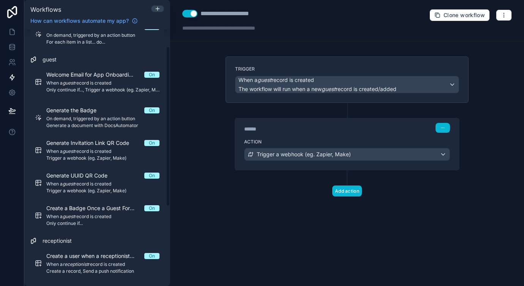
scroll to position [155, 0]
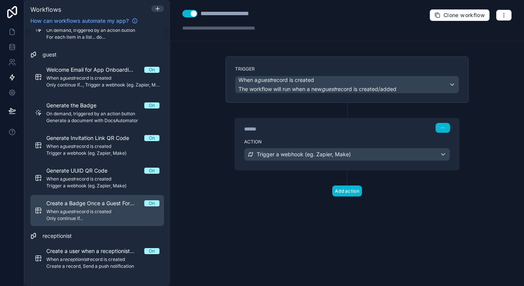
click at [104, 217] on span "Only continue if..." at bounding box center [102, 219] width 113 height 6
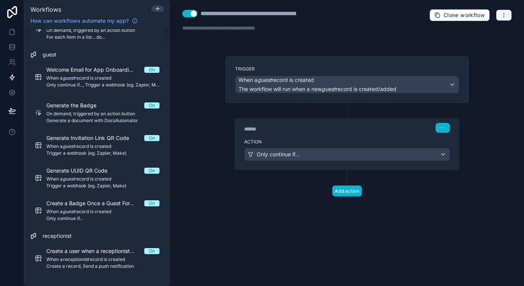
click at [504, 15] on icon "button" at bounding box center [504, 15] width 6 height 6
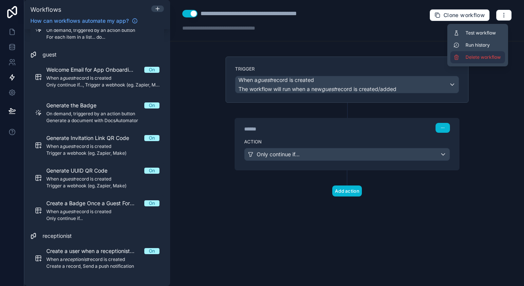
click at [491, 58] on span "Delete workflow" at bounding box center [484, 57] width 36 height 6
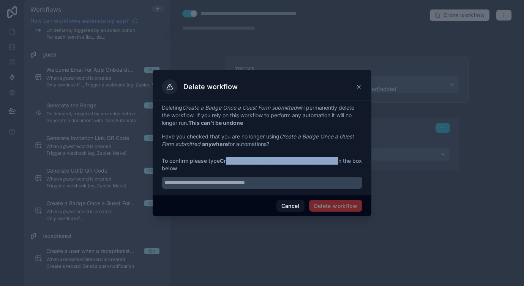
drag, startPoint x: 340, startPoint y: 160, endPoint x: 224, endPoint y: 161, distance: 115.4
click at [224, 161] on span "To confirm please type Create a Badge Once a Guest Form submitted in the box be…" at bounding box center [262, 164] width 200 height 15
click at [224, 161] on strong "Create a Badge Once a Guest Form submitted" at bounding box center [278, 161] width 117 height 6
drag, startPoint x: 221, startPoint y: 160, endPoint x: 329, endPoint y: 155, distance: 108.0
click at [329, 155] on div "Deleting Create a Badge Once a Guest Form submitted will permanently delete the…" at bounding box center [262, 146] width 200 height 85
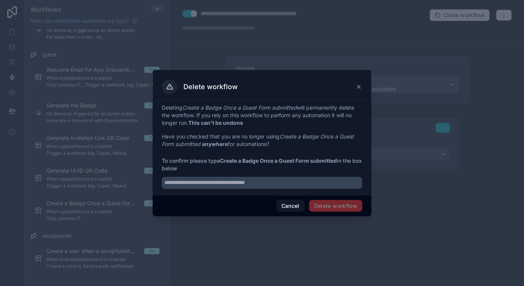
click at [250, 165] on span "To confirm please type Create a Badge Once a Guest Form submitted in the box be…" at bounding box center [262, 164] width 200 height 15
click at [243, 138] on p "Have you checked that you are no longer using Create a Badge Once a Guest Form …" at bounding box center [262, 140] width 200 height 15
drag, startPoint x: 221, startPoint y: 161, endPoint x: 339, endPoint y: 163, distance: 117.7
click at [339, 163] on span "To confirm please type Create a Badge Once a Guest Form submitted in the box be…" at bounding box center [262, 164] width 200 height 15
copy strong "Create a Badge Once a Guest Form submitted"
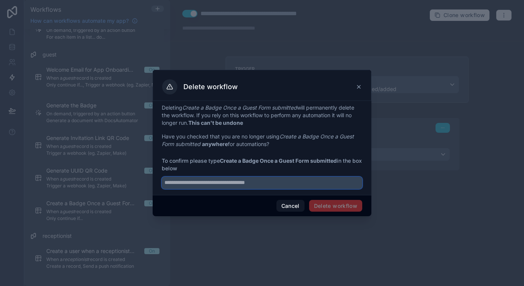
click at [303, 183] on input "text" at bounding box center [262, 183] width 200 height 12
paste input "**********"
type input "**********"
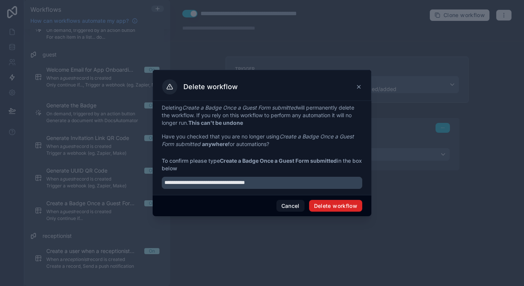
click at [333, 210] on button "Delete workflow" at bounding box center [335, 206] width 53 height 12
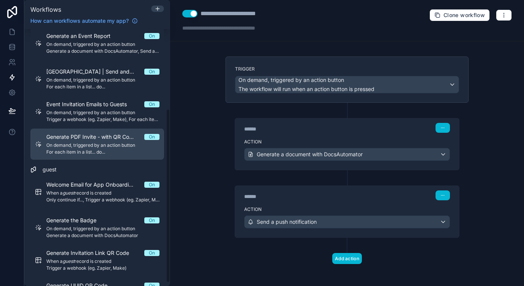
scroll to position [123, 0]
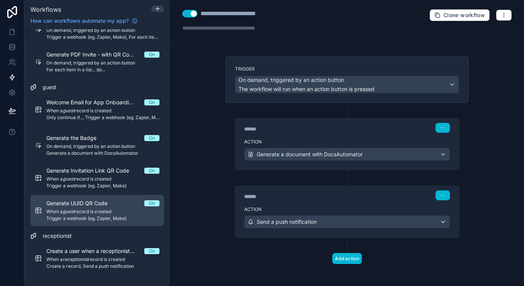
click at [99, 210] on span "When a guest record is created" at bounding box center [102, 212] width 113 height 6
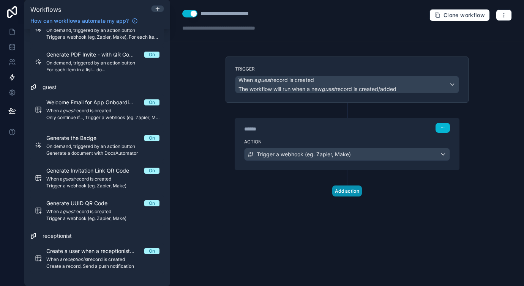
click at [341, 193] on button "Add action" at bounding box center [347, 191] width 30 height 11
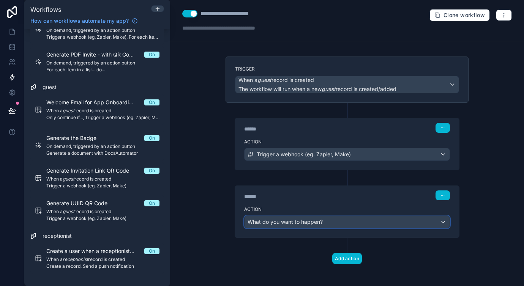
click at [303, 224] on span "What do you want to happen?" at bounding box center [285, 222] width 75 height 6
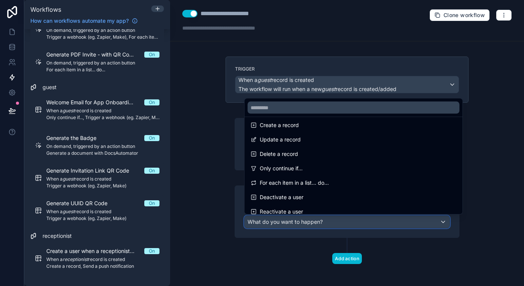
scroll to position [75, 0]
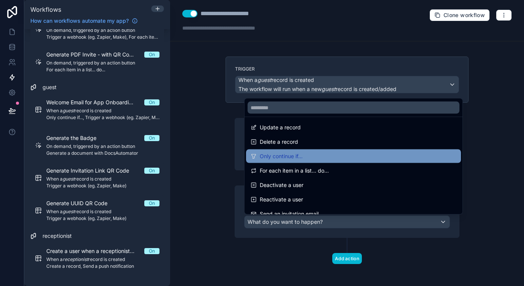
click at [296, 158] on span "Only continue if..." at bounding box center [281, 156] width 43 height 9
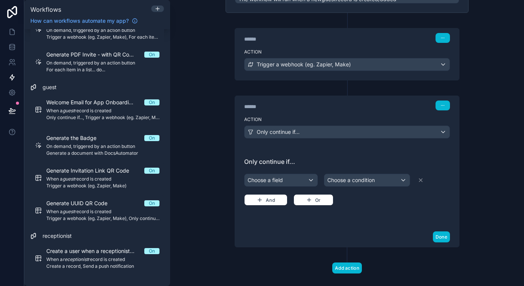
scroll to position [98, 0]
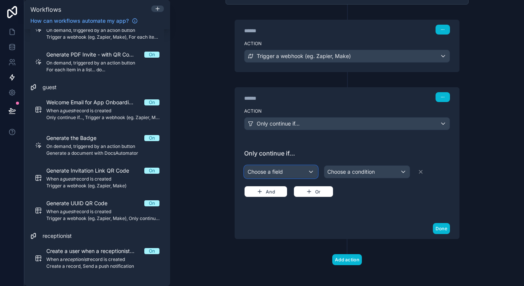
click at [289, 175] on div "Choose a field" at bounding box center [281, 172] width 73 height 12
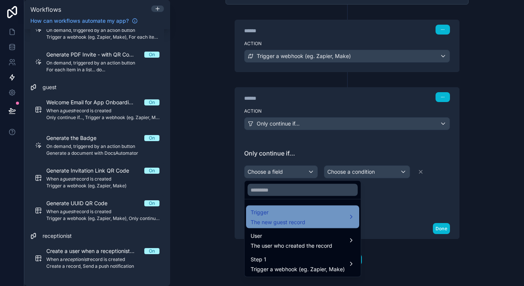
click at [293, 223] on span "The new guest record" at bounding box center [278, 223] width 55 height 8
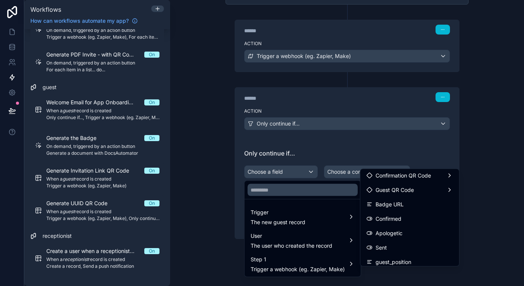
scroll to position [218, 0]
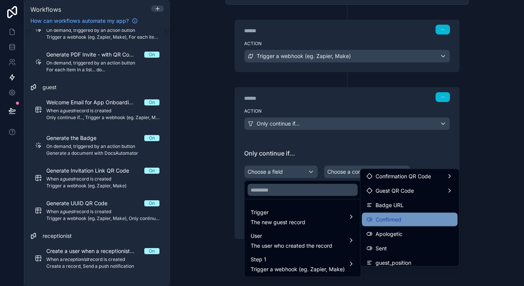
click at [390, 223] on span "Confirmed" at bounding box center [389, 219] width 26 height 9
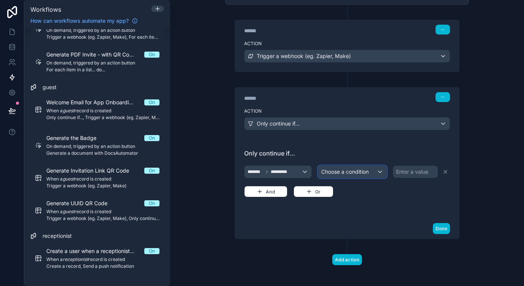
click at [365, 172] on span "Choose a condition" at bounding box center [344, 172] width 47 height 6
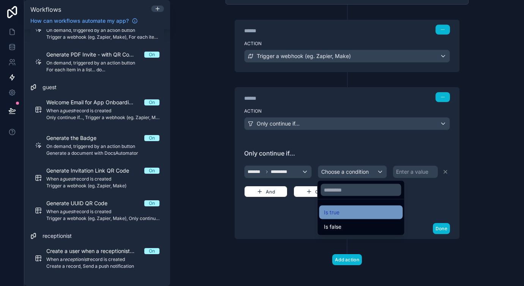
click at [348, 209] on div "Is true" at bounding box center [361, 212] width 74 height 9
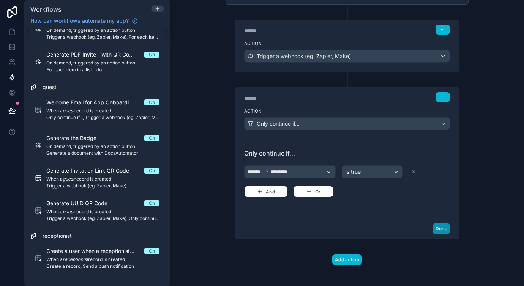
click at [442, 228] on button "Done" at bounding box center [441, 228] width 17 height 11
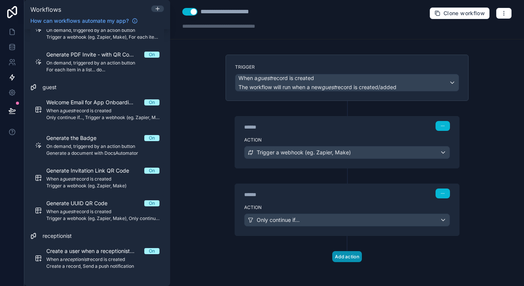
click at [352, 258] on button "Add action" at bounding box center [347, 256] width 30 height 11
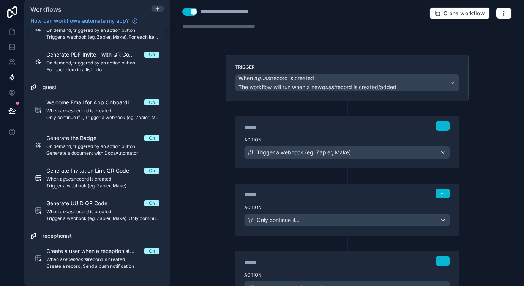
scroll to position [69, 0]
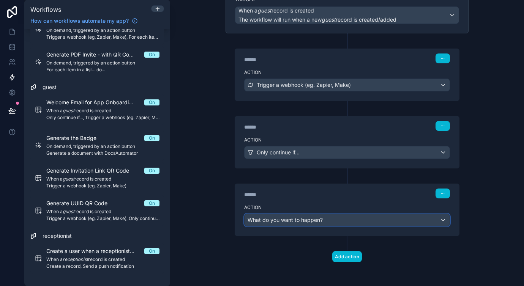
click at [320, 223] on span "What do you want to happen?" at bounding box center [285, 220] width 75 height 8
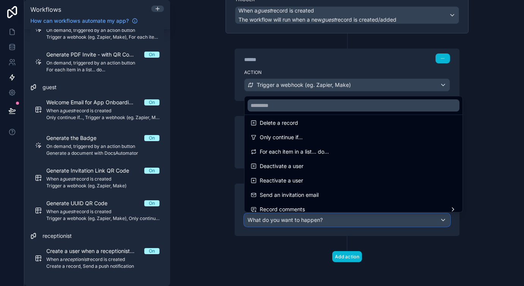
scroll to position [90, 0]
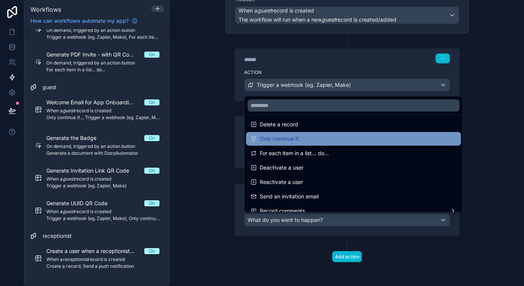
click at [300, 138] on span "Only continue if..." at bounding box center [281, 138] width 43 height 9
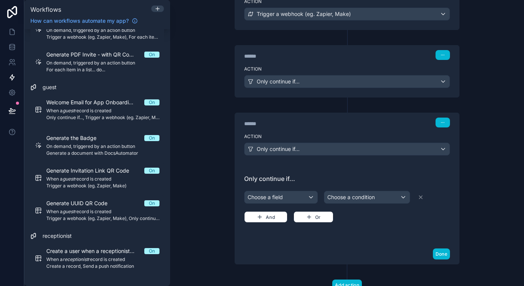
scroll to position [169, 0]
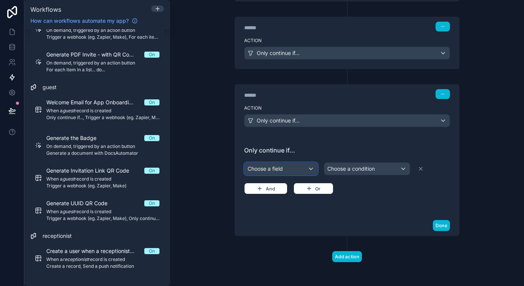
click at [287, 171] on div "Choose a field" at bounding box center [281, 169] width 73 height 12
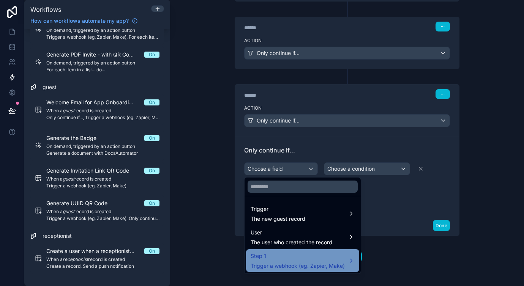
click at [285, 260] on span "Step 1" at bounding box center [298, 256] width 94 height 9
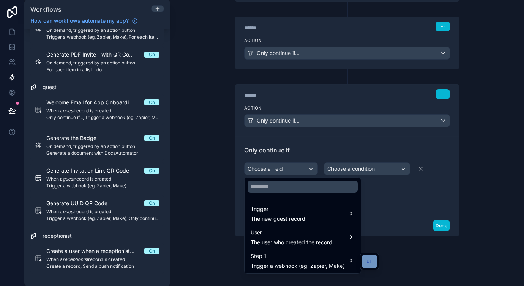
click at [367, 261] on span "url" at bounding box center [369, 261] width 6 height 9
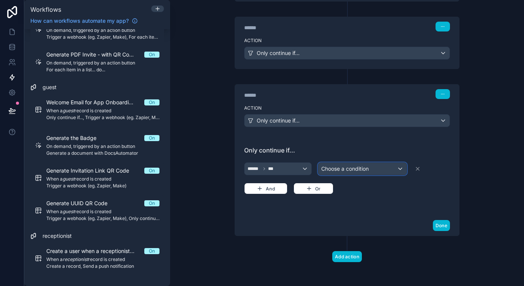
click at [350, 163] on div "Choose a condition" at bounding box center [362, 169] width 88 height 12
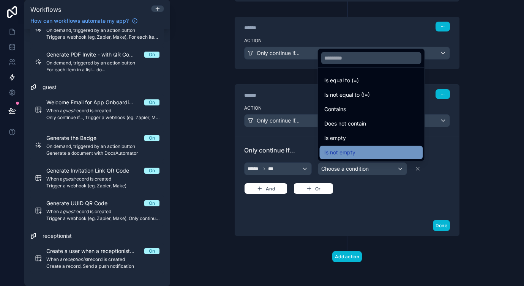
click at [351, 149] on span "Is not empty" at bounding box center [339, 152] width 31 height 9
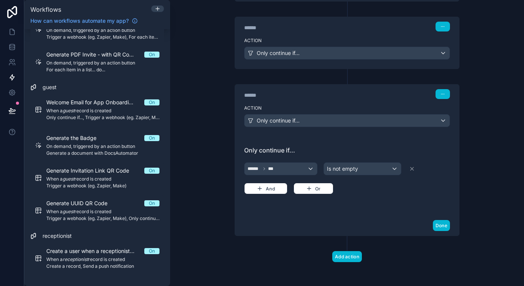
click at [371, 205] on div "Only continue if... ****** *** Is not empty And Or" at bounding box center [347, 176] width 206 height 61
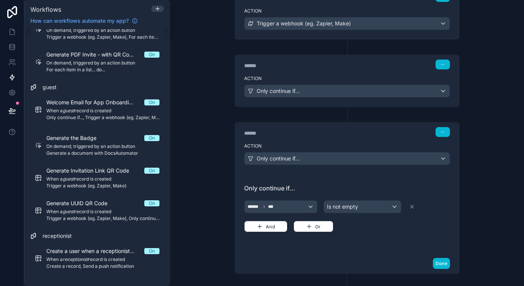
scroll to position [158, 0]
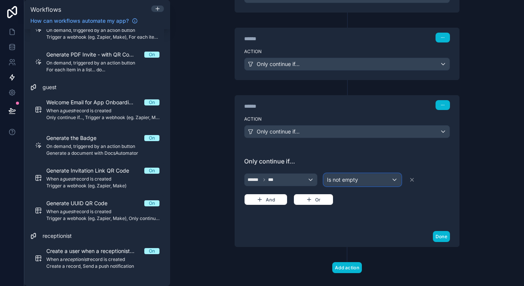
click at [349, 180] on span "Is not empty" at bounding box center [342, 180] width 31 height 8
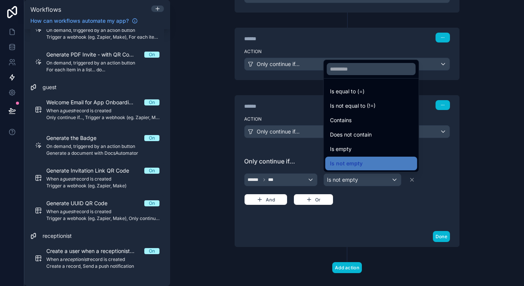
click at [369, 205] on div at bounding box center [262, 143] width 524 height 286
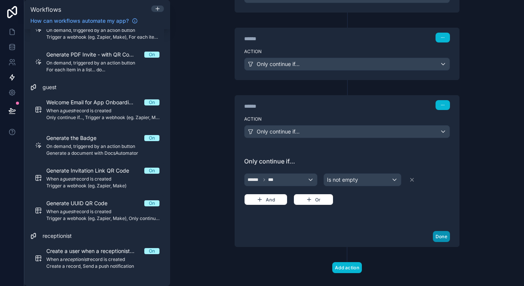
click at [443, 236] on button "Done" at bounding box center [441, 236] width 17 height 11
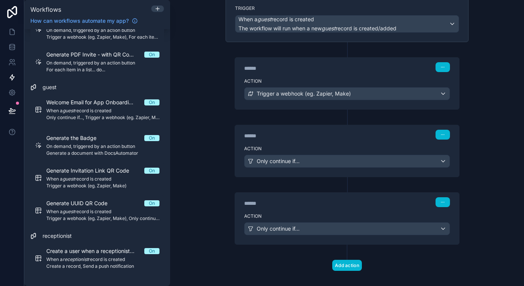
scroll to position [58, 0]
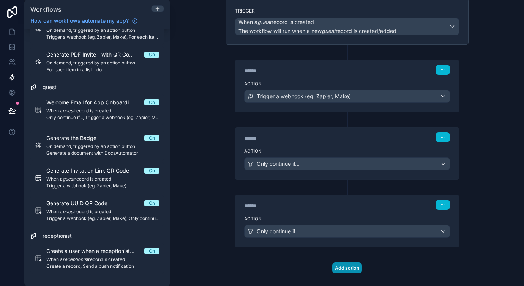
click at [344, 267] on button "Add action" at bounding box center [347, 268] width 30 height 11
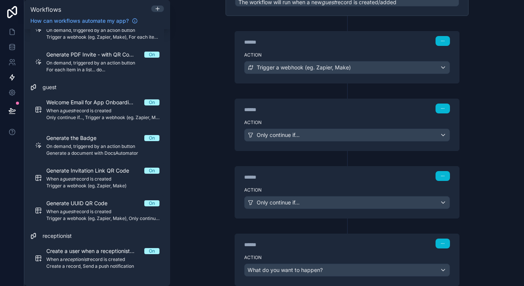
scroll to position [137, 0]
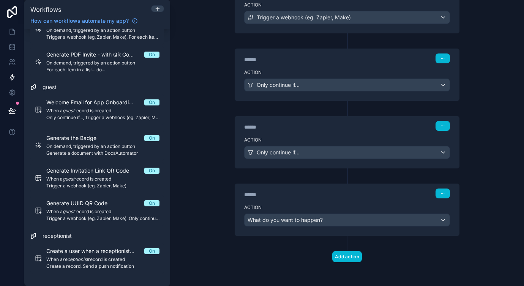
click at [330, 67] on div "Action Only continue if..." at bounding box center [347, 83] width 224 height 34
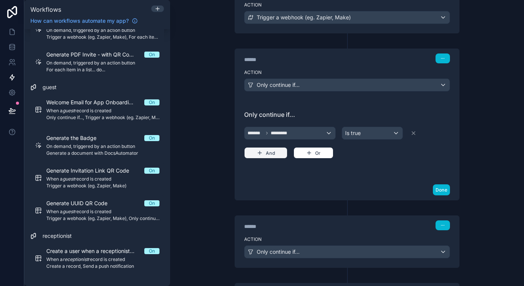
click at [271, 153] on button "And" at bounding box center [265, 152] width 43 height 11
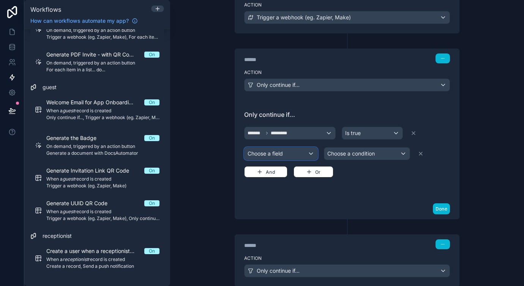
click at [284, 153] on div "Choose a field" at bounding box center [281, 154] width 73 height 12
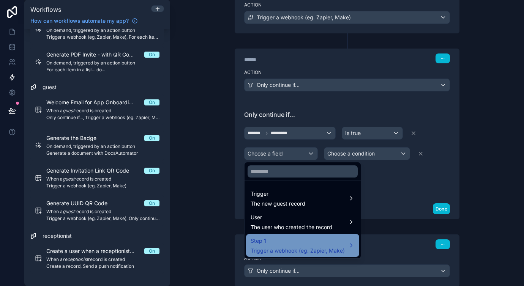
click at [286, 249] on span "Trigger a webhook (eg. Zapier, Make)" at bounding box center [298, 251] width 94 height 8
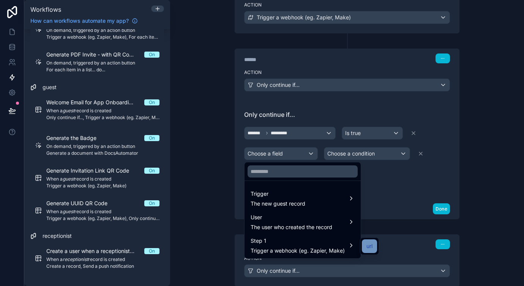
click at [369, 248] on span "url" at bounding box center [369, 246] width 6 height 9
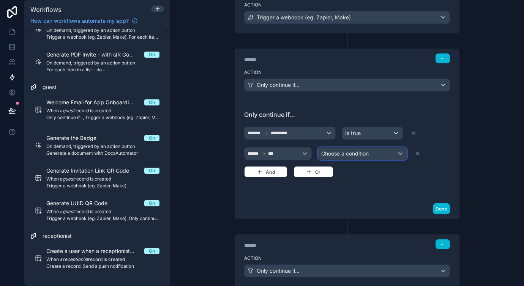
click at [354, 152] on span "Choose a condition" at bounding box center [344, 153] width 47 height 6
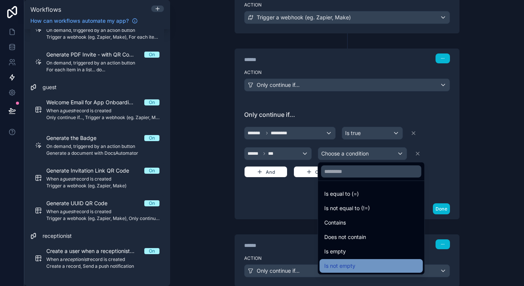
click at [350, 264] on span "Is not empty" at bounding box center [339, 266] width 31 height 9
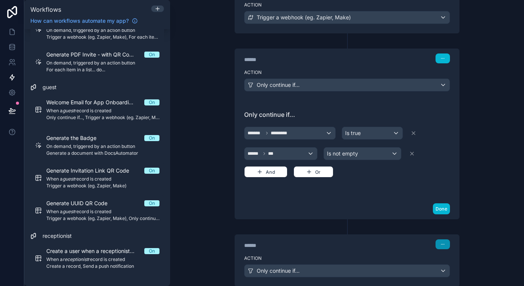
click at [440, 246] on button "button" at bounding box center [443, 245] width 14 height 10
click at [445, 272] on button "Delete" at bounding box center [461, 273] width 52 height 12
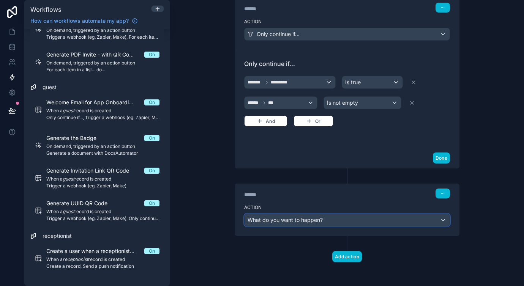
click at [353, 217] on div "What do you want to happen?" at bounding box center [347, 220] width 205 height 12
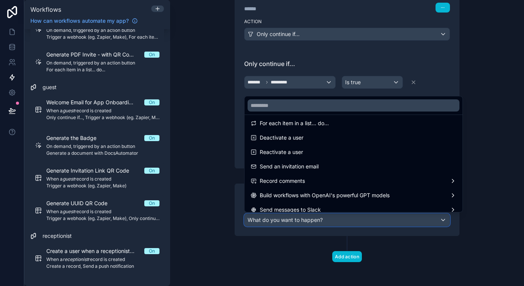
scroll to position [141, 0]
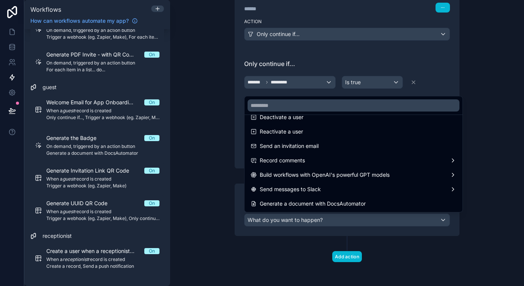
click at [193, 164] on div at bounding box center [262, 143] width 524 height 286
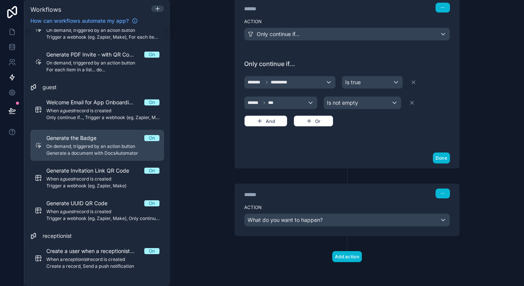
click at [94, 152] on span "Generate a document with DocsAutomator" at bounding box center [102, 153] width 113 height 6
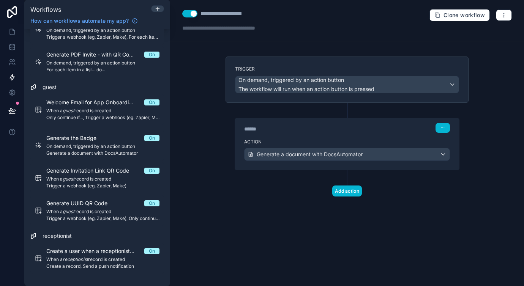
click at [324, 125] on div "******" at bounding box center [301, 129] width 114 height 8
click at [359, 142] on label "Action" at bounding box center [347, 142] width 206 height 6
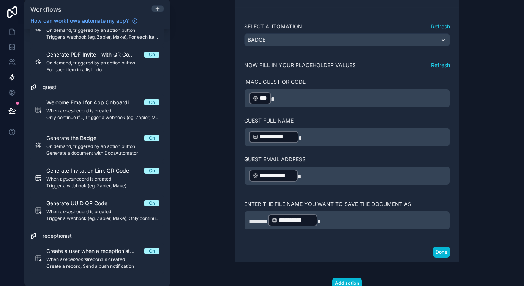
scroll to position [169, 0]
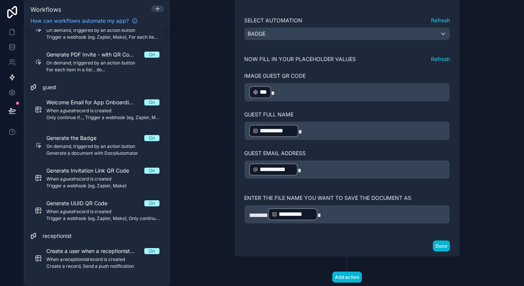
click at [347, 213] on p "**********" at bounding box center [347, 215] width 196 height 14
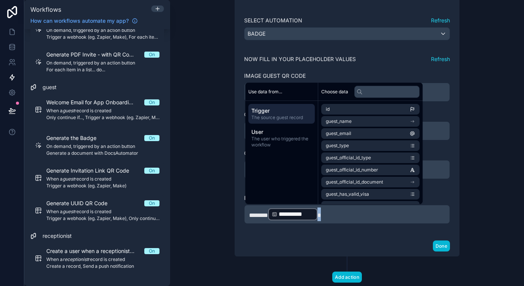
click at [347, 213] on p "**********" at bounding box center [347, 215] width 196 height 14
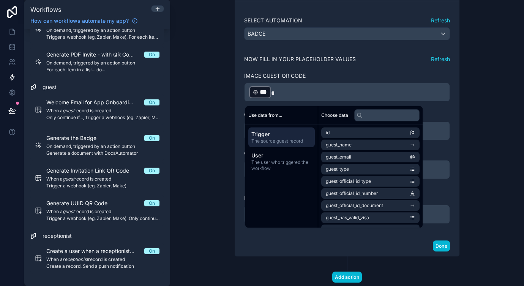
scroll to position [69, 0]
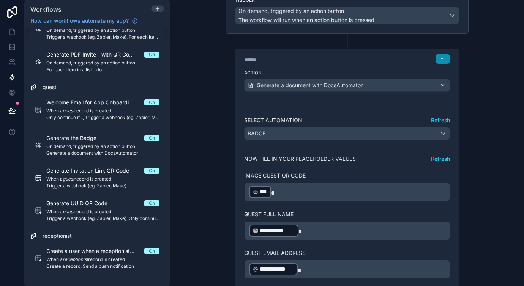
click at [439, 60] on button "button" at bounding box center [443, 59] width 14 height 10
click at [406, 67] on div "Action Generate a document with DocsAutomator" at bounding box center [347, 84] width 224 height 34
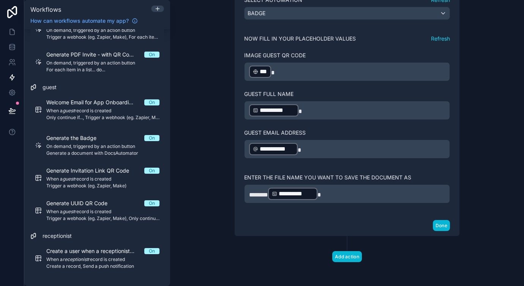
click at [349, 195] on p "**********" at bounding box center [347, 194] width 196 height 14
drag, startPoint x: 377, startPoint y: 197, endPoint x: 237, endPoint y: 197, distance: 139.7
click at [237, 197] on div "**********" at bounding box center [347, 98] width 224 height 235
copy p "**********"
click at [205, 149] on div "**********" at bounding box center [347, 143] width 354 height 286
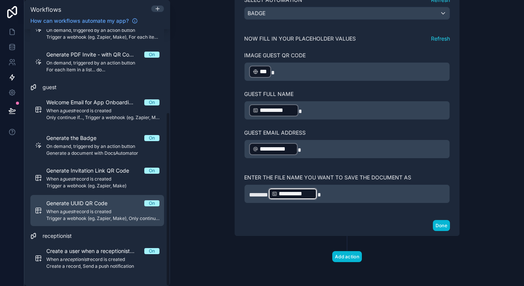
click at [96, 212] on span "When a guest record is created" at bounding box center [102, 212] width 113 height 6
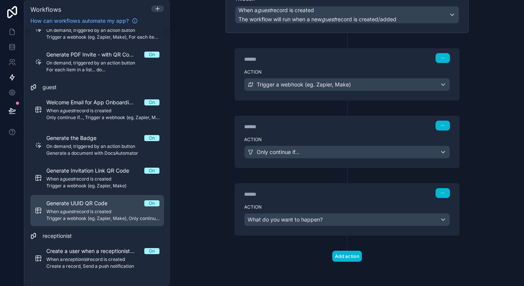
scroll to position [69, 0]
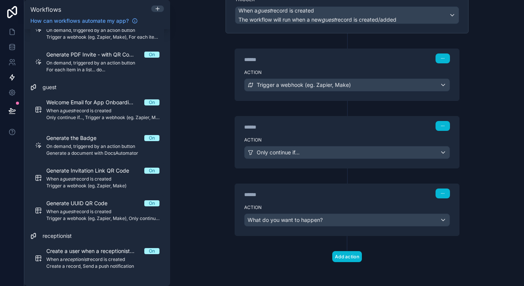
click at [319, 197] on div "******" at bounding box center [301, 195] width 114 height 8
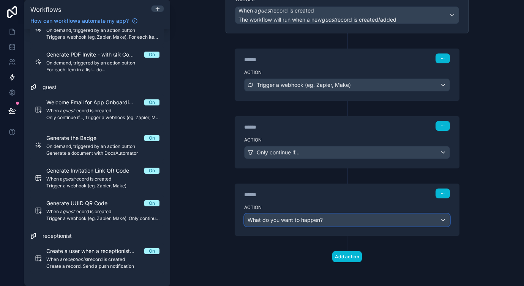
click at [308, 215] on div "What do you want to happen?" at bounding box center [347, 220] width 205 height 12
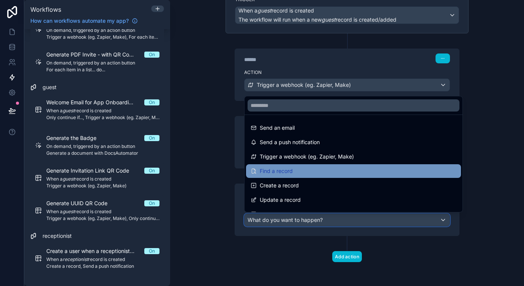
scroll to position [141, 0]
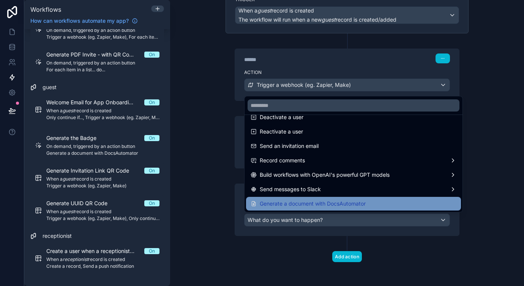
click at [309, 202] on span "Generate a document with DocsAutomator" at bounding box center [313, 203] width 106 height 9
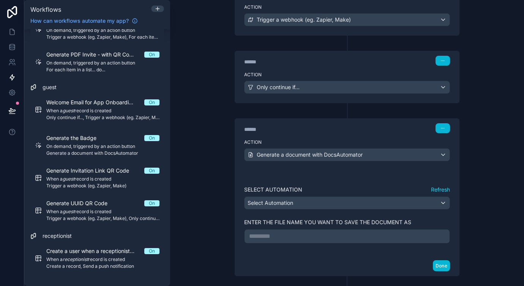
scroll to position [166, 0]
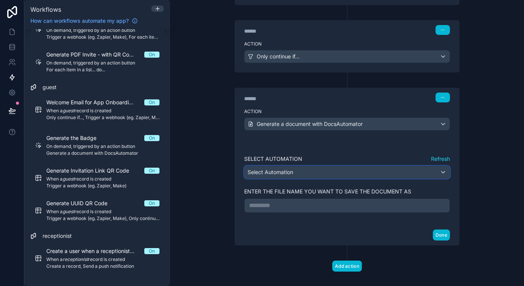
click at [302, 169] on div "Select Automation" at bounding box center [347, 172] width 205 height 12
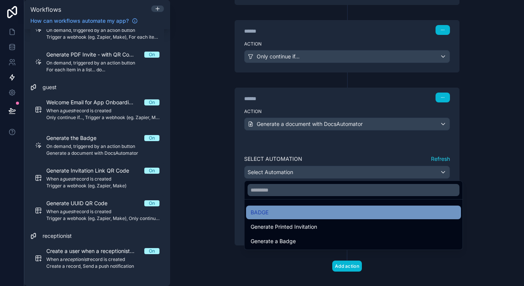
click at [287, 212] on div "BADGE" at bounding box center [354, 212] width 206 height 9
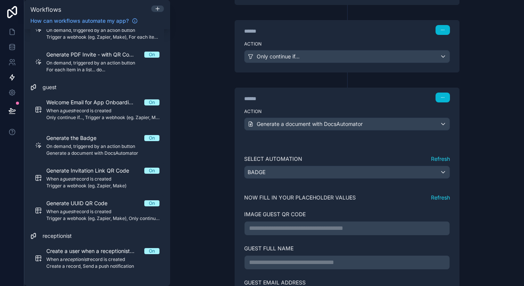
click at [293, 221] on div "**********" at bounding box center [347, 228] width 206 height 14
click at [295, 235] on div "**********" at bounding box center [347, 247] width 206 height 119
click at [297, 229] on p "**********" at bounding box center [347, 228] width 196 height 9
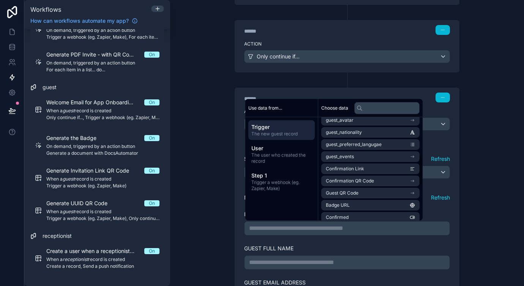
scroll to position [132, 0]
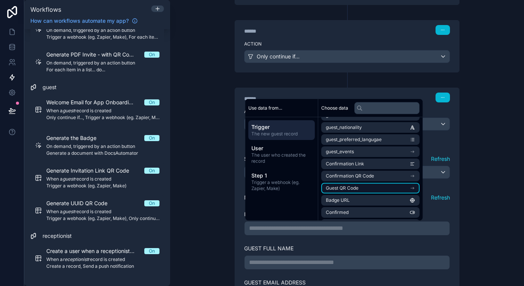
click at [359, 189] on li "Guest QR Code" at bounding box center [370, 188] width 98 height 11
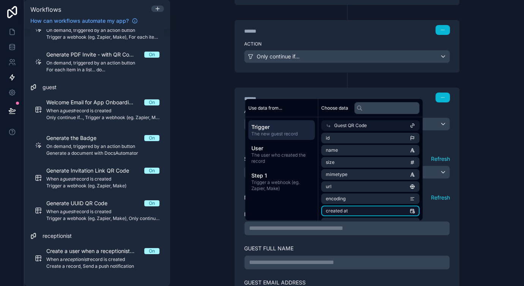
scroll to position [0, 0]
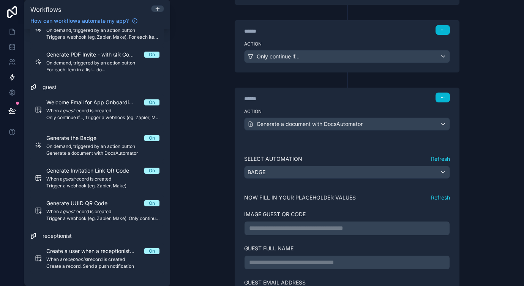
click at [222, 252] on div "**********" at bounding box center [346, 159] width 255 height 537
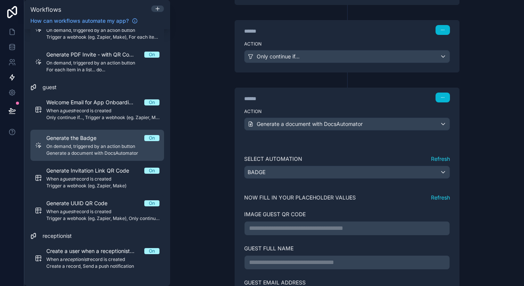
click at [96, 152] on span "Generate a document with DocsAutomator" at bounding box center [102, 153] width 113 height 6
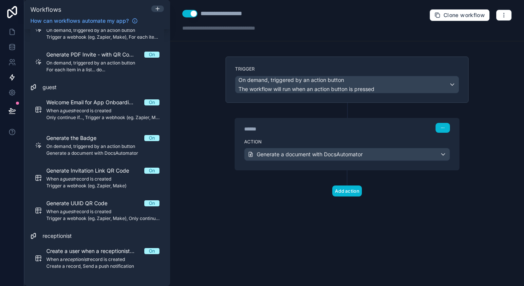
click at [281, 130] on div "******" at bounding box center [301, 129] width 114 height 8
click at [283, 143] on label "Action" at bounding box center [347, 142] width 206 height 6
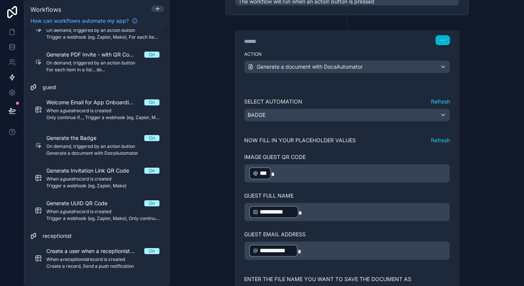
scroll to position [104, 0]
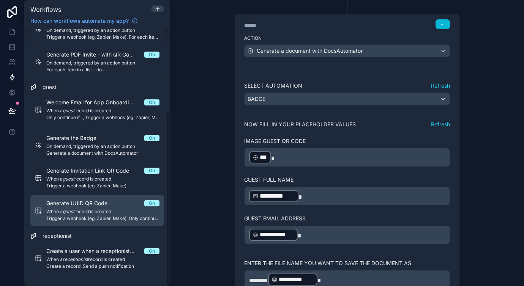
click at [94, 211] on span "When a guest record is created" at bounding box center [102, 212] width 113 height 6
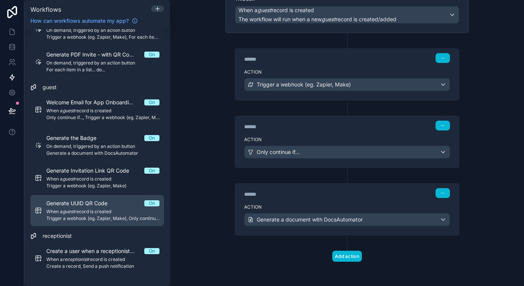
scroll to position [69, 0]
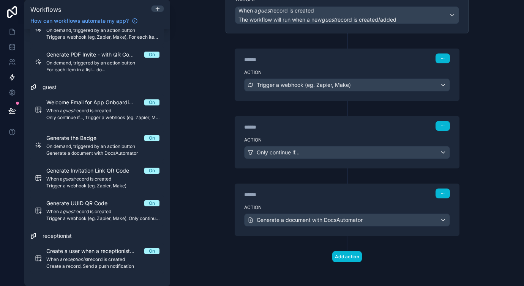
click at [309, 199] on div "****** Step 3" at bounding box center [347, 192] width 224 height 17
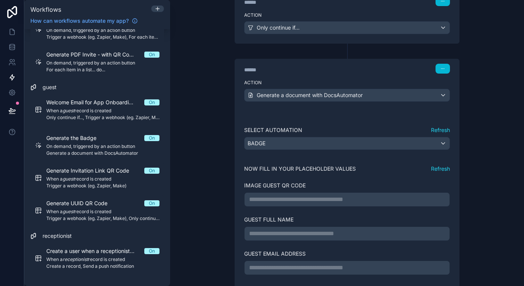
scroll to position [240, 0]
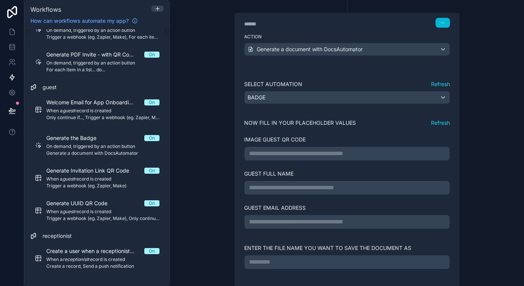
click at [293, 157] on p "**********" at bounding box center [347, 153] width 196 height 9
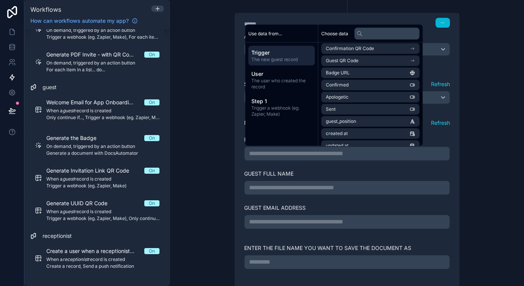
scroll to position [171, 0]
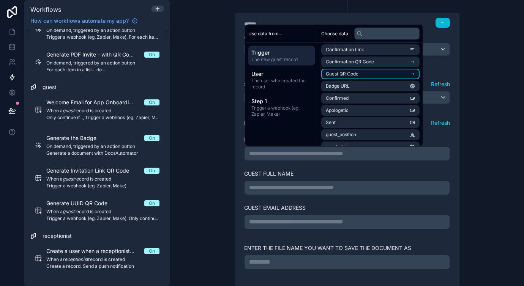
click at [363, 72] on li "Guest QR Code" at bounding box center [370, 74] width 98 height 11
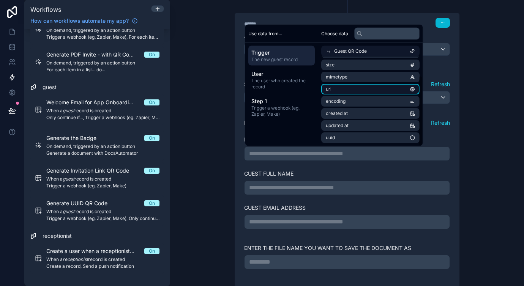
click at [357, 90] on li "url" at bounding box center [370, 89] width 98 height 11
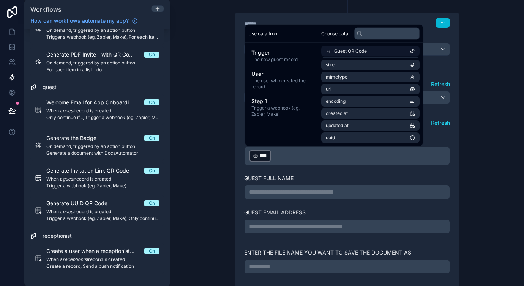
click at [314, 198] on div "**********" at bounding box center [347, 192] width 206 height 14
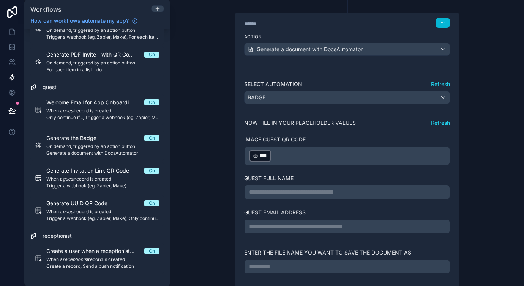
click at [311, 186] on div "**********" at bounding box center [347, 192] width 206 height 14
click at [308, 193] on p "**********" at bounding box center [347, 192] width 196 height 9
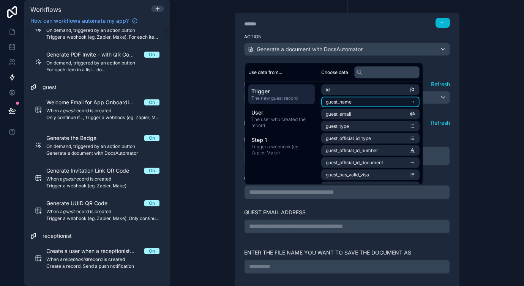
click at [357, 99] on li "guest_name" at bounding box center [370, 102] width 98 height 11
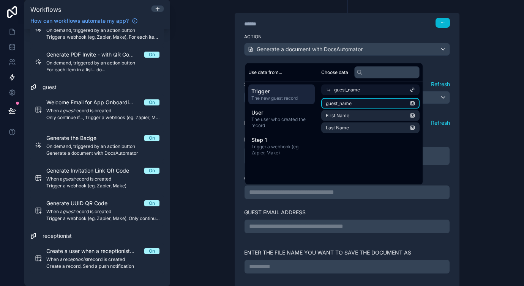
click at [355, 106] on li "guest_name" at bounding box center [370, 103] width 98 height 11
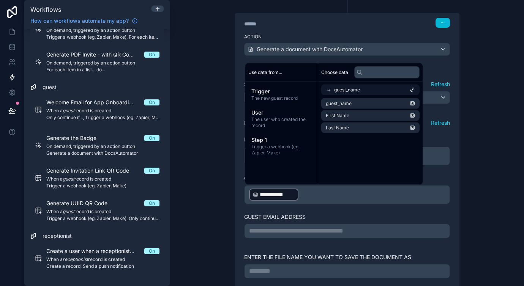
click at [312, 234] on p "**********" at bounding box center [347, 231] width 196 height 9
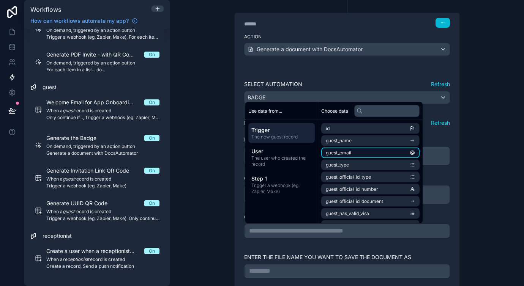
click at [353, 155] on li "guest_email" at bounding box center [370, 153] width 98 height 11
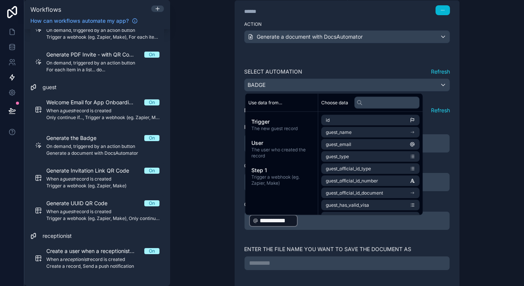
scroll to position [276, 0]
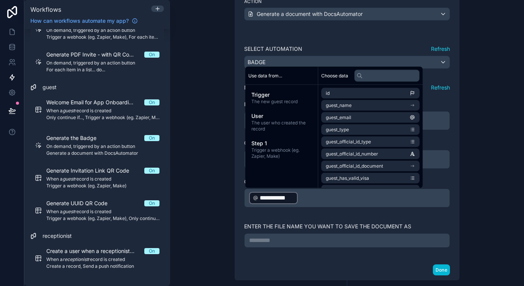
click at [289, 234] on div "********* ﻿" at bounding box center [347, 241] width 206 height 14
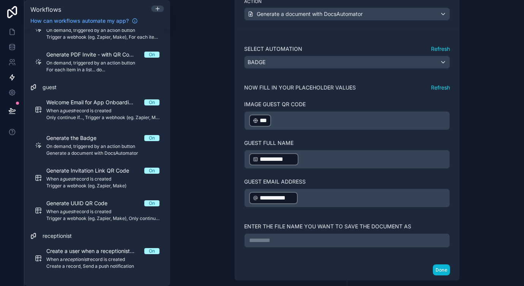
click at [289, 238] on p "********* ﻿" at bounding box center [347, 240] width 196 height 9
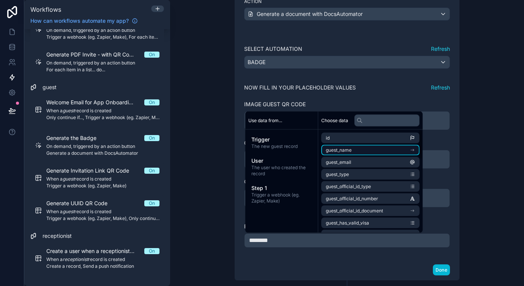
click at [346, 148] on span "guest_name" at bounding box center [339, 150] width 26 height 6
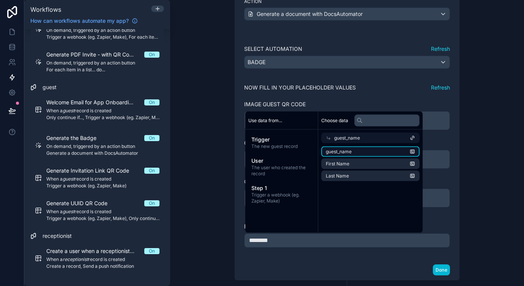
click at [357, 153] on li "guest_name" at bounding box center [370, 152] width 98 height 11
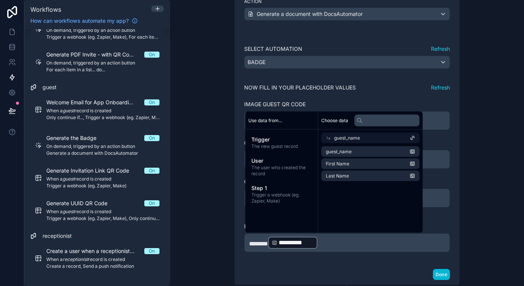
click at [323, 276] on div "Done" at bounding box center [347, 275] width 224 height 20
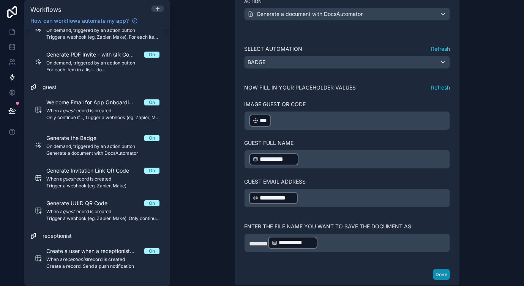
click at [440, 275] on button "Done" at bounding box center [441, 274] width 17 height 11
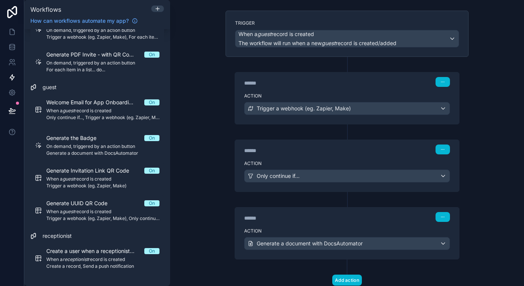
scroll to position [46, 0]
click at [391, 151] on div "****** Step 2" at bounding box center [347, 150] width 206 height 10
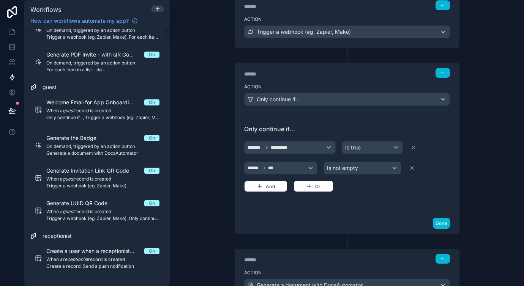
scroll to position [188, 0]
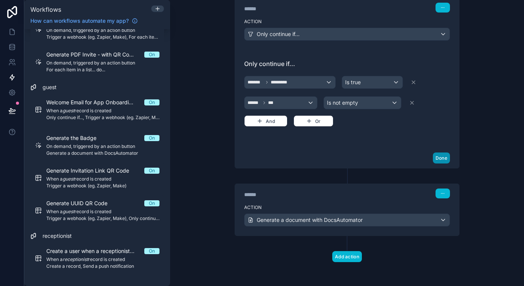
click at [440, 156] on button "Done" at bounding box center [441, 158] width 17 height 11
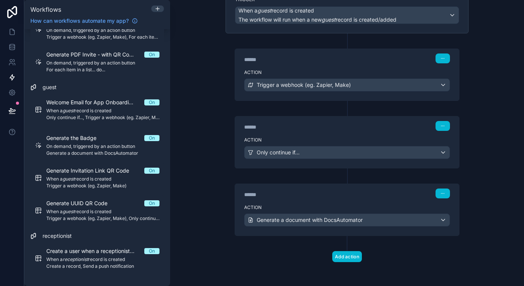
scroll to position [0, 0]
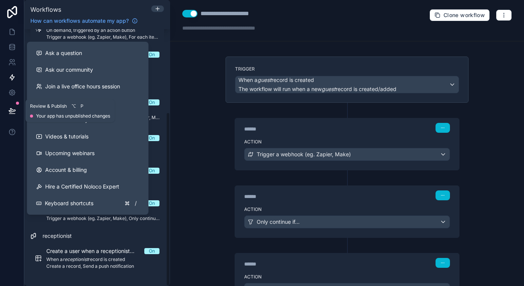
click at [12, 110] on icon at bounding box center [12, 111] width 8 height 8
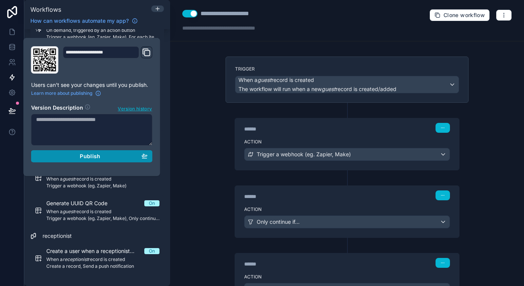
click at [64, 157] on div "Publish" at bounding box center [92, 156] width 112 height 7
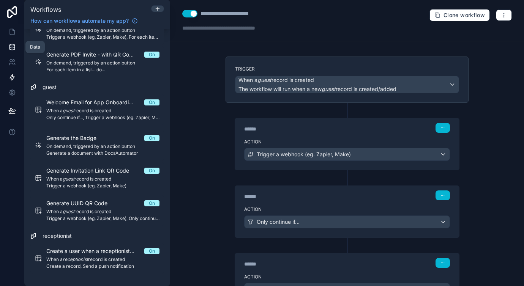
click at [13, 45] on icon at bounding box center [12, 47] width 8 height 8
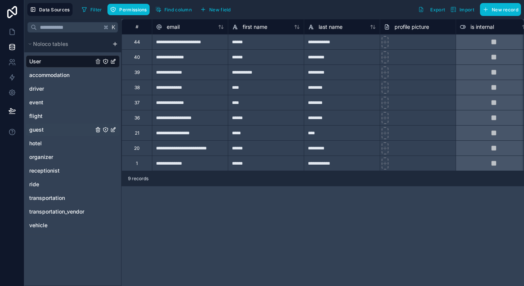
click at [58, 128] on div "guest" at bounding box center [73, 130] width 94 height 12
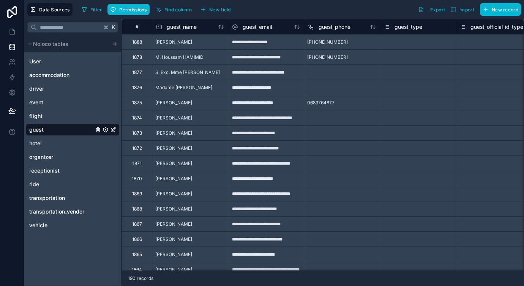
click at [134, 43] on div "1888" at bounding box center [137, 42] width 10 height 6
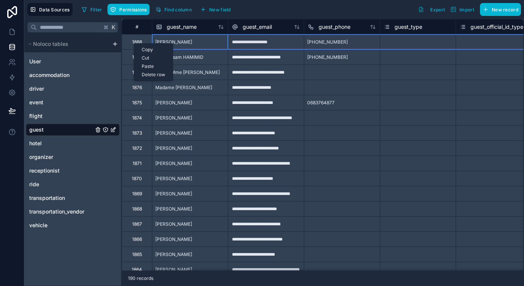
click at [151, 75] on div "Delete row" at bounding box center [153, 75] width 39 height 8
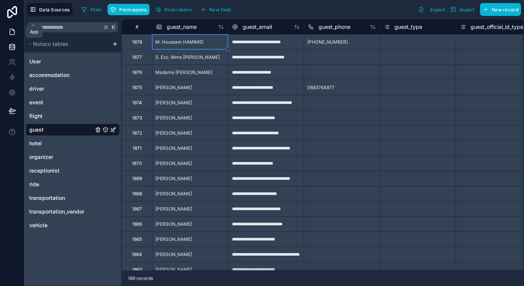
click at [13, 37] on link at bounding box center [12, 31] width 24 height 15
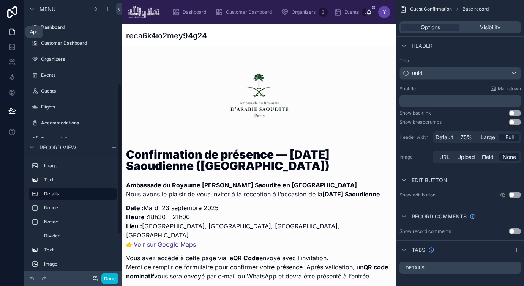
scroll to position [154, 0]
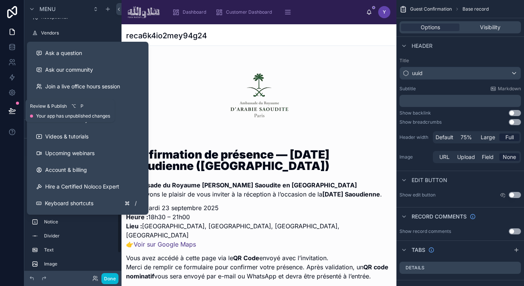
click at [7, 112] on button at bounding box center [12, 110] width 17 height 21
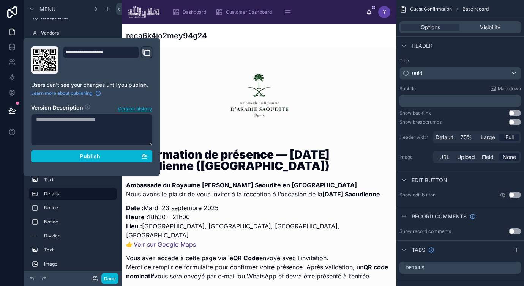
click at [153, 162] on div "**********" at bounding box center [92, 107] width 128 height 122
click at [142, 159] on div "Publish" at bounding box center [92, 156] width 112 height 7
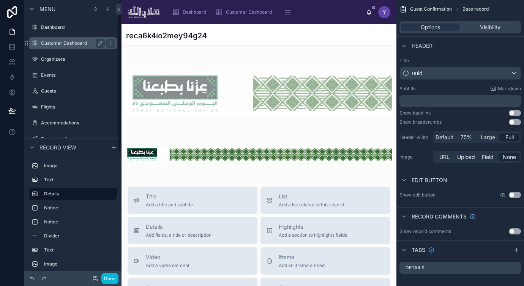
click at [70, 44] on label "Customer Dashboard" at bounding box center [71, 43] width 61 height 6
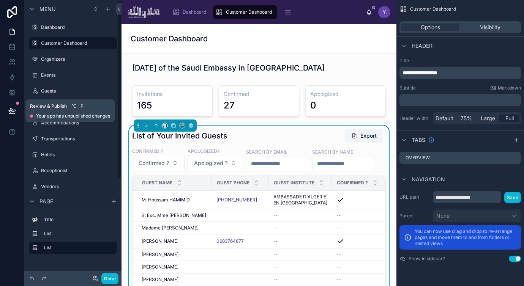
click at [9, 116] on button at bounding box center [12, 110] width 17 height 21
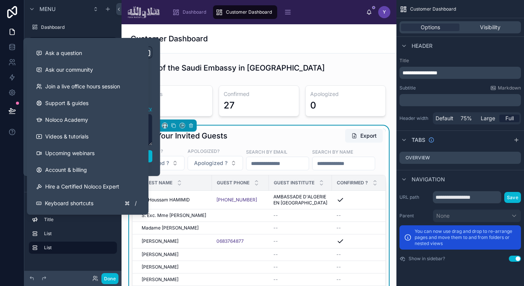
click at [157, 166] on div "**********" at bounding box center [92, 107] width 137 height 138
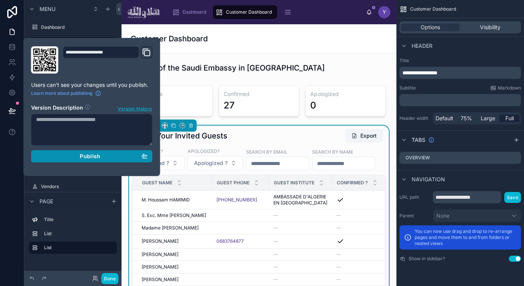
click at [127, 159] on div "Publish" at bounding box center [92, 156] width 112 height 7
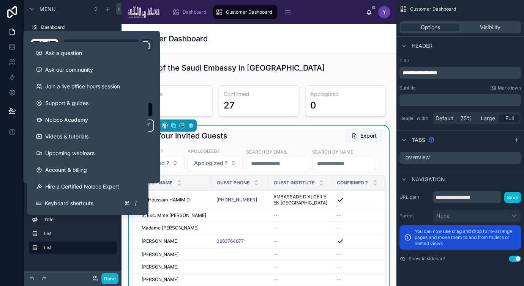
click at [8, 159] on div at bounding box center [12, 143] width 24 height 286
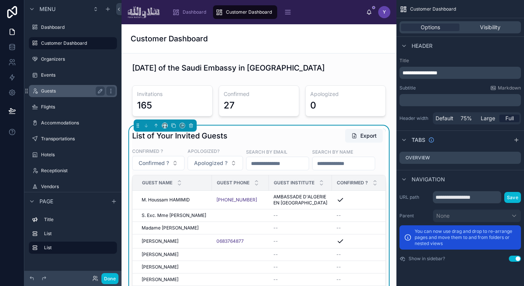
click at [55, 92] on label "Guests" at bounding box center [71, 91] width 61 height 6
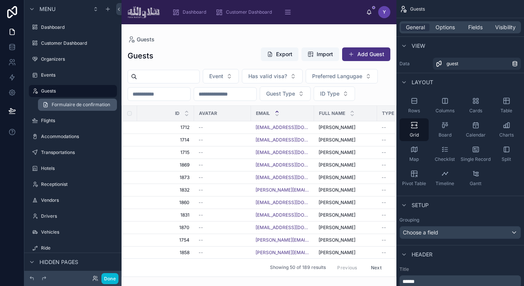
click at [70, 105] on span "Formulaire de confirmation" at bounding box center [81, 105] width 58 height 6
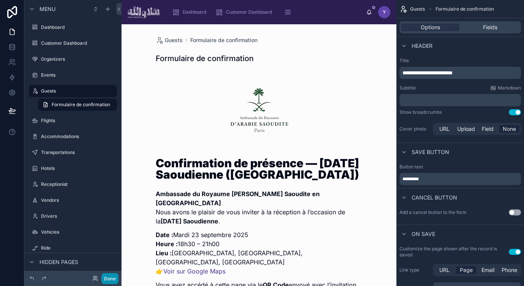
click at [107, 276] on button "Done" at bounding box center [109, 278] width 17 height 11
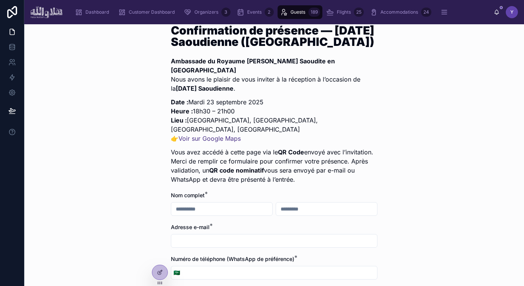
scroll to position [183, 0]
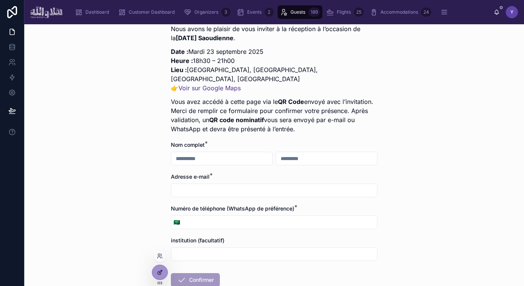
click at [158, 271] on icon at bounding box center [160, 273] width 6 height 6
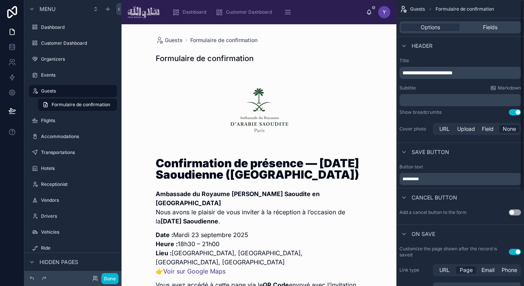
scroll to position [142, 0]
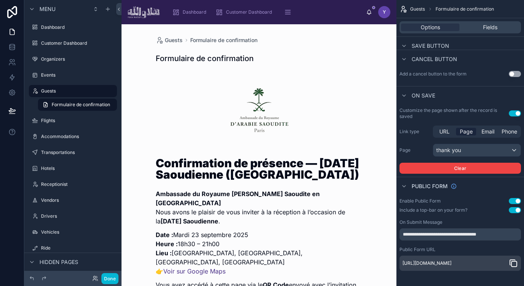
click at [511, 265] on icon "scrollable content" at bounding box center [513, 263] width 9 height 9
click at [8, 47] on icon at bounding box center [12, 47] width 8 height 8
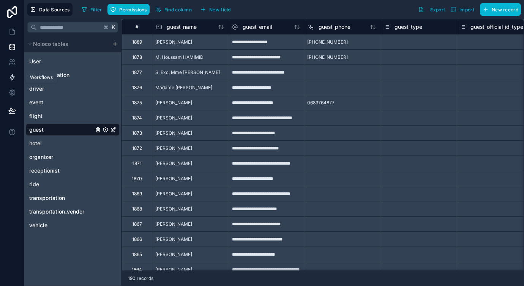
click at [12, 76] on icon at bounding box center [12, 78] width 5 height 6
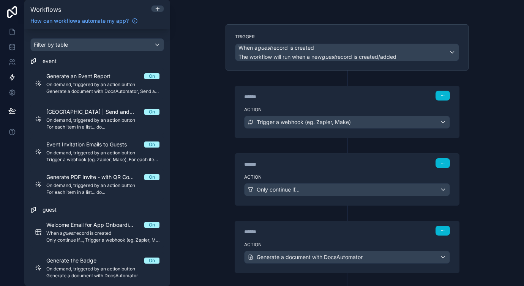
scroll to position [34, 0]
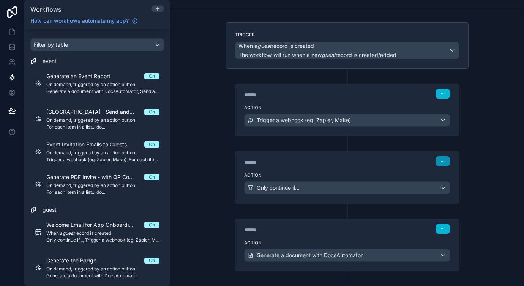
click at [445, 159] on button "button" at bounding box center [443, 161] width 14 height 10
click at [447, 190] on button "Delete" at bounding box center [461, 191] width 52 height 12
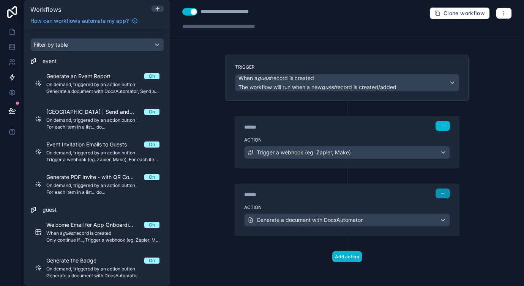
click at [444, 192] on icon "button" at bounding box center [442, 193] width 5 height 5
click at [414, 175] on div "****** Step 2 Action Generate a document with DocsAutomator" at bounding box center [347, 203] width 243 height 68
click at [444, 195] on icon "button" at bounding box center [442, 193] width 5 height 5
click at [446, 223] on button "Delete" at bounding box center [461, 222] width 52 height 12
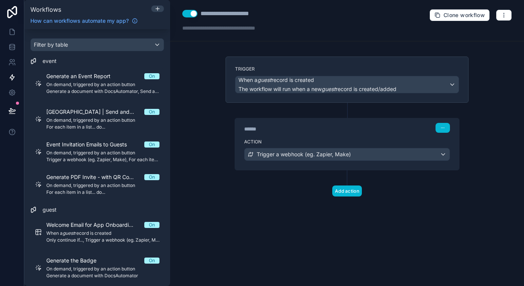
click at [264, 237] on div "**********" at bounding box center [347, 143] width 354 height 286
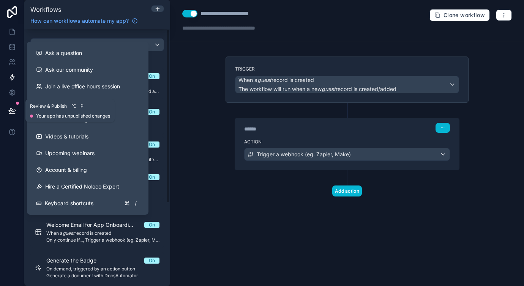
click at [9, 112] on icon at bounding box center [12, 111] width 8 height 8
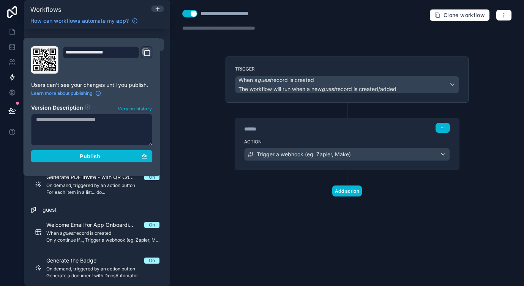
click at [155, 159] on div "**********" at bounding box center [92, 107] width 128 height 122
click at [140, 157] on div "Publish" at bounding box center [92, 156] width 112 height 7
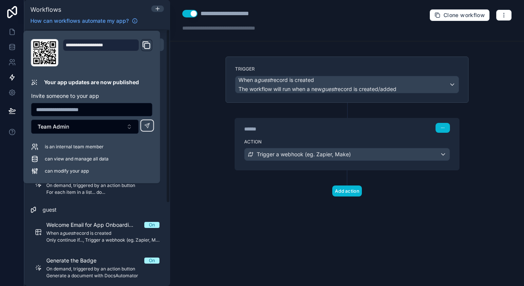
click at [198, 117] on div "**********" at bounding box center [347, 143] width 354 height 286
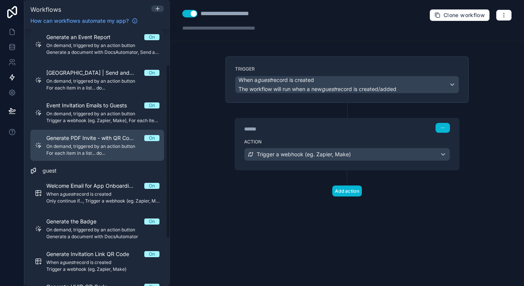
scroll to position [123, 0]
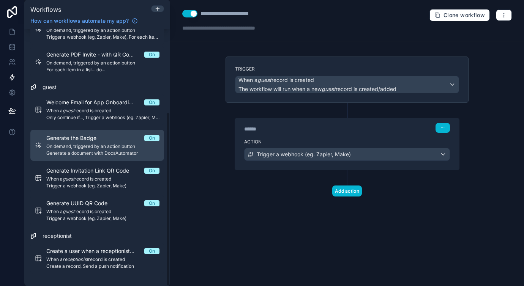
click at [102, 140] on span "Generate the Badge" at bounding box center [75, 138] width 59 height 8
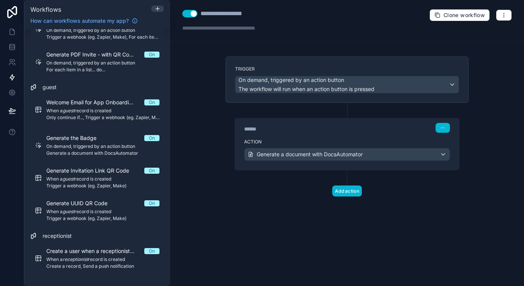
click at [279, 129] on div "******" at bounding box center [301, 129] width 114 height 8
click at [301, 133] on div "****** Step 1" at bounding box center [347, 126] width 224 height 17
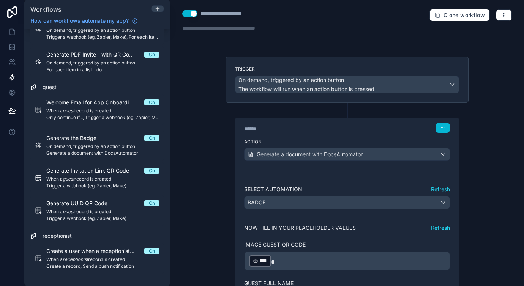
click at [303, 127] on div "******" at bounding box center [301, 129] width 114 height 8
click at [338, 62] on div "Trigger On demand, triggered by an action button The workflow will run when an …" at bounding box center [347, 80] width 243 height 46
click at [180, 96] on div "**********" at bounding box center [347, 143] width 354 height 286
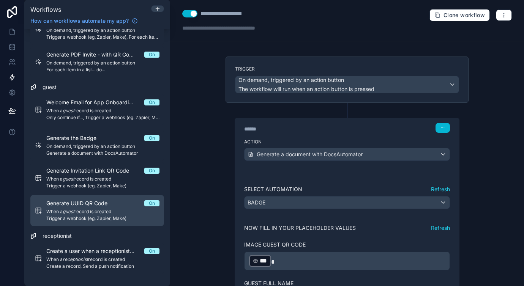
click at [90, 212] on span "When a guest record is created" at bounding box center [102, 212] width 113 height 6
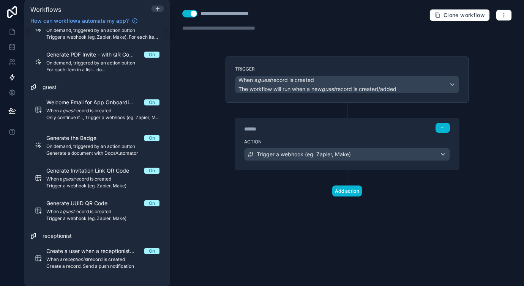
click at [221, 197] on div "Trigger When a guest record is created The workflow will run when a new guest r…" at bounding box center [346, 139] width 255 height 164
click at [10, 30] on icon at bounding box center [12, 32] width 5 height 6
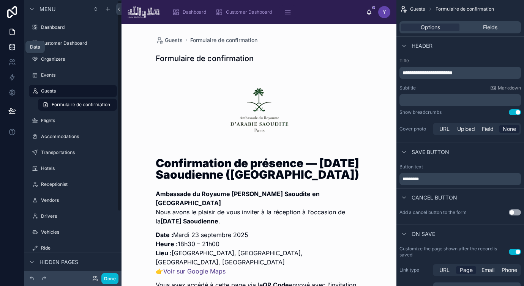
click at [11, 48] on icon at bounding box center [12, 47] width 8 height 8
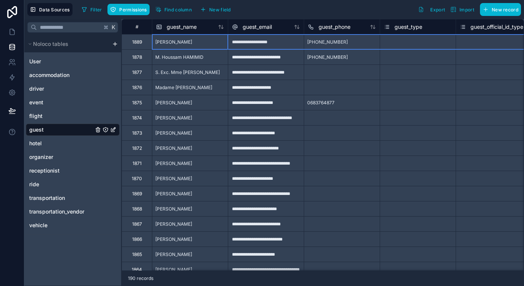
click at [138, 44] on div "1889" at bounding box center [137, 42] width 10 height 6
click at [149, 74] on div "Delete row" at bounding box center [158, 75] width 39 height 8
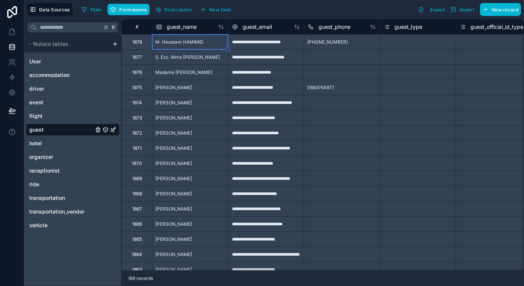
click at [260, 13] on div "Filter Permissions Find column New field Export Import New record" at bounding box center [300, 9] width 442 height 13
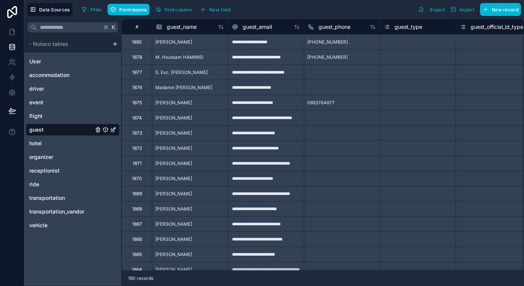
click at [134, 43] on div "1890" at bounding box center [137, 42] width 10 height 6
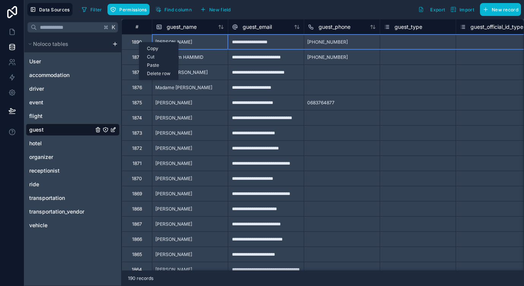
click at [153, 72] on div "Delete row" at bounding box center [158, 73] width 39 height 8
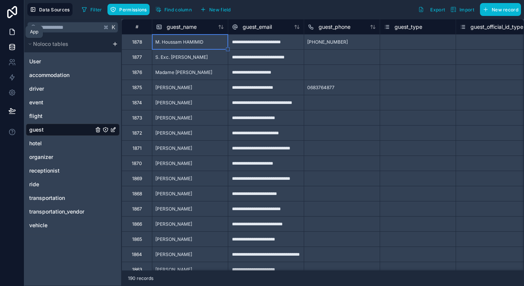
click at [10, 32] on icon at bounding box center [12, 32] width 8 height 8
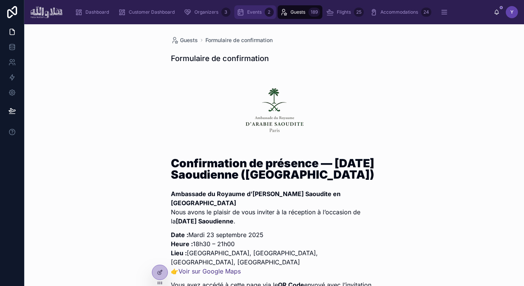
click at [246, 14] on div "Events 2" at bounding box center [255, 12] width 37 height 12
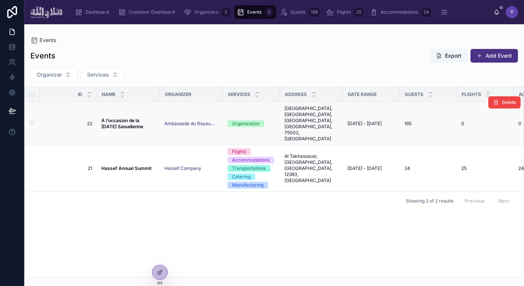
click at [125, 119] on strong "À l’occasion de la [DATE] Saoudienne" at bounding box center [122, 124] width 42 height 12
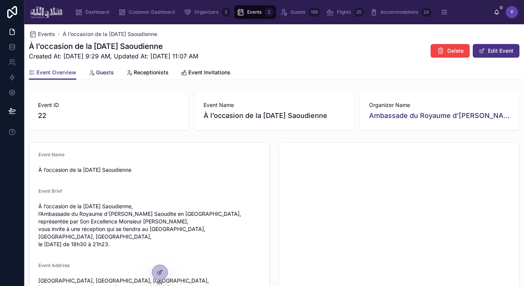
click at [102, 74] on span "Guests" at bounding box center [105, 73] width 18 height 8
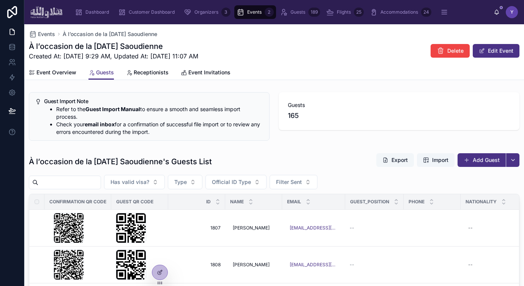
click at [396, 162] on button "Export" at bounding box center [395, 160] width 38 height 14
click at [439, 161] on span "Import" at bounding box center [440, 160] width 16 height 8
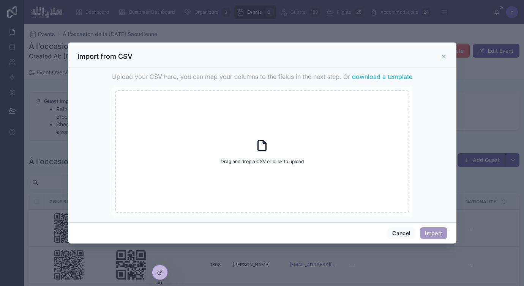
click at [376, 73] on span "download a template" at bounding box center [382, 76] width 60 height 9
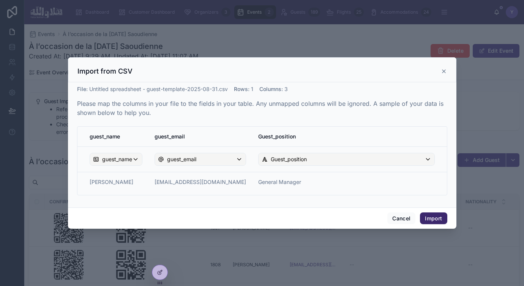
click at [433, 216] on button "Import" at bounding box center [433, 219] width 27 height 12
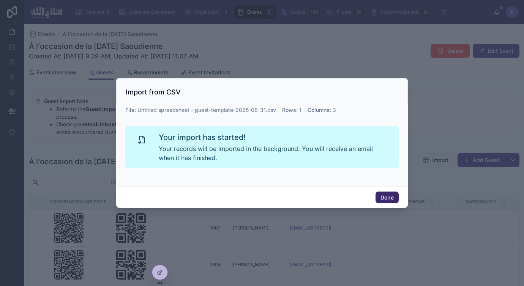
click at [388, 196] on button "Done" at bounding box center [387, 198] width 23 height 12
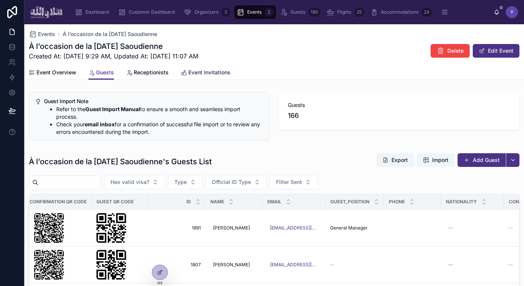
click at [205, 68] on link "Event Invitations" at bounding box center [206, 73] width 50 height 15
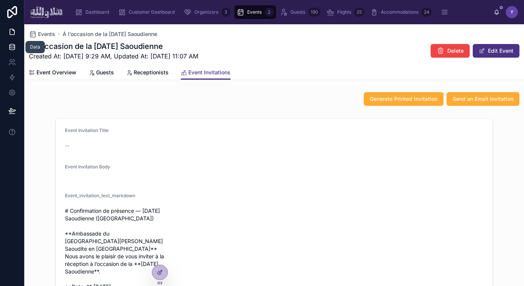
click at [14, 50] on icon at bounding box center [12, 47] width 8 height 8
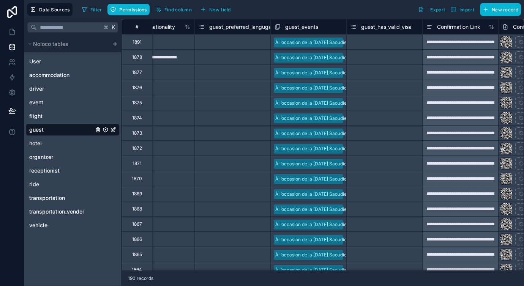
scroll to position [0, 146]
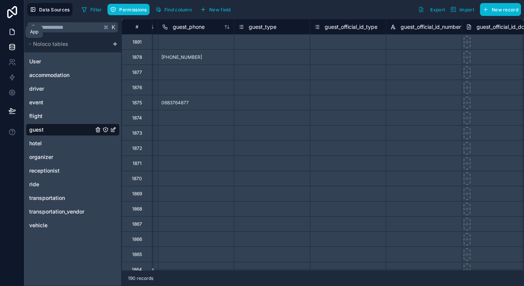
click at [13, 32] on icon at bounding box center [12, 32] width 8 height 8
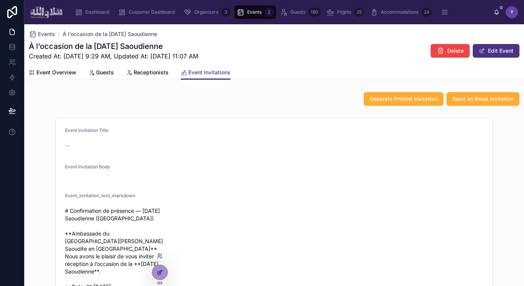
click at [161, 272] on icon at bounding box center [160, 271] width 3 height 3
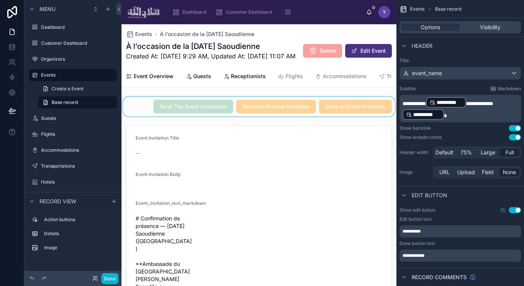
click at [348, 116] on div at bounding box center [259, 107] width 275 height 20
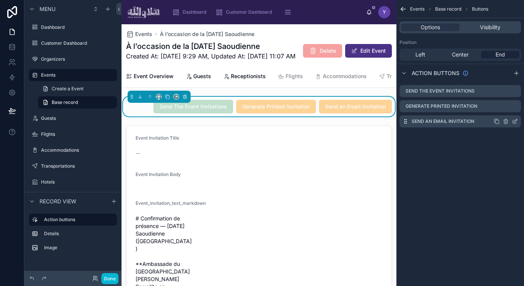
click at [515, 119] on icon "scrollable content" at bounding box center [515, 121] width 6 height 6
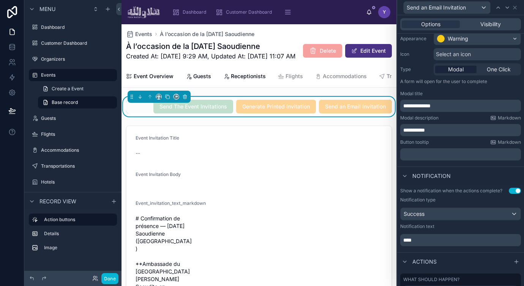
scroll to position [131, 0]
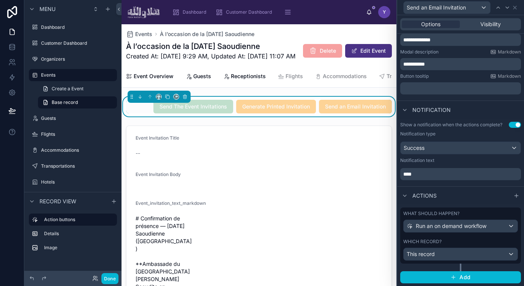
click at [472, 213] on div "What should happen?" at bounding box center [460, 214] width 115 height 6
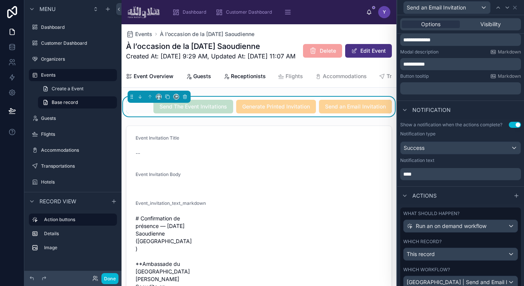
scroll to position [178, 0]
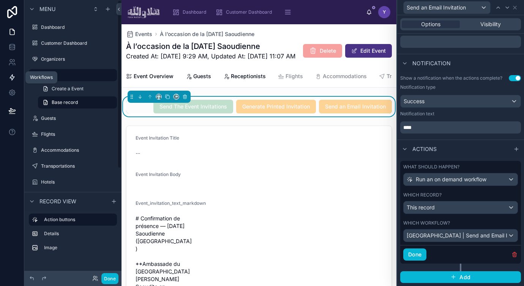
click at [11, 79] on icon at bounding box center [12, 78] width 5 height 6
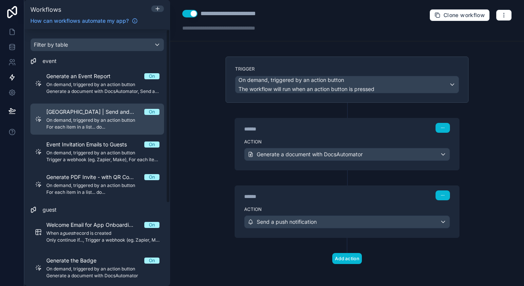
click at [91, 124] on span "For each item in a list... do..." at bounding box center [102, 127] width 113 height 6
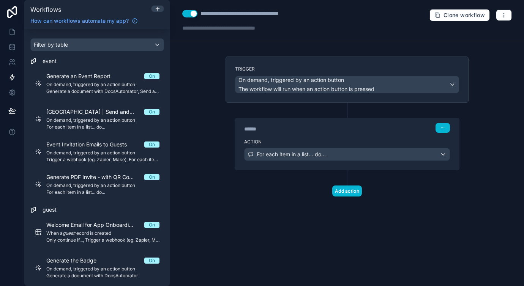
click at [268, 126] on div "******" at bounding box center [301, 129] width 114 height 8
click at [283, 133] on div "****** Step 1" at bounding box center [347, 126] width 224 height 17
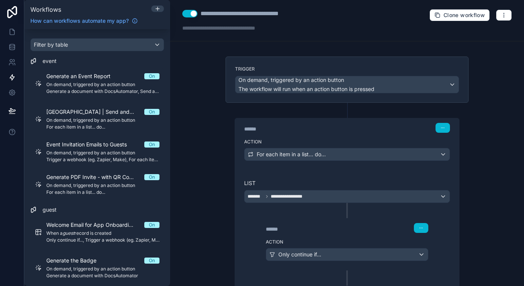
scroll to position [138, 0]
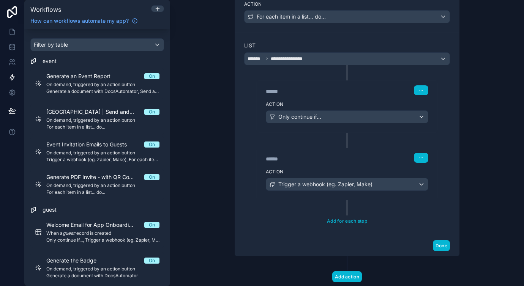
click at [314, 101] on label "Action" at bounding box center [347, 104] width 163 height 6
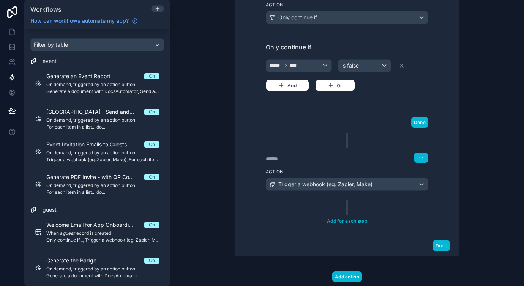
scroll to position [257, 0]
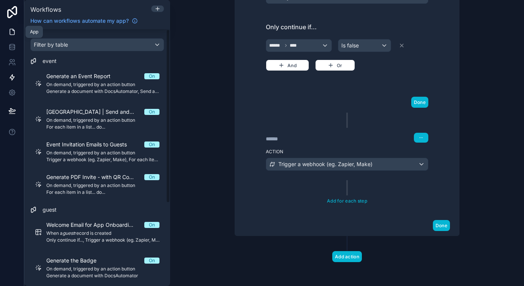
click at [16, 31] on icon at bounding box center [12, 32] width 8 height 8
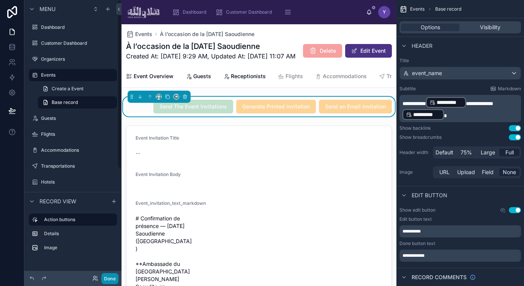
click at [110, 281] on button "Done" at bounding box center [109, 278] width 17 height 11
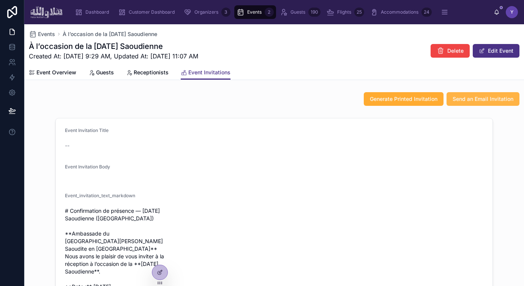
click at [472, 100] on span "Send an Email Invitation" at bounding box center [483, 99] width 61 height 8
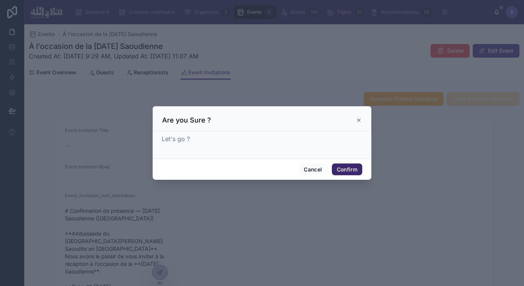
click at [350, 172] on button "Confirm" at bounding box center [347, 170] width 30 height 12
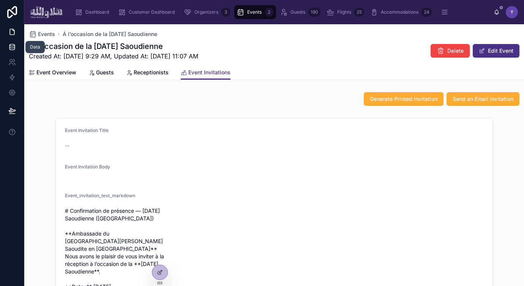
click at [12, 48] on icon at bounding box center [11, 46] width 5 height 3
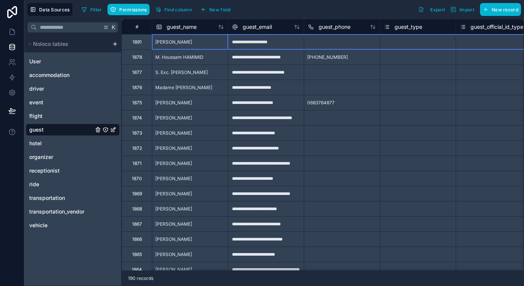
click at [132, 43] on div "1891" at bounding box center [137, 41] width 30 height 15
click at [149, 75] on div "Delete row" at bounding box center [151, 75] width 39 height 8
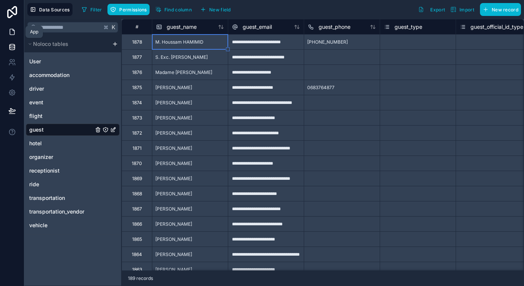
click at [10, 35] on icon at bounding box center [12, 32] width 5 height 6
